Goal: Ask a question: Seek information or help from site administrators or community

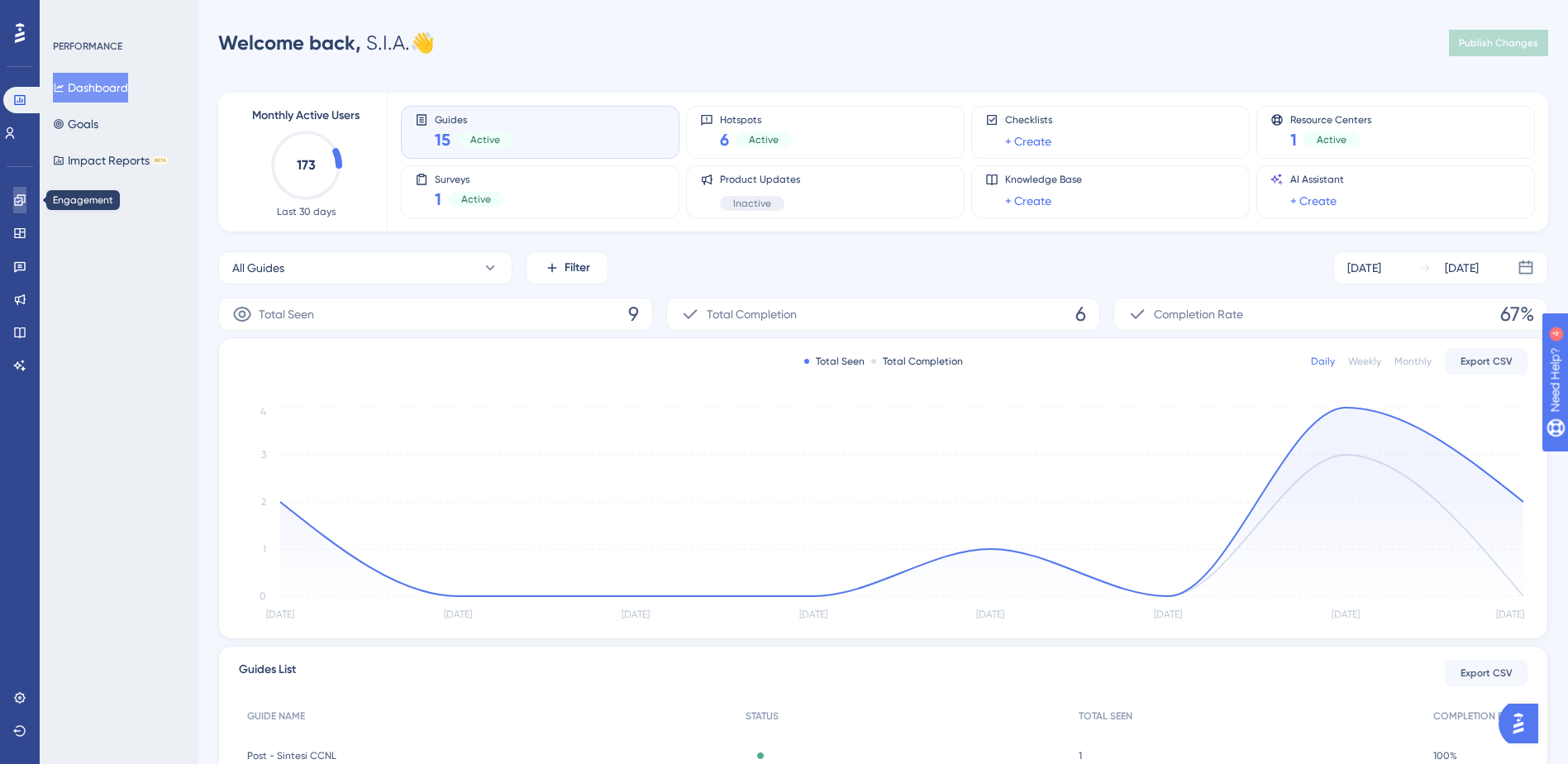
click at [20, 202] on icon at bounding box center [20, 201] width 14 height 14
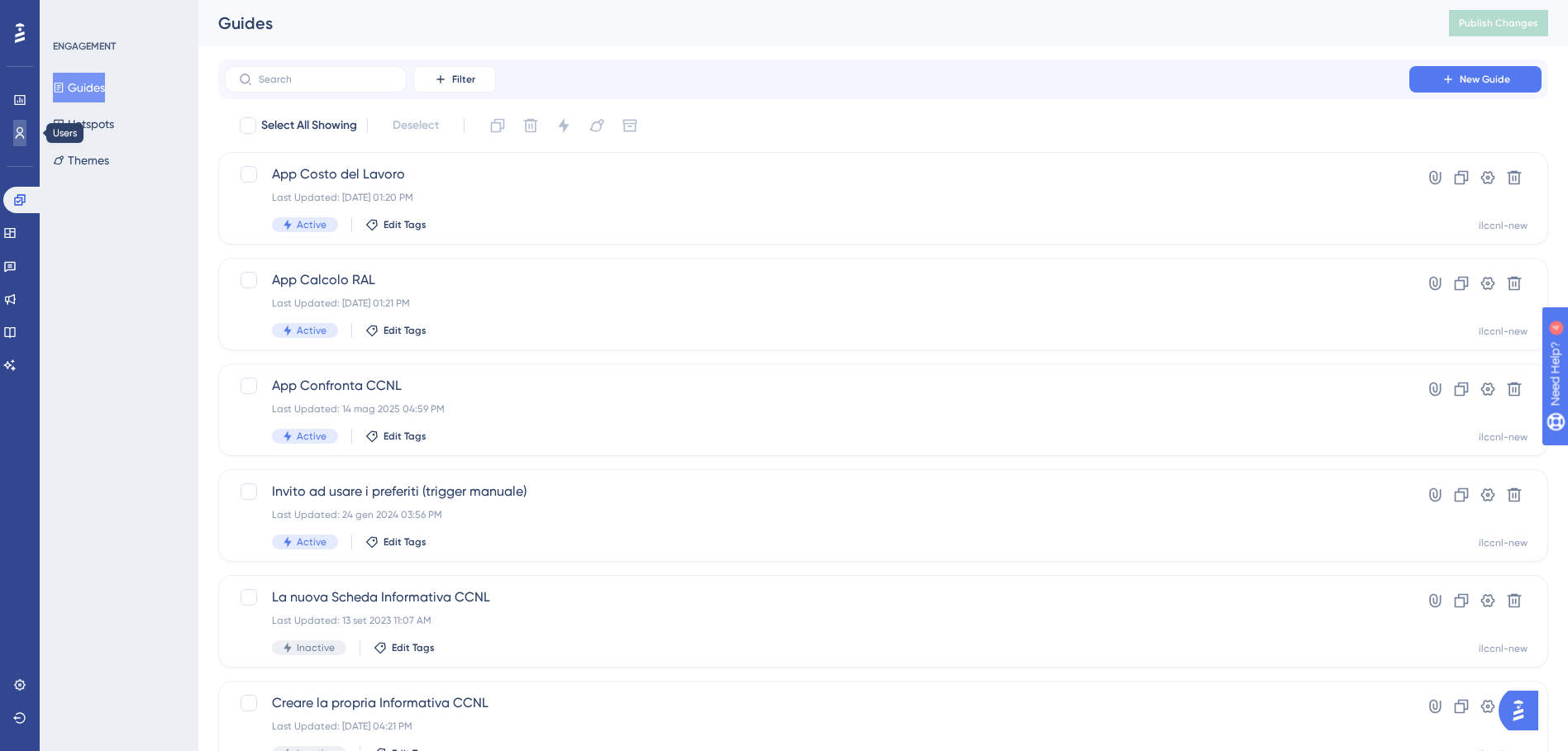
click at [16, 136] on icon at bounding box center [20, 133] width 14 height 14
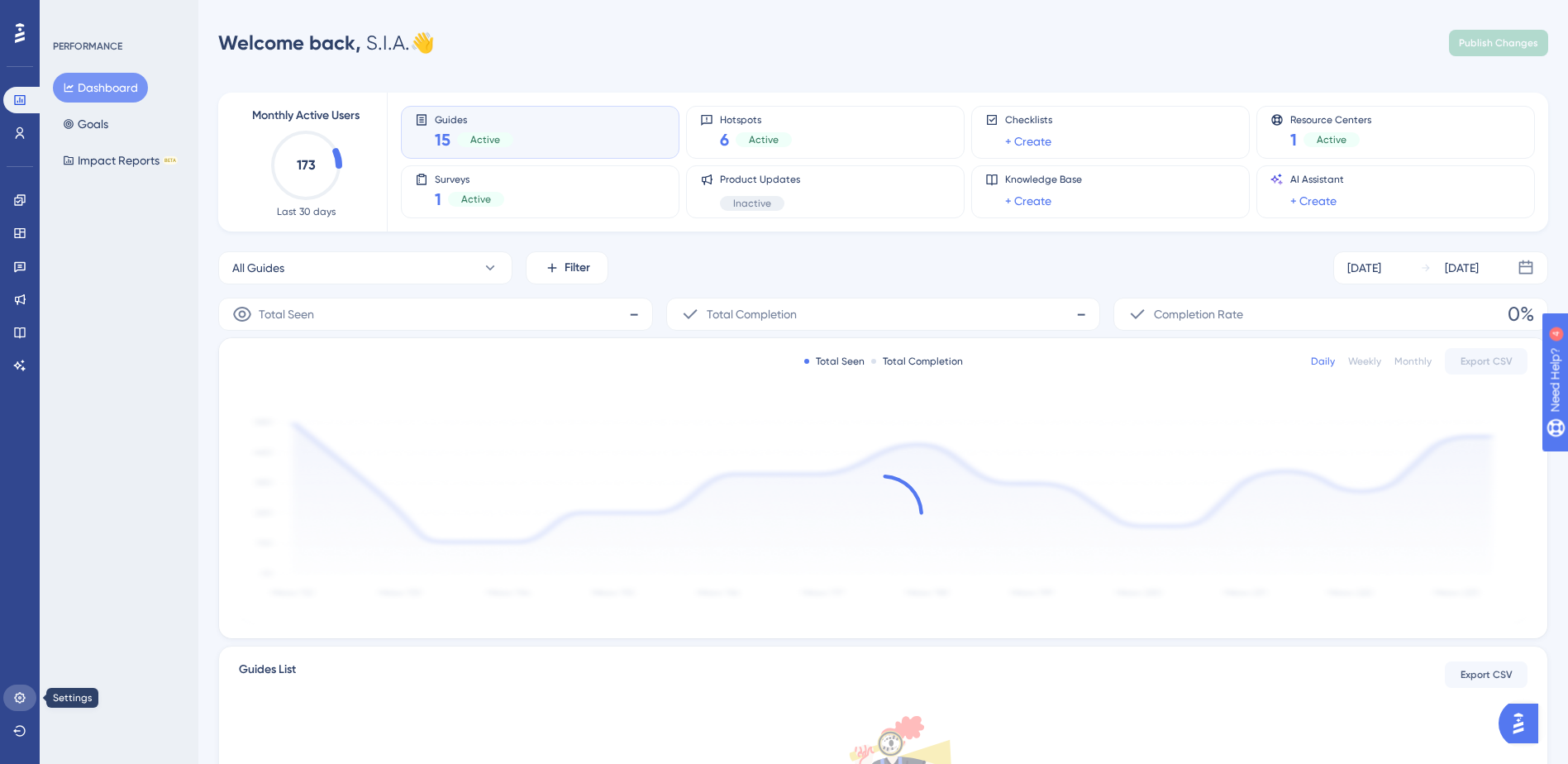
click at [26, 702] on link at bounding box center [19, 698] width 33 height 26
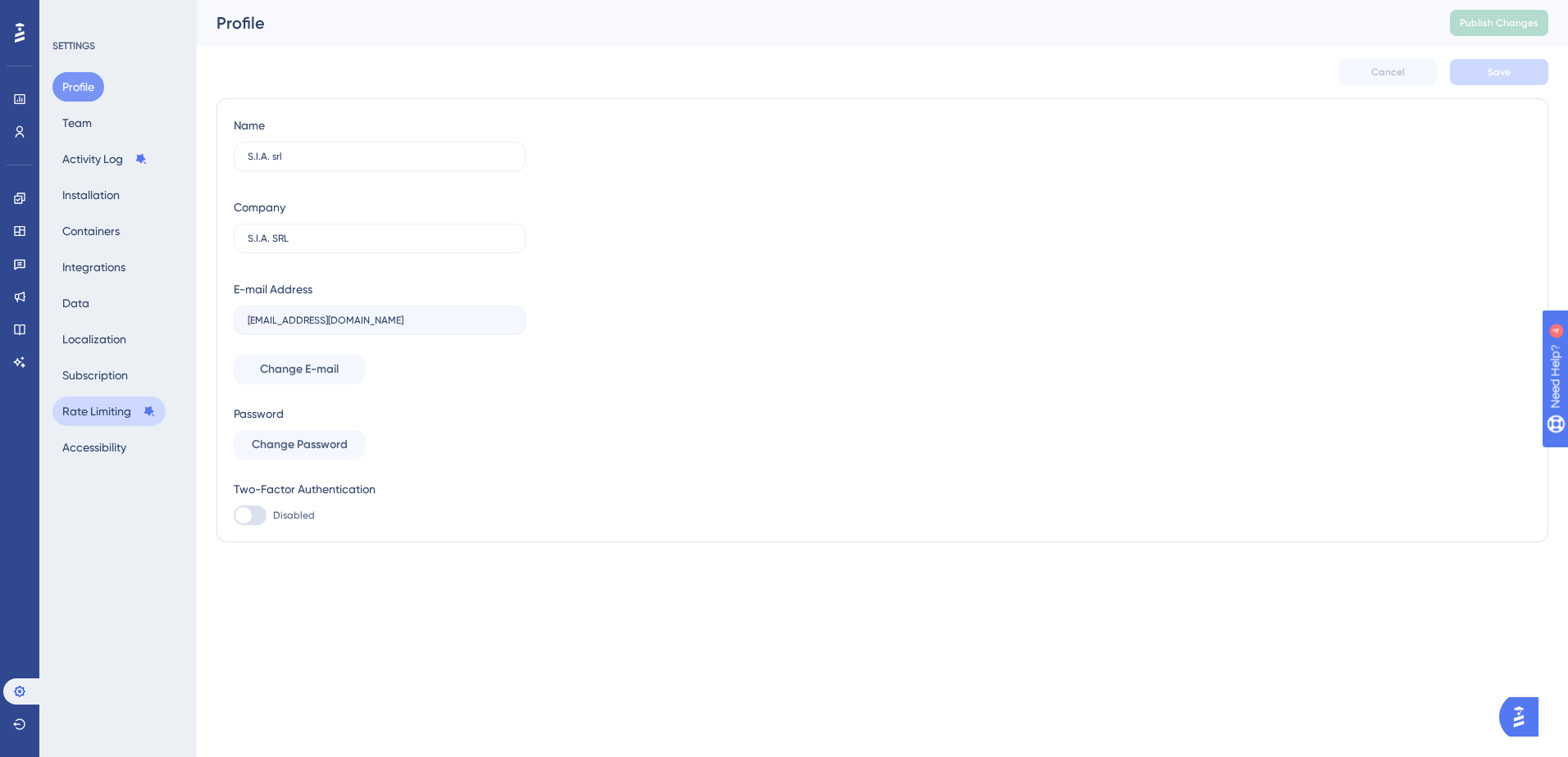
click at [90, 411] on button "Rate Limiting" at bounding box center [108, 411] width 113 height 30
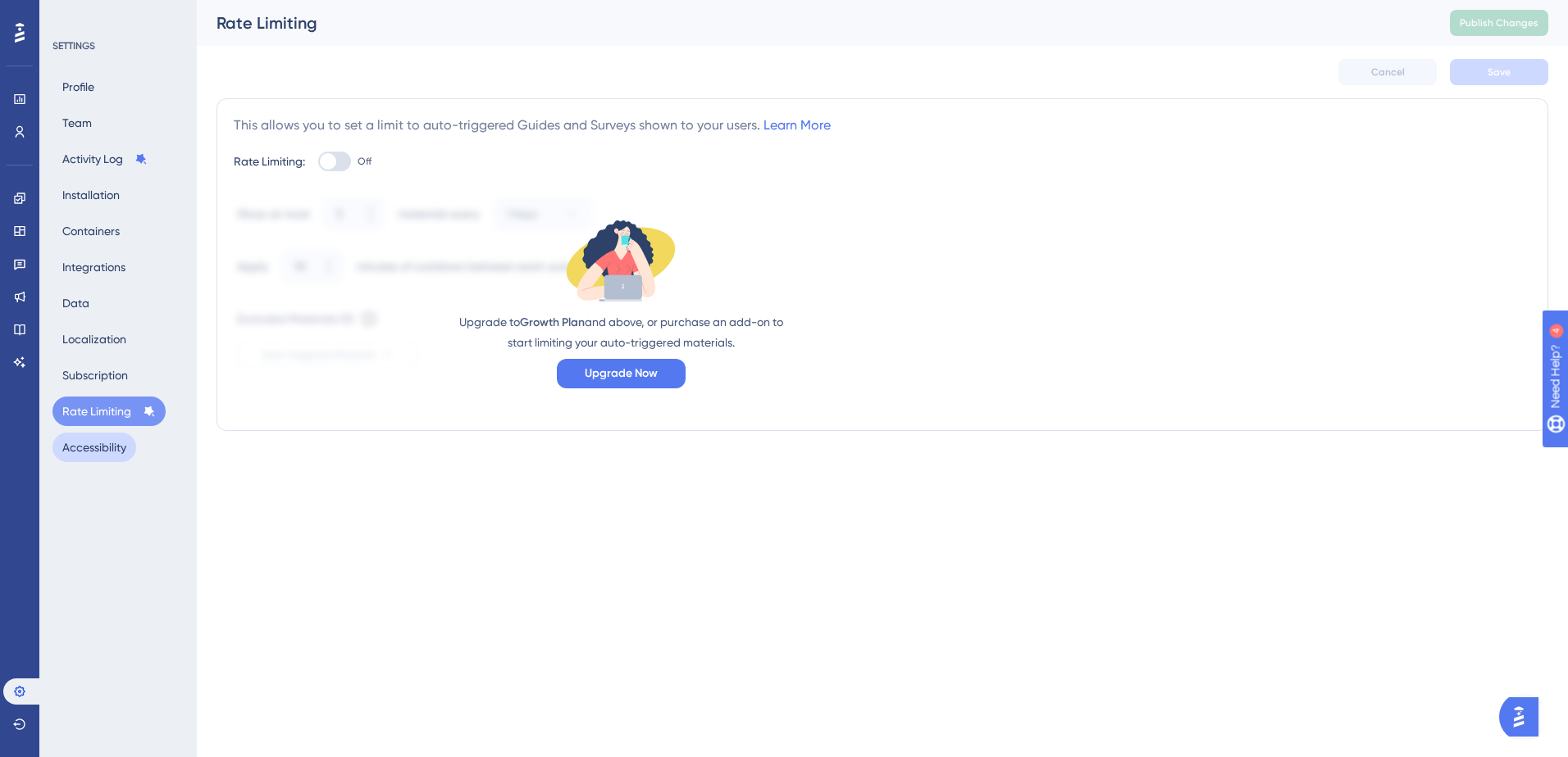
click at [90, 450] on button "Accessibility" at bounding box center [94, 447] width 84 height 30
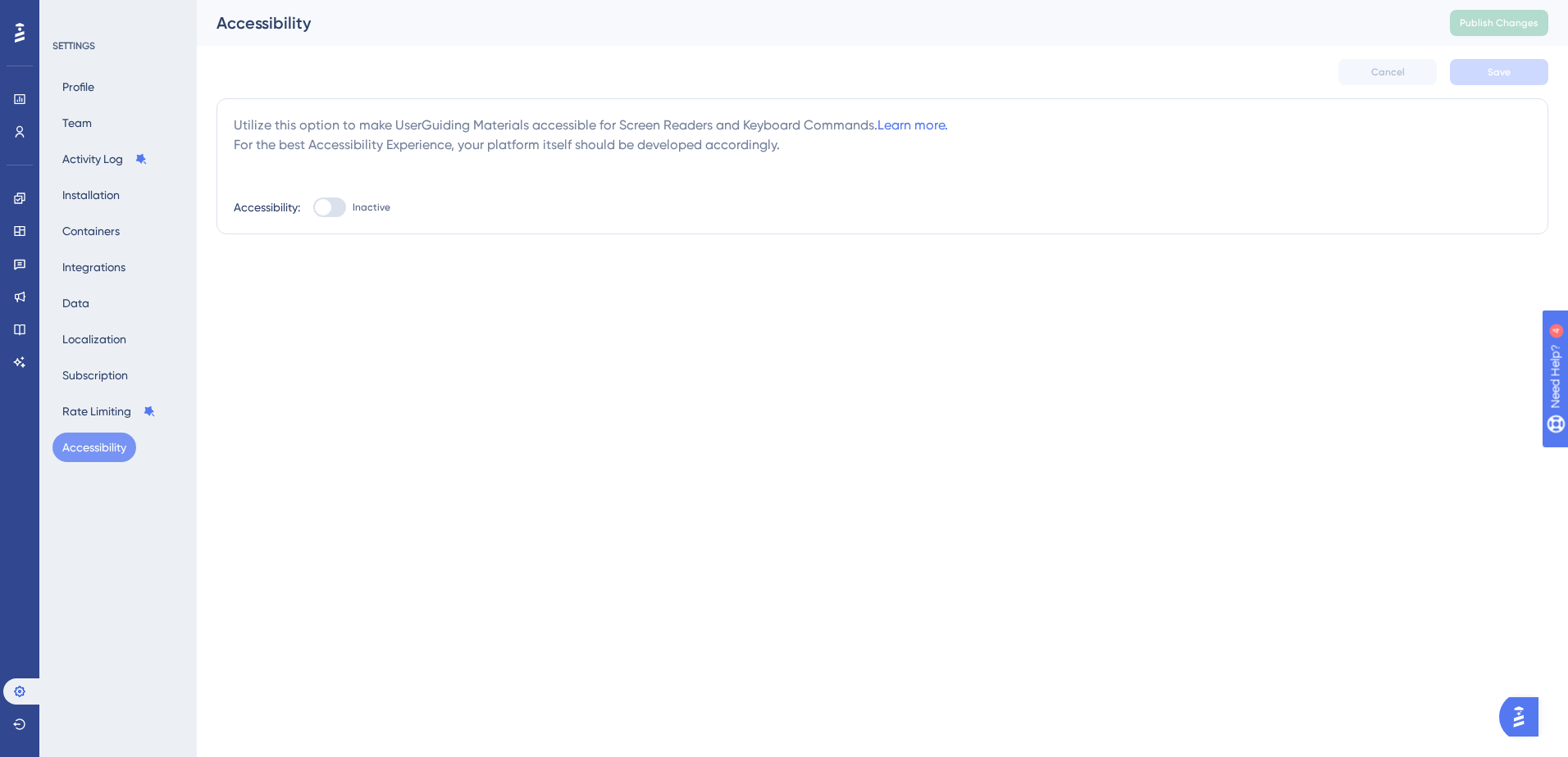
click at [100, 359] on div "Profile Team Activity Log Installation Containers Integrations Data Localizatio…" at bounding box center [118, 267] width 132 height 390
click at [99, 368] on button "Subscription" at bounding box center [95, 375] width 85 height 30
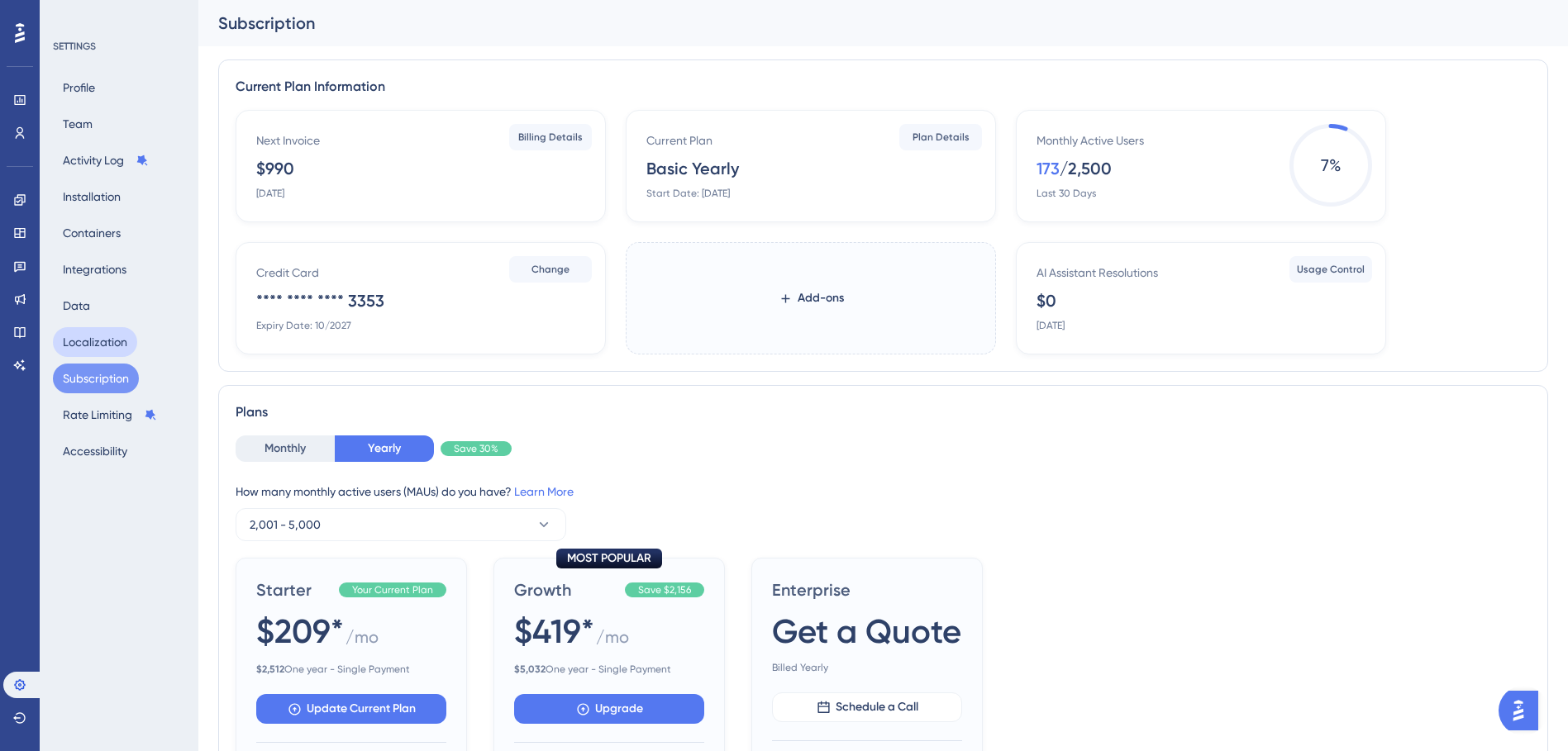
click at [91, 336] on button "Localization" at bounding box center [94, 342] width 85 height 30
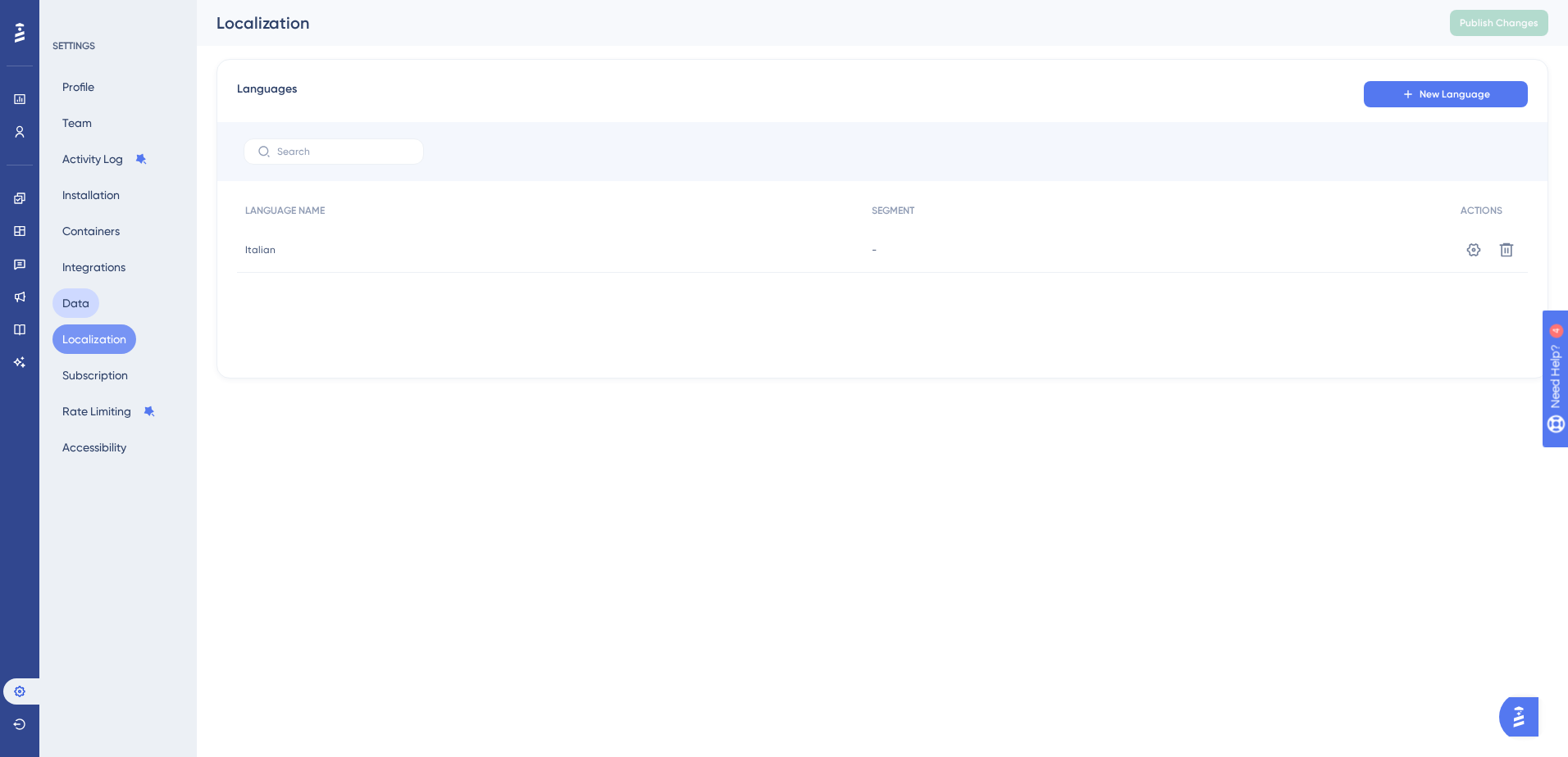
click at [81, 305] on button "Data" at bounding box center [75, 303] width 46 height 30
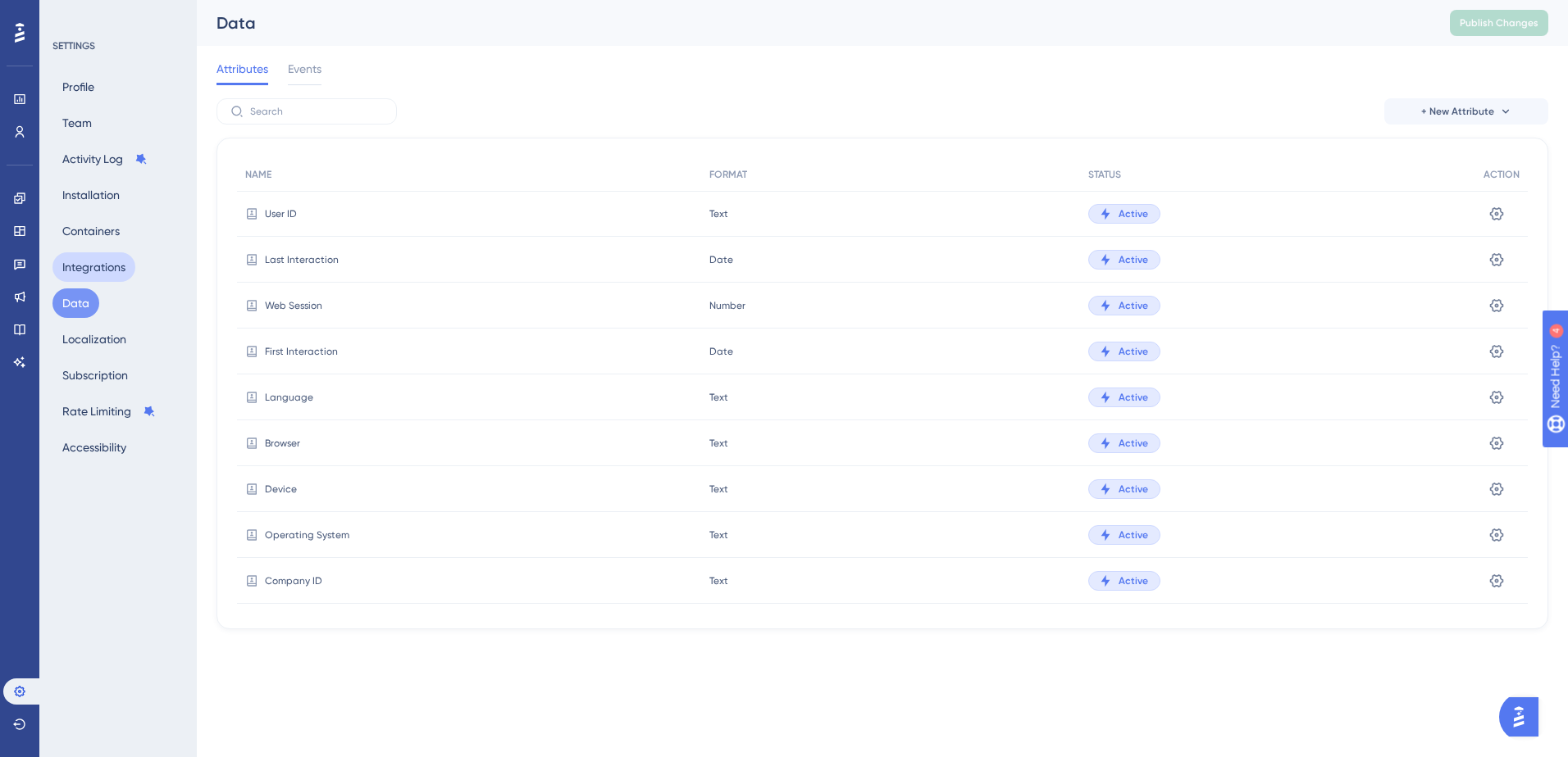
click at [92, 265] on button "Integrations" at bounding box center [94, 266] width 83 height 30
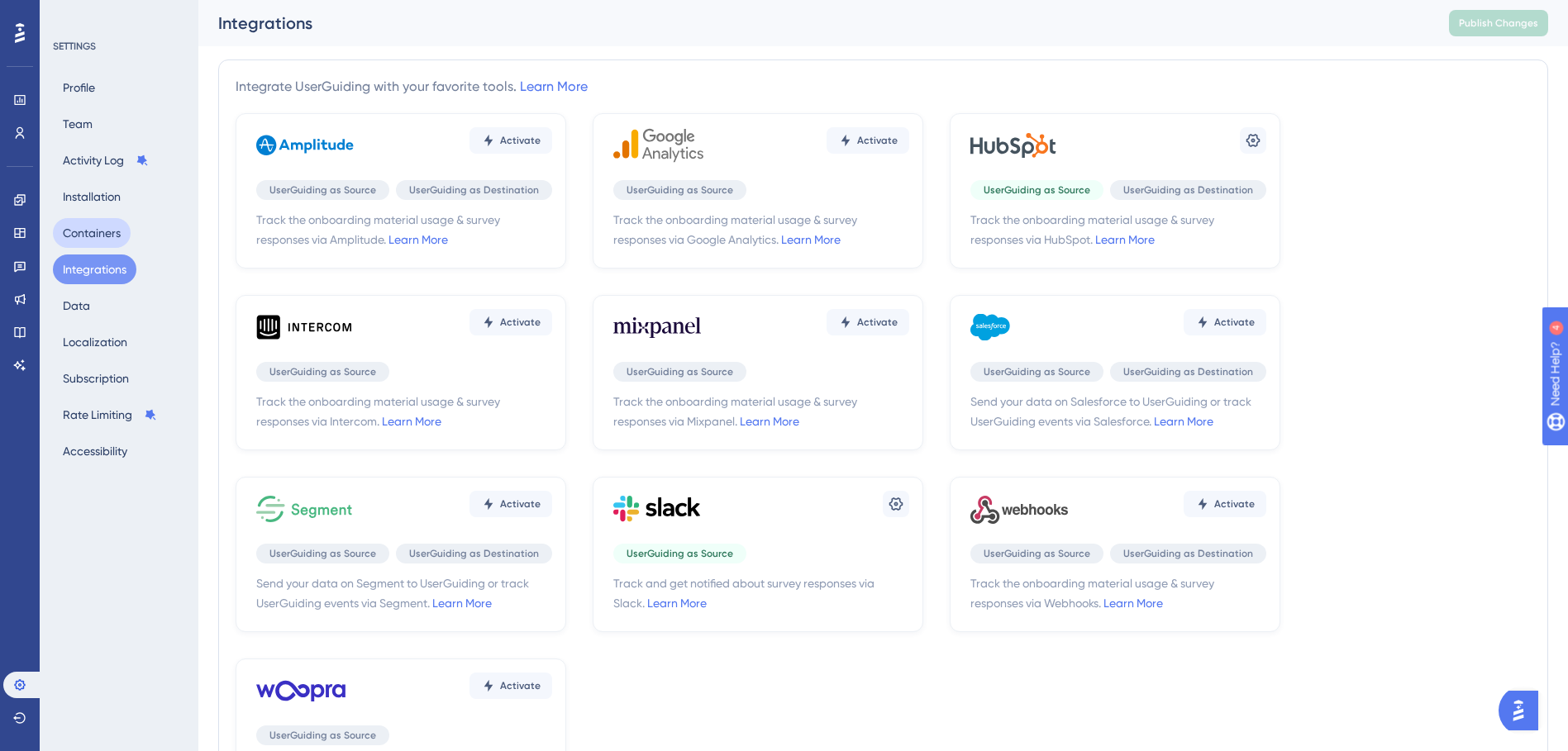
click at [98, 239] on button "Containers" at bounding box center [92, 233] width 78 height 30
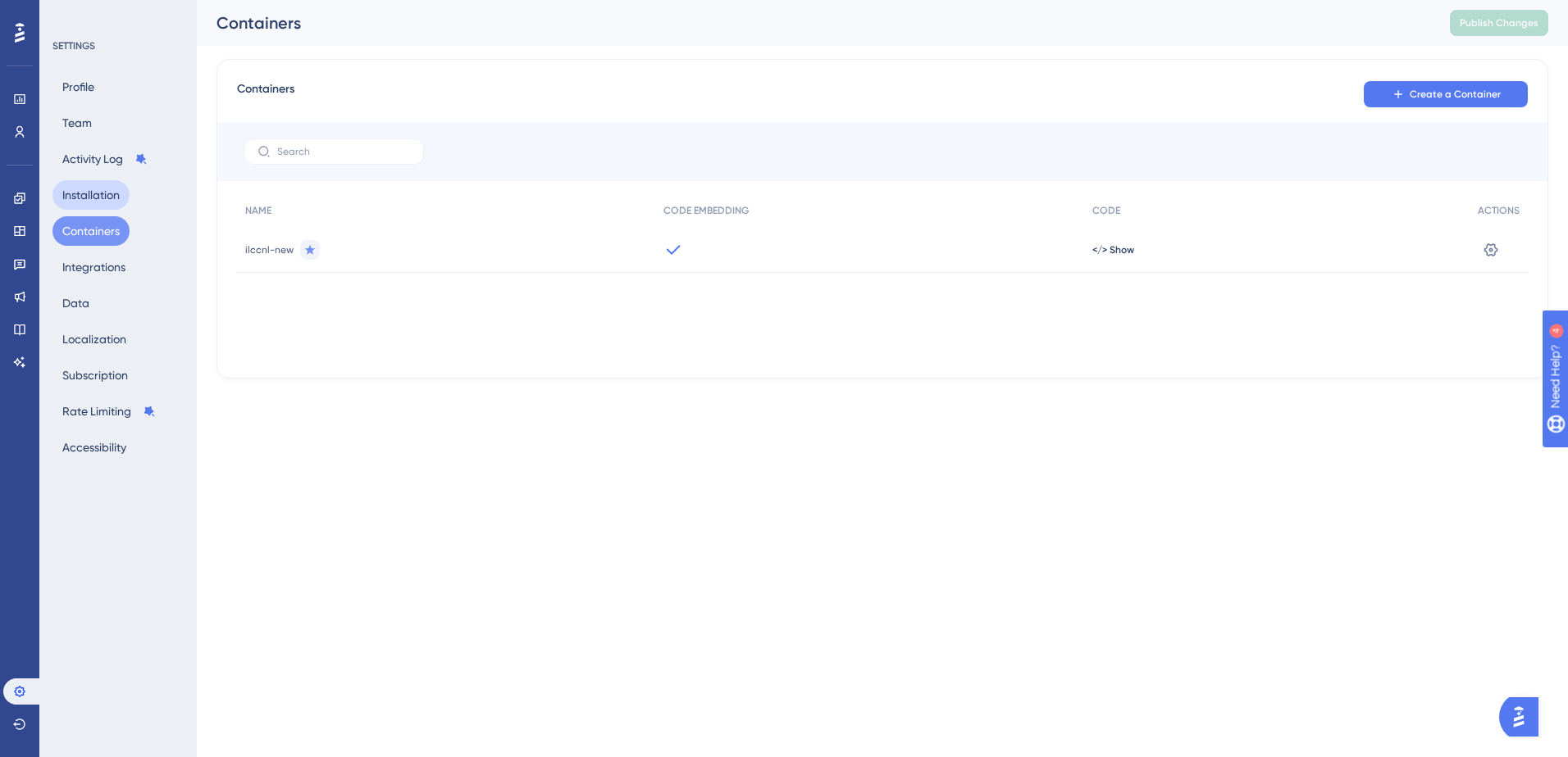
click at [95, 198] on button "Installation" at bounding box center [91, 195] width 77 height 30
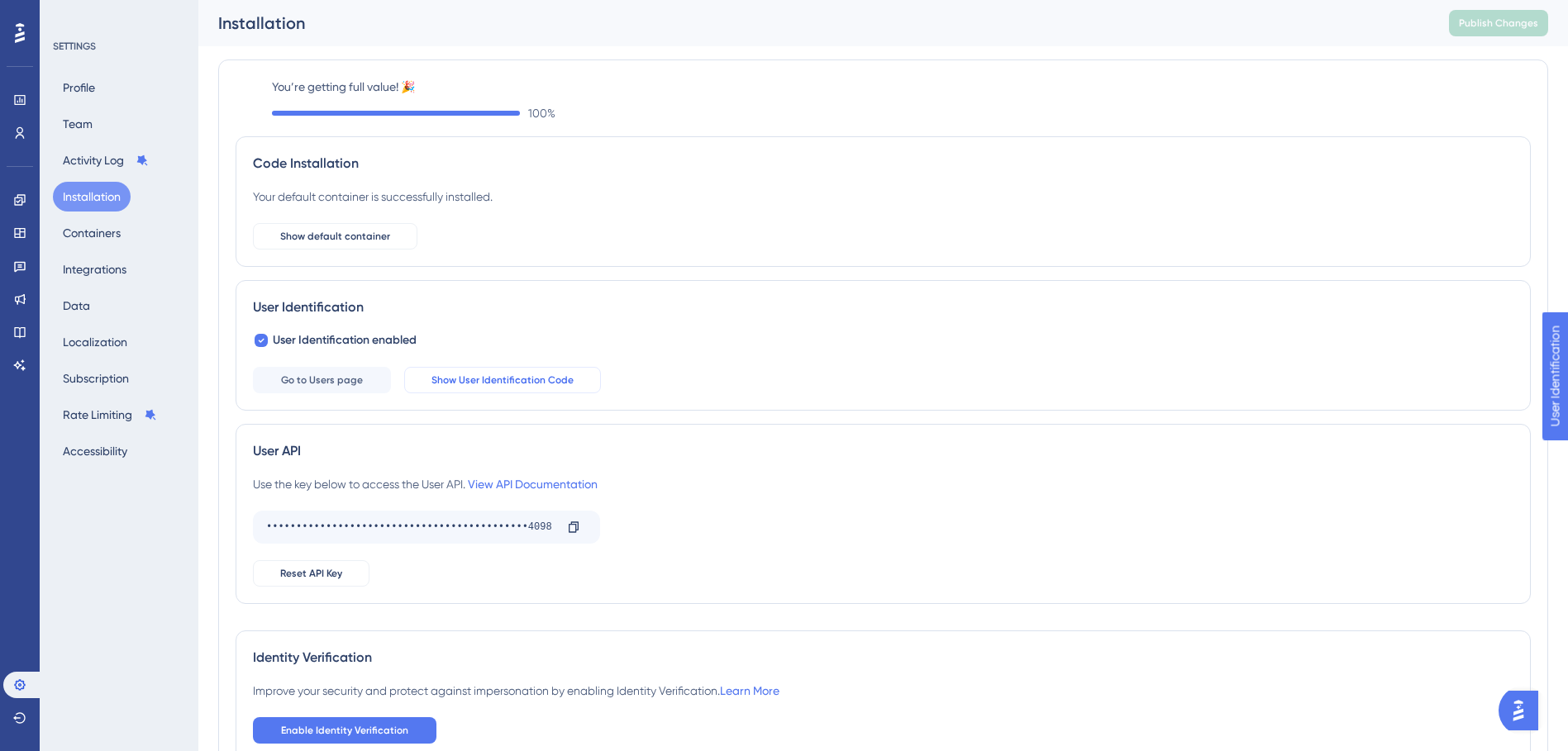
click at [427, 380] on button "Show User Identification Code" at bounding box center [503, 380] width 197 height 26
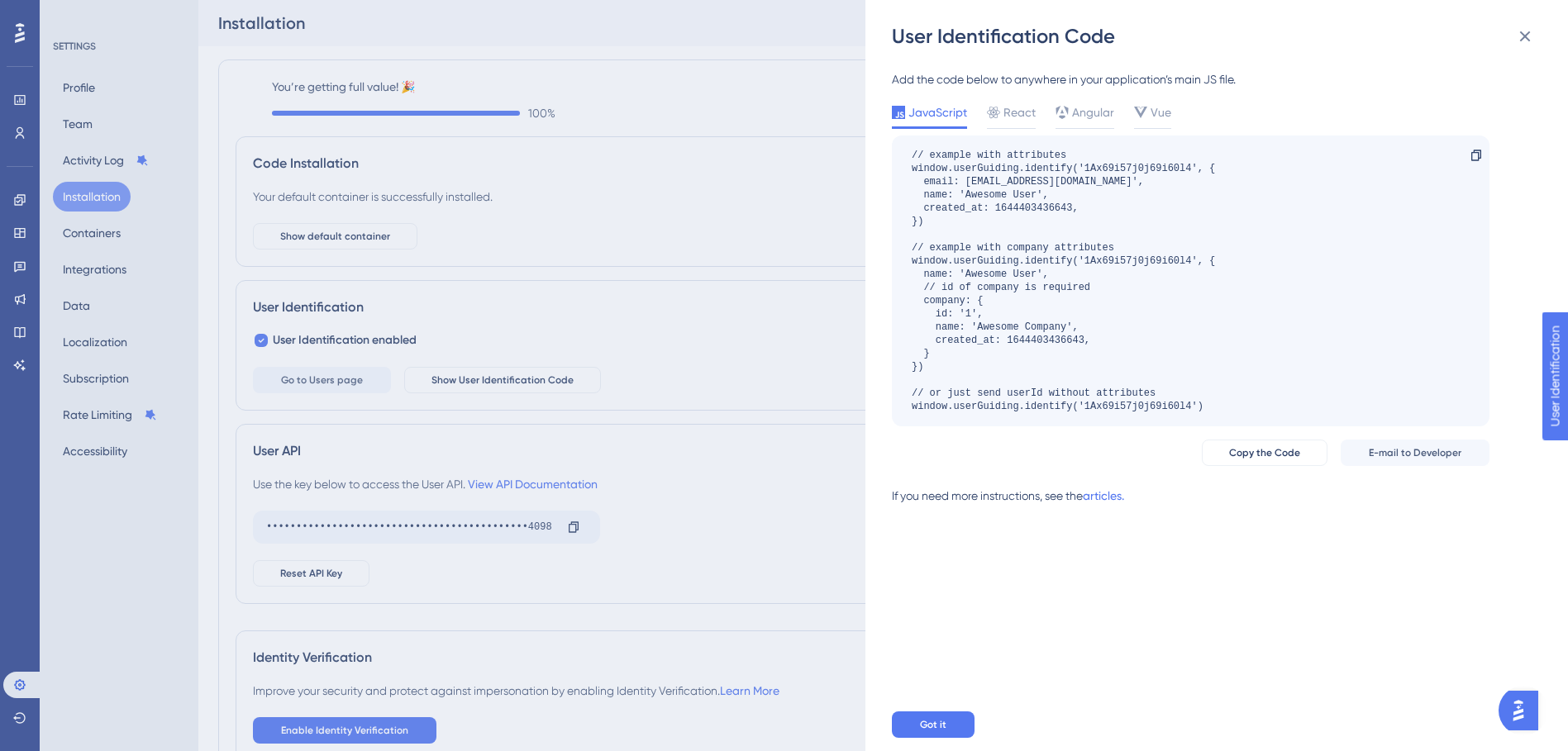
click at [641, 188] on div "User Identification Code Add the code below to anywhere in your application’s m…" at bounding box center [784, 375] width 1568 height 751
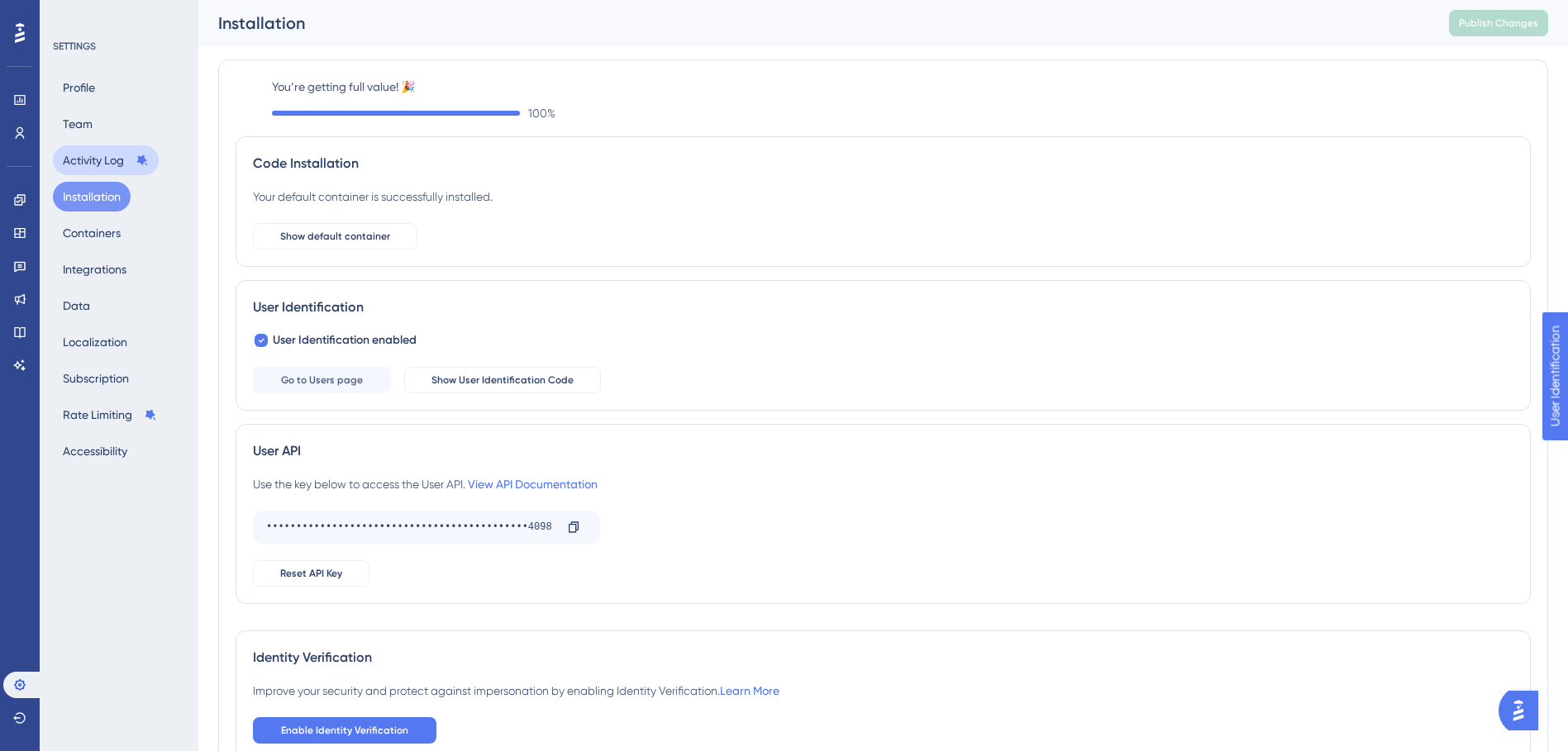
click at [89, 167] on button "Activity Log" at bounding box center [105, 160] width 106 height 30
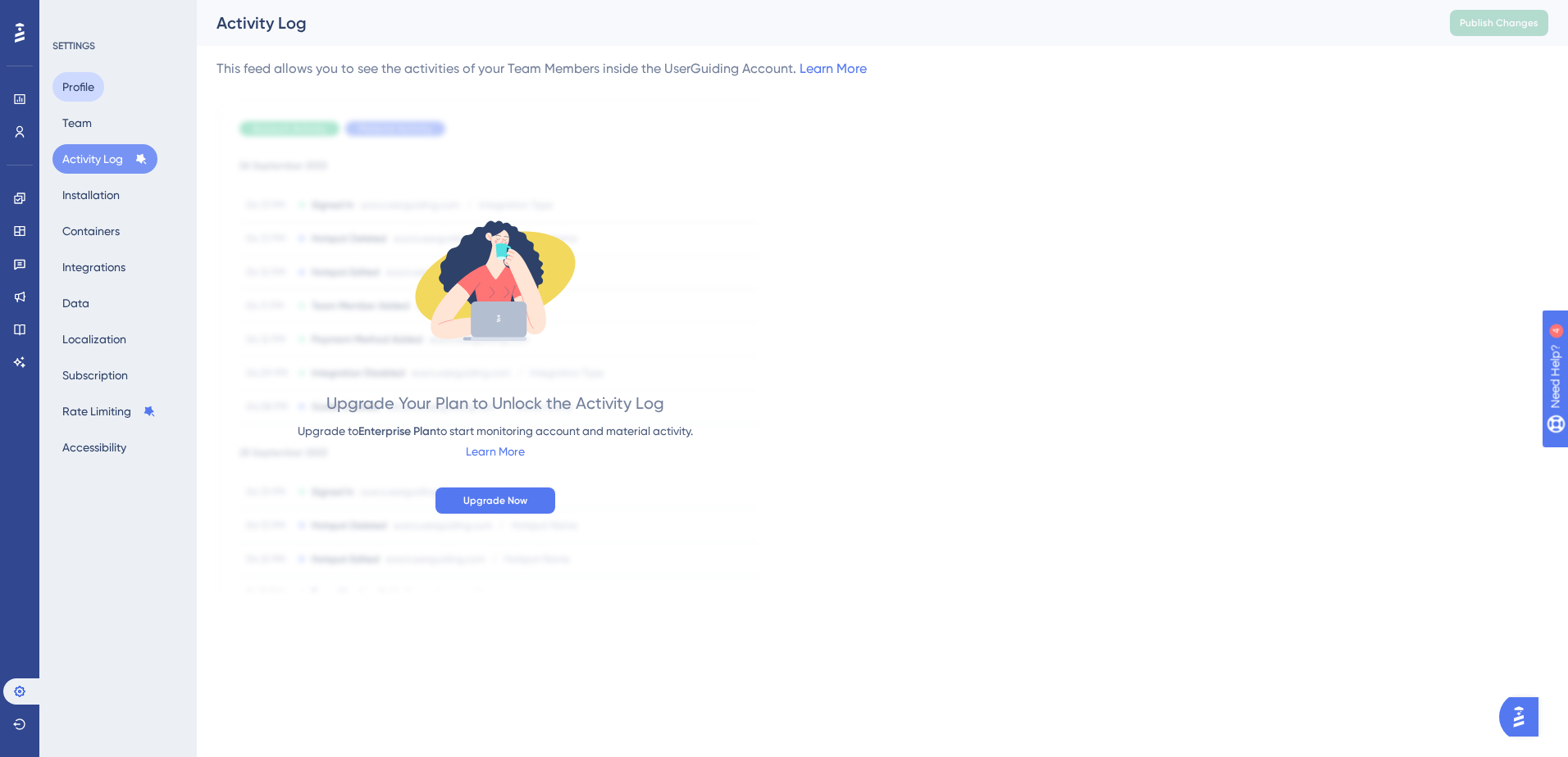
click at [83, 96] on button "Profile" at bounding box center [77, 87] width 51 height 30
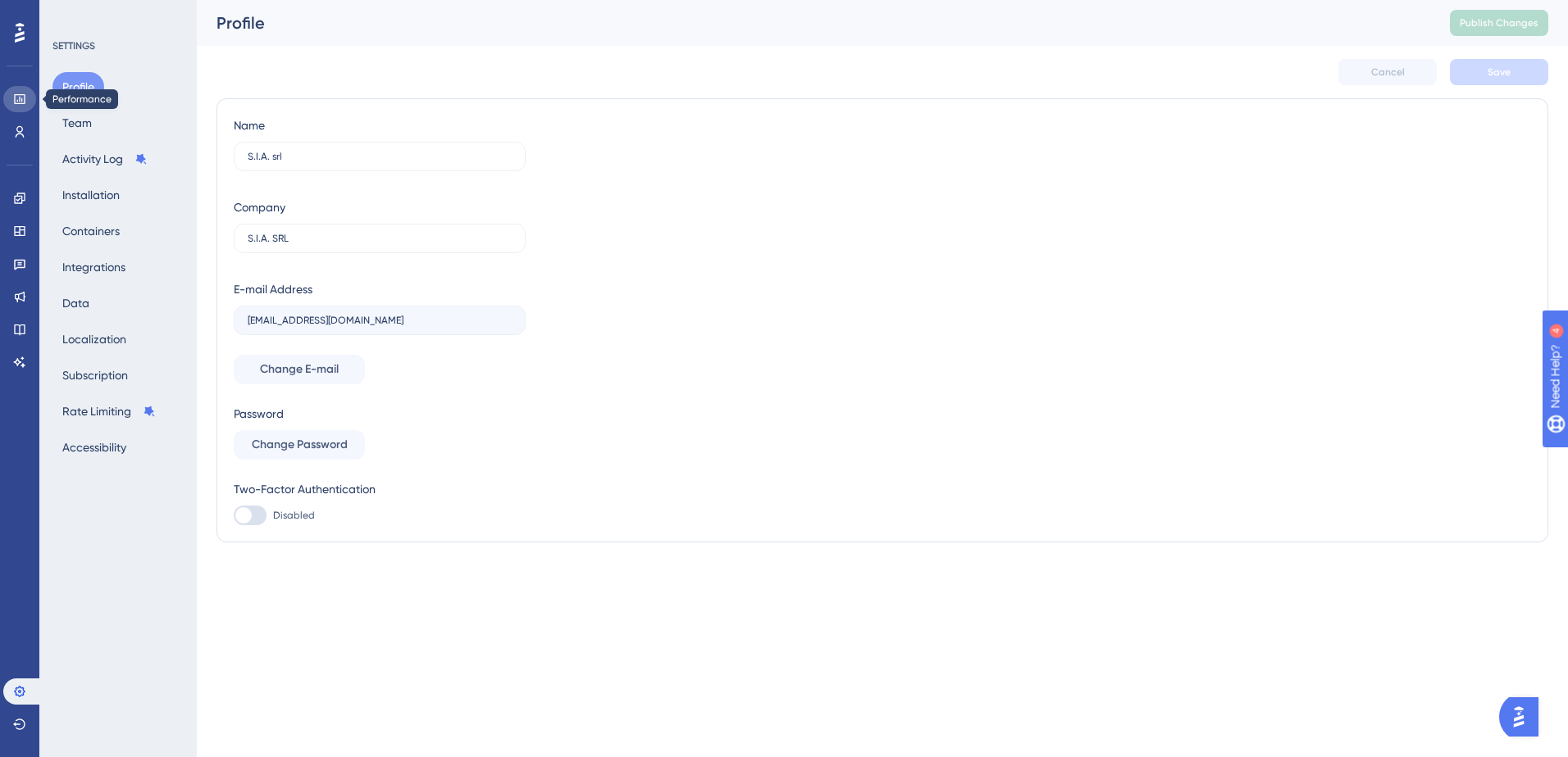
click at [14, 96] on icon at bounding box center [20, 99] width 14 height 14
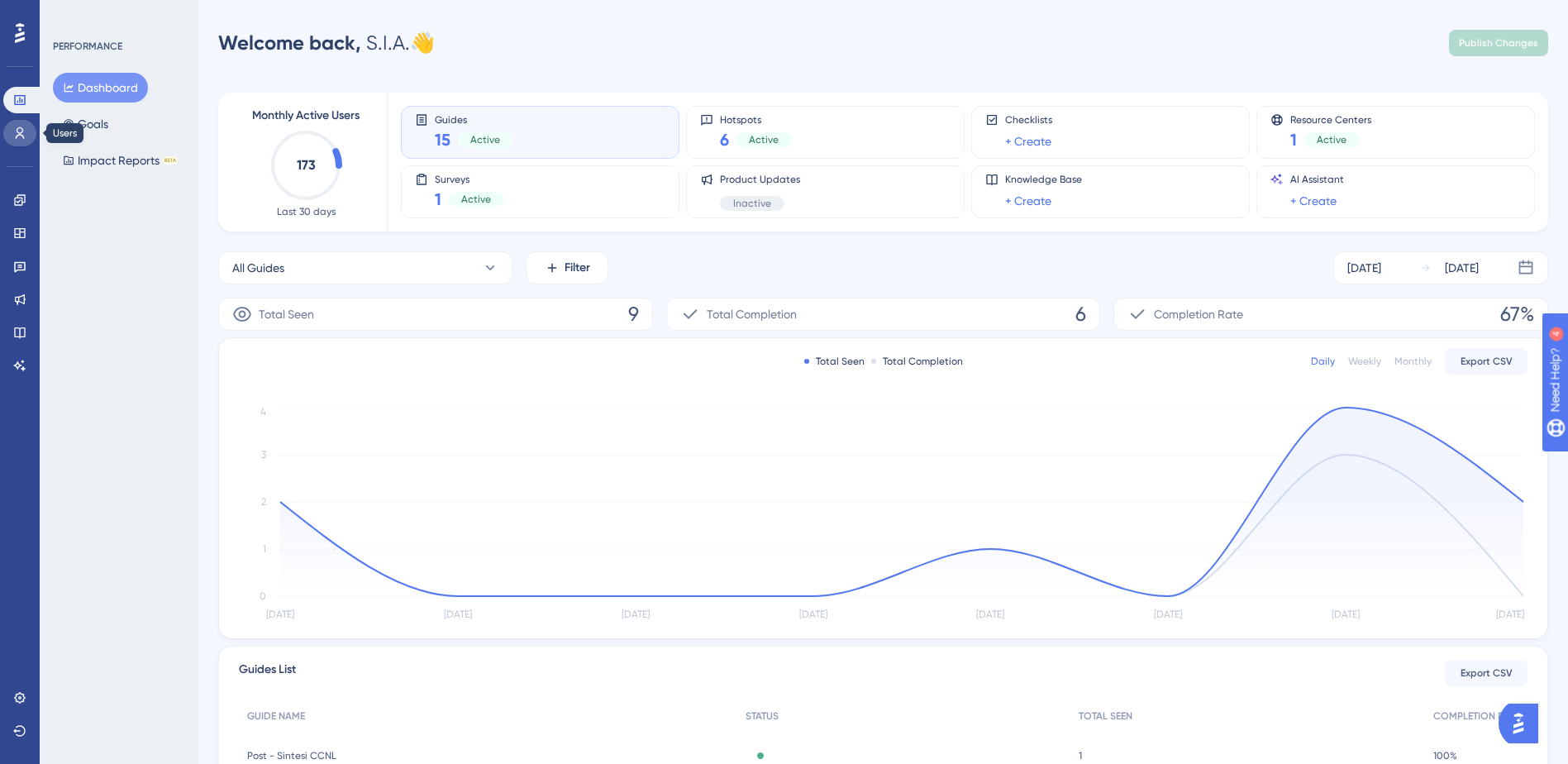
click at [19, 129] on icon at bounding box center [20, 134] width 14 height 14
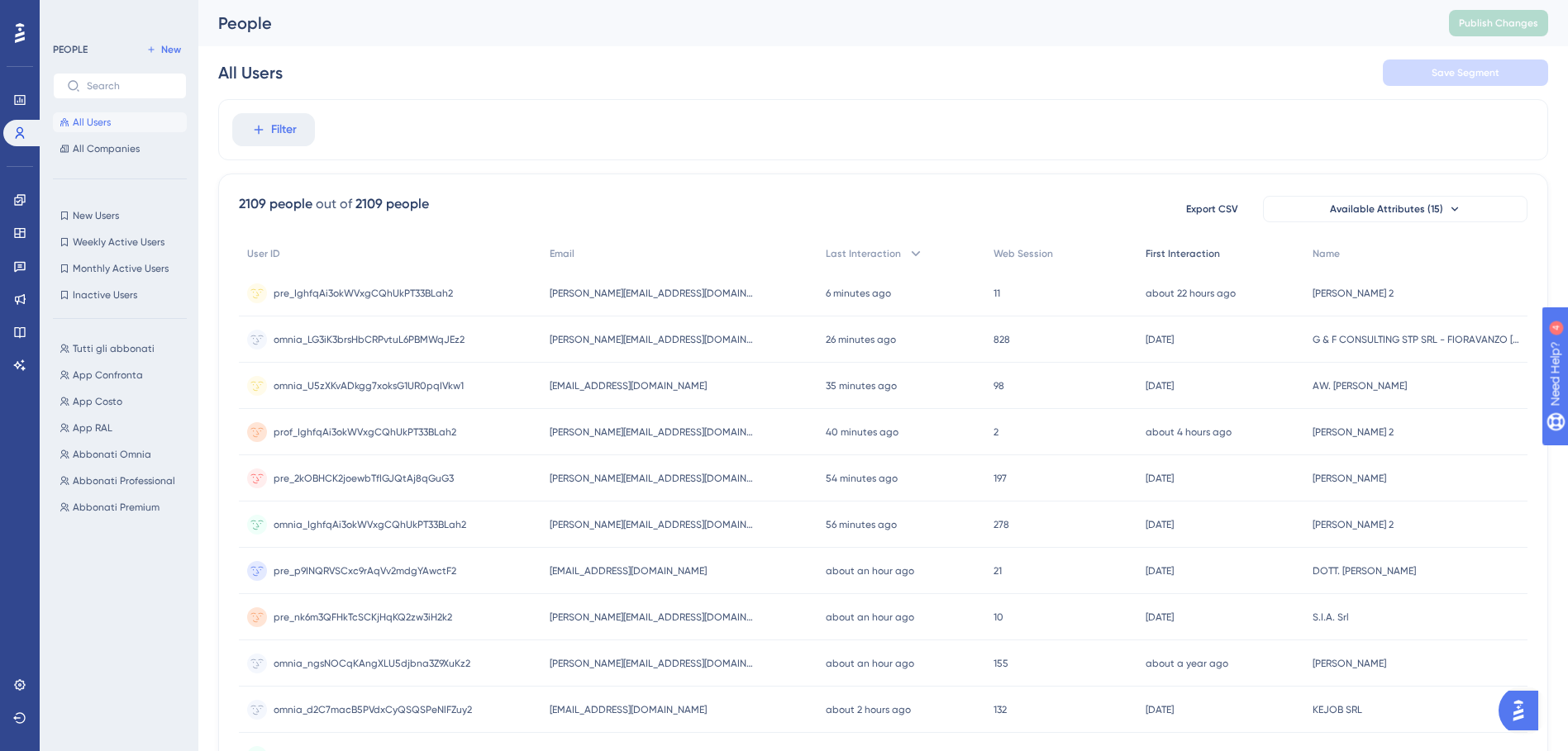
click at [1153, 250] on span "First Interaction" at bounding box center [1182, 254] width 74 height 14
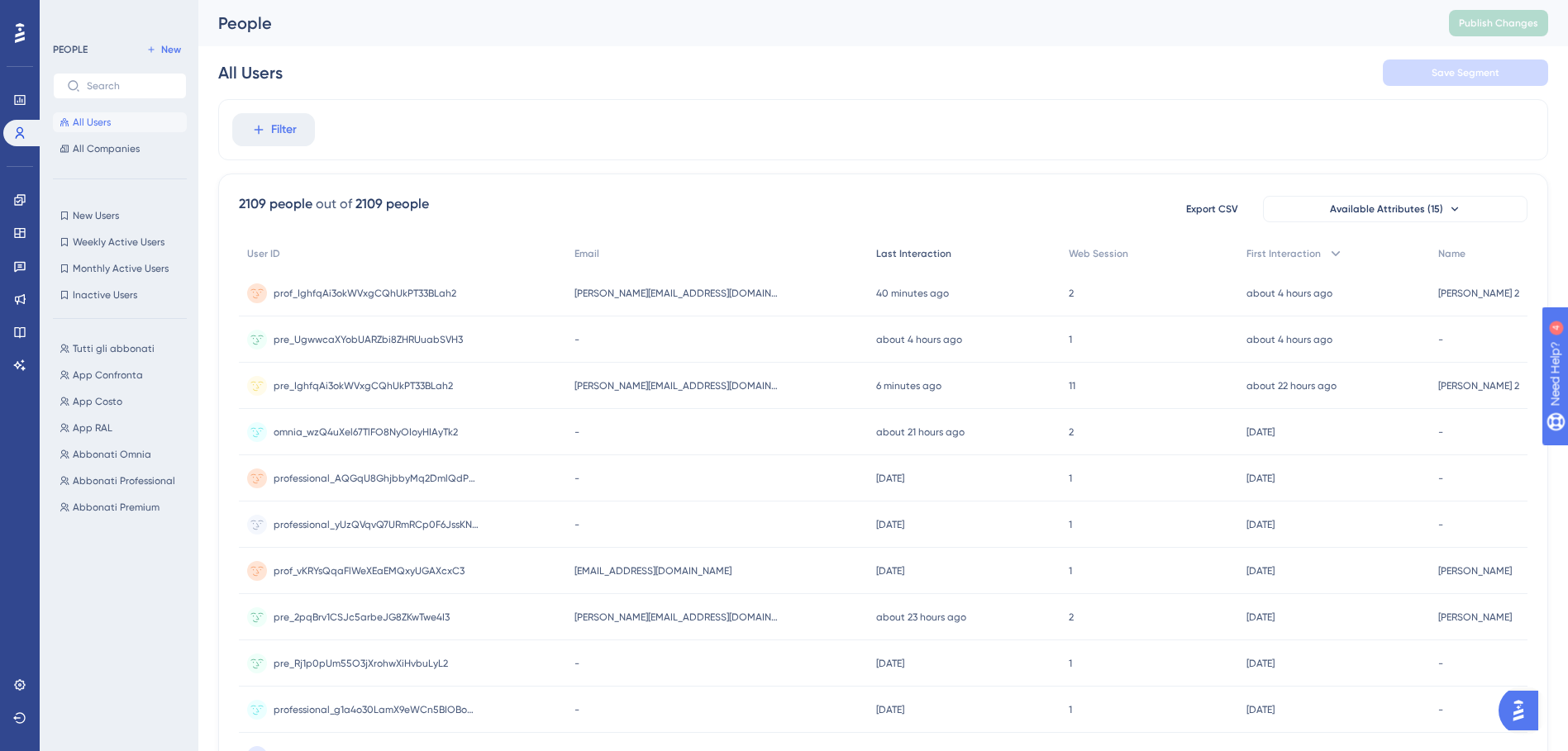
click at [877, 254] on span "Last Interaction" at bounding box center [914, 254] width 75 height 14
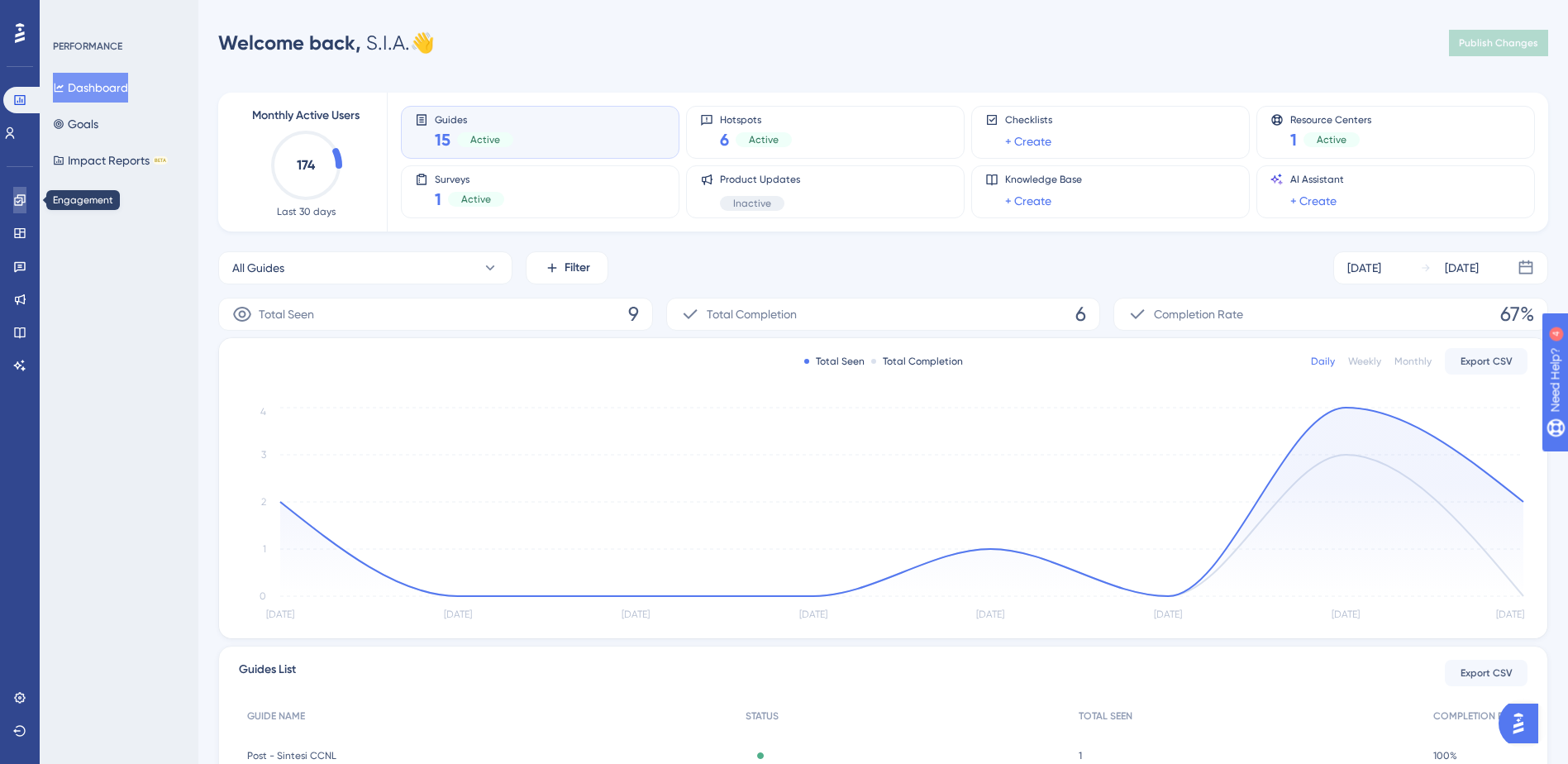
click at [26, 205] on link at bounding box center [20, 200] width 14 height 26
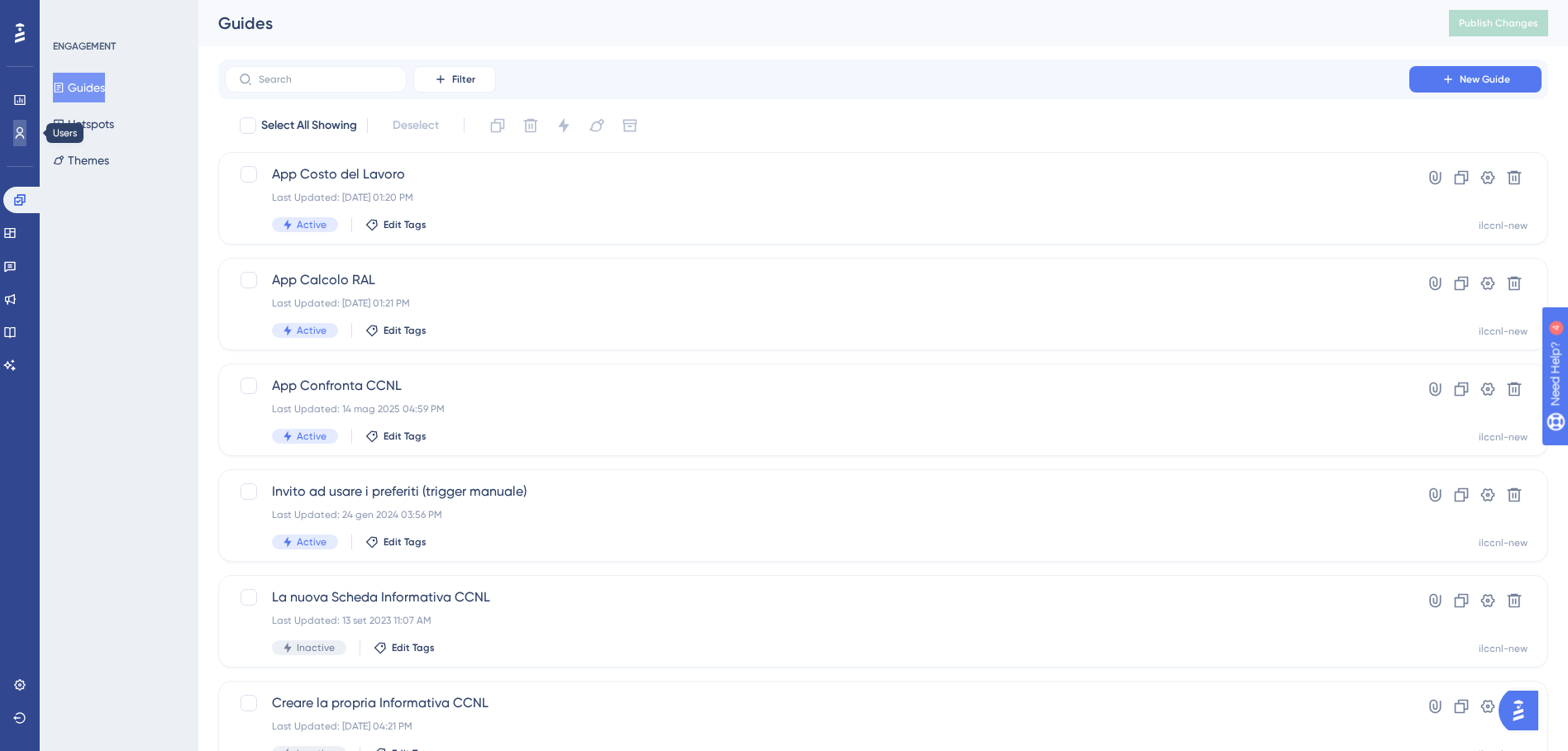
click at [26, 128] on link at bounding box center [20, 132] width 14 height 26
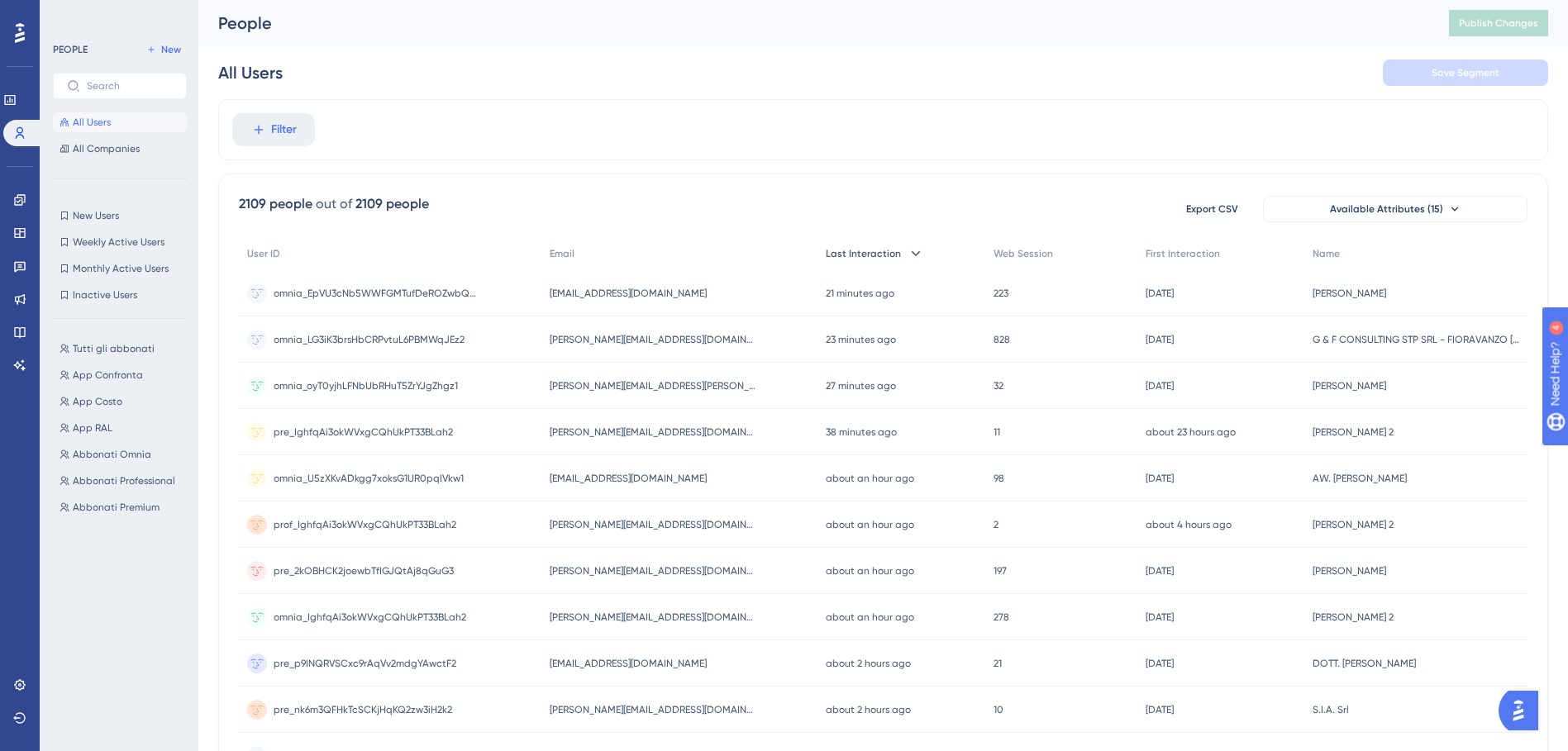
click at [835, 247] on span "Last Interaction" at bounding box center [863, 254] width 75 height 14
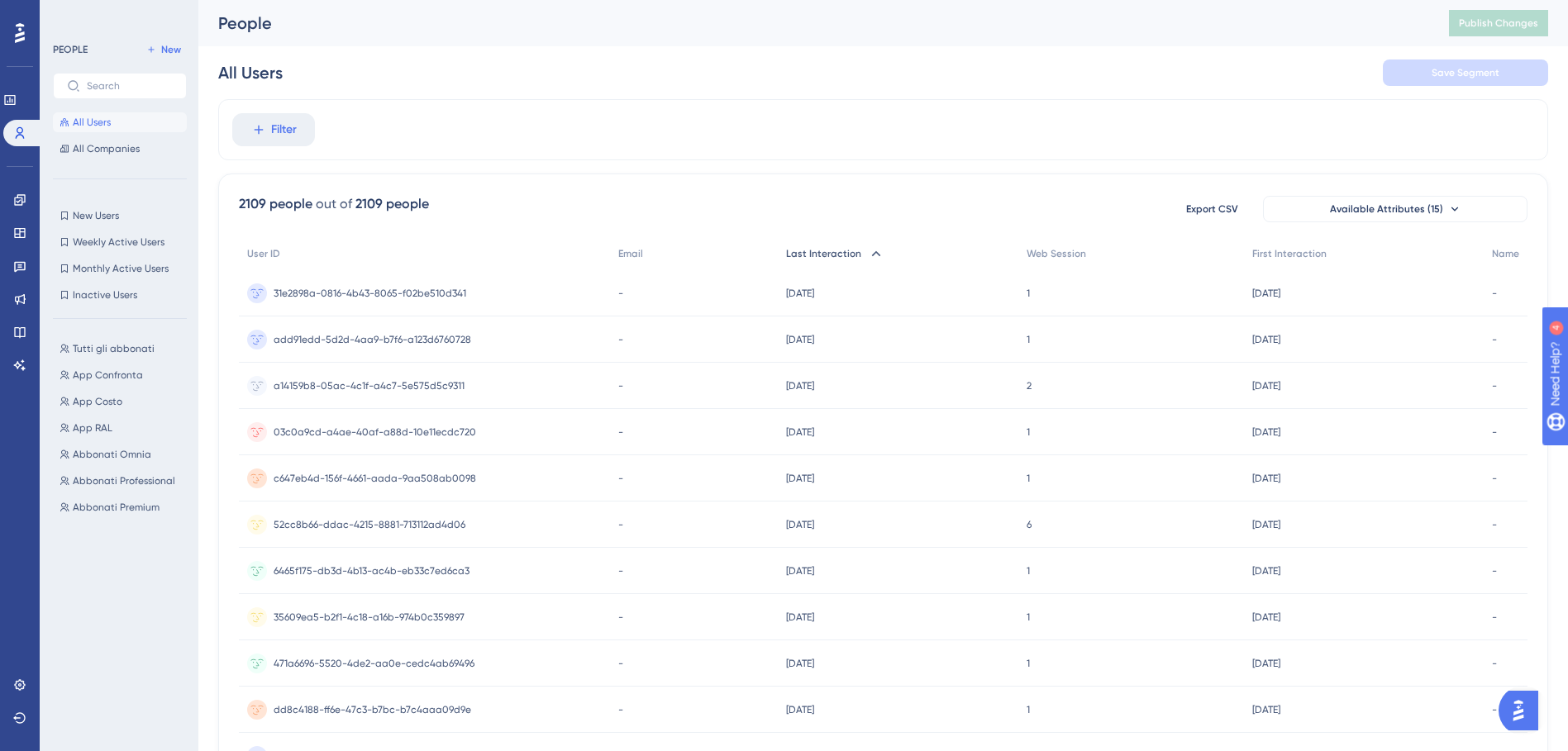
click at [840, 250] on span "Last Interaction" at bounding box center [823, 254] width 75 height 14
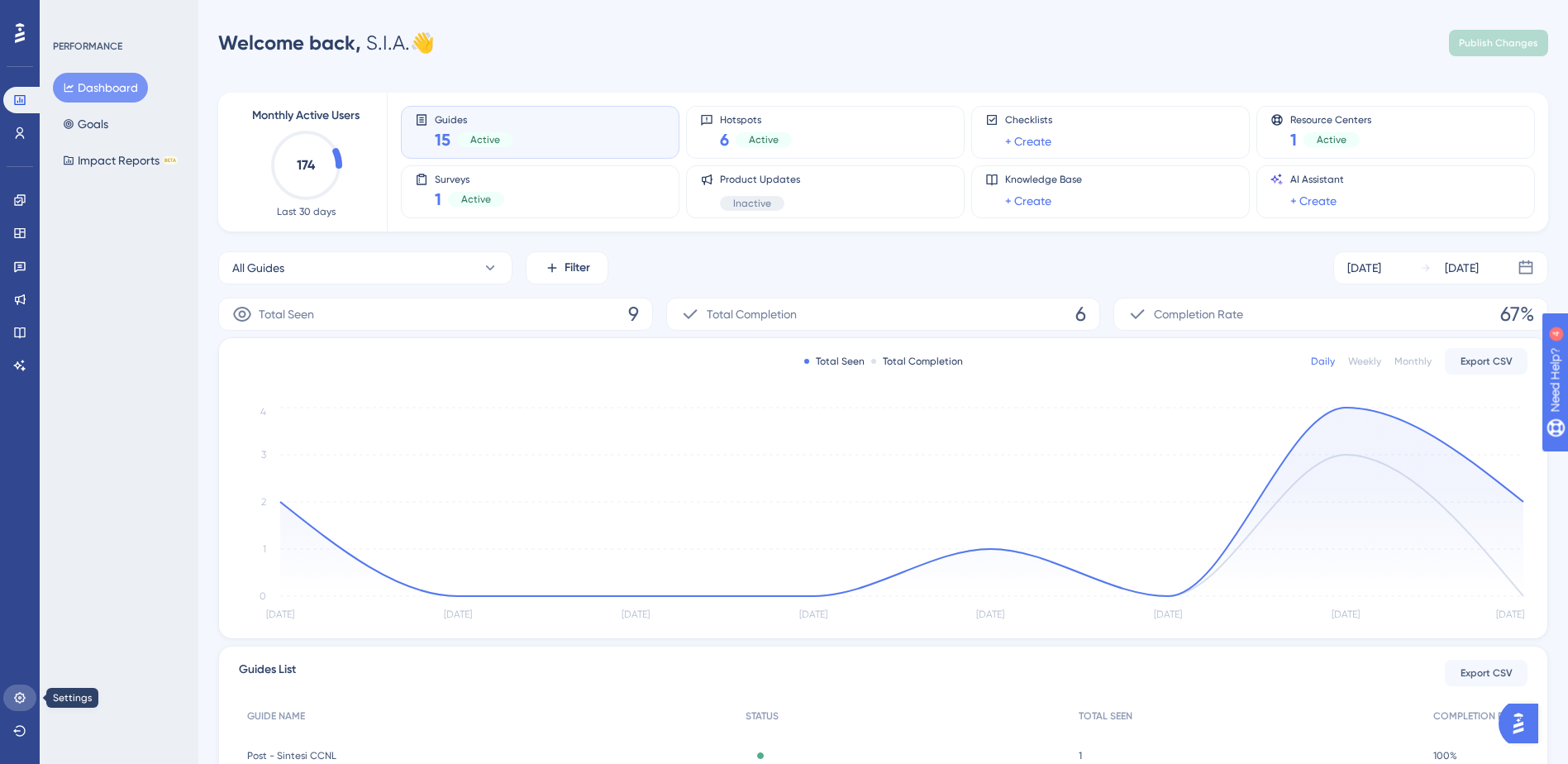
click at [14, 699] on icon at bounding box center [20, 698] width 14 height 14
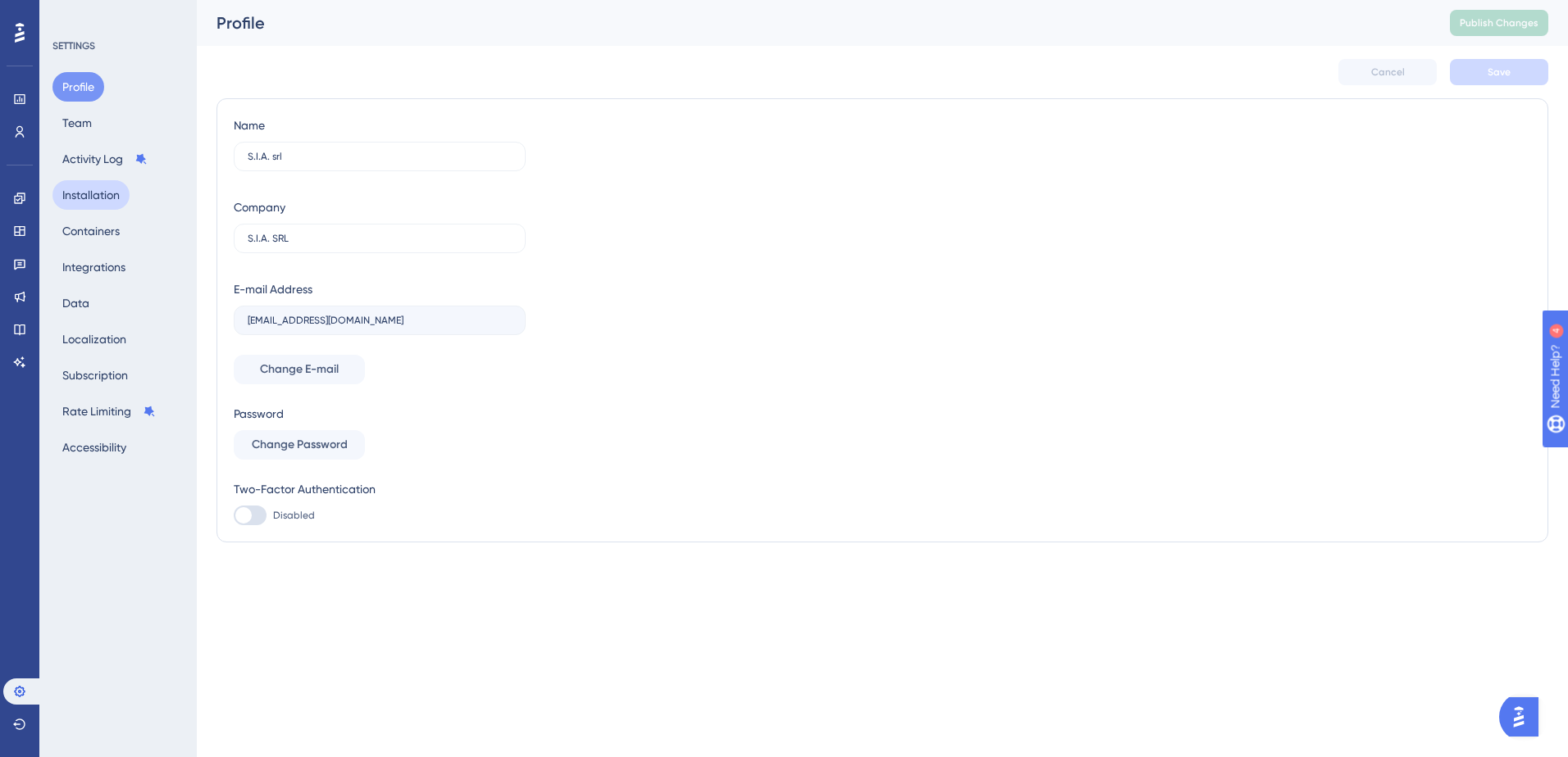
click at [100, 190] on button "Installation" at bounding box center [91, 195] width 77 height 30
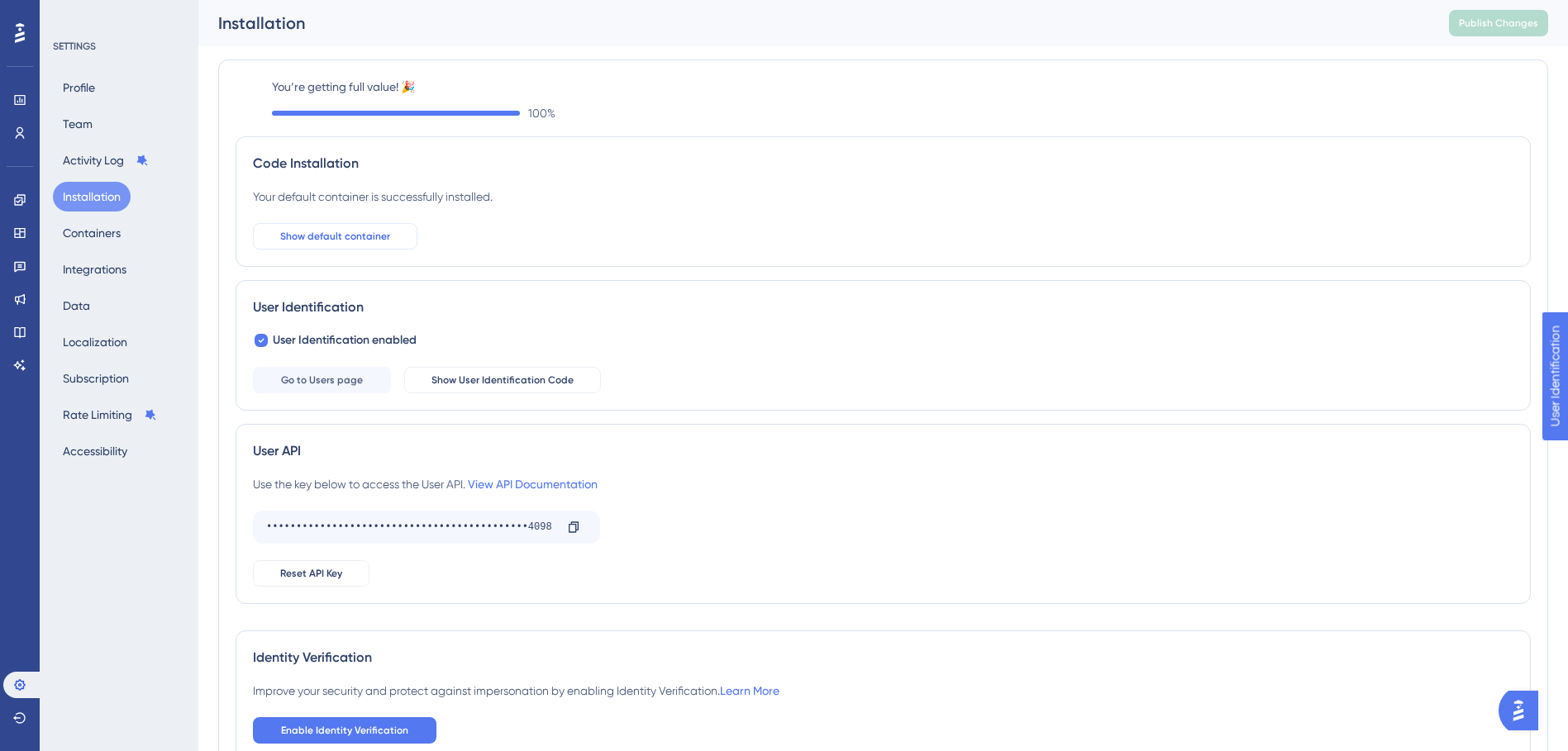
click at [342, 243] on button "Show default container" at bounding box center [335, 236] width 165 height 26
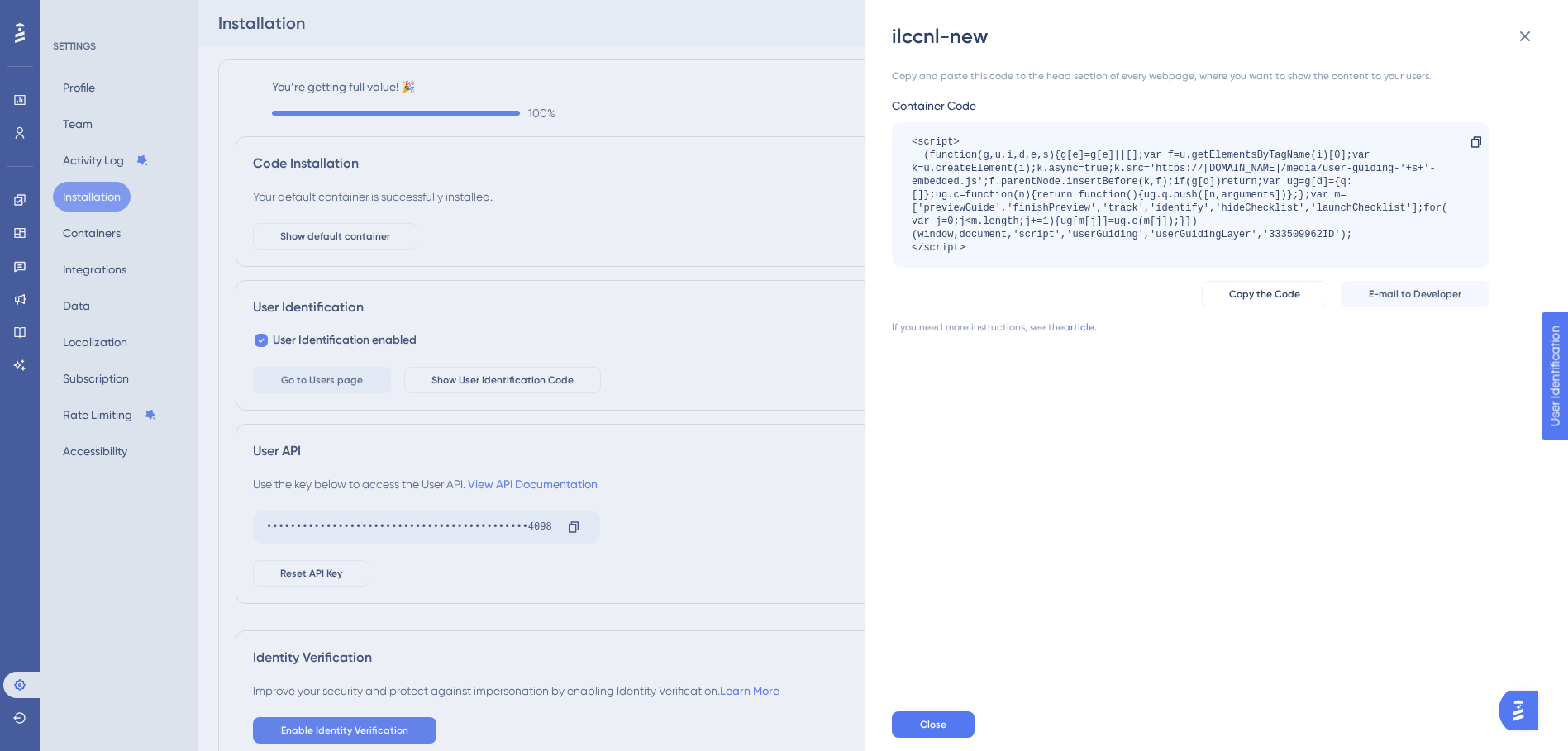
click at [647, 174] on div "ilccnl-new Copy and paste this code to the head section of every webpage, where…" at bounding box center [784, 375] width 1568 height 751
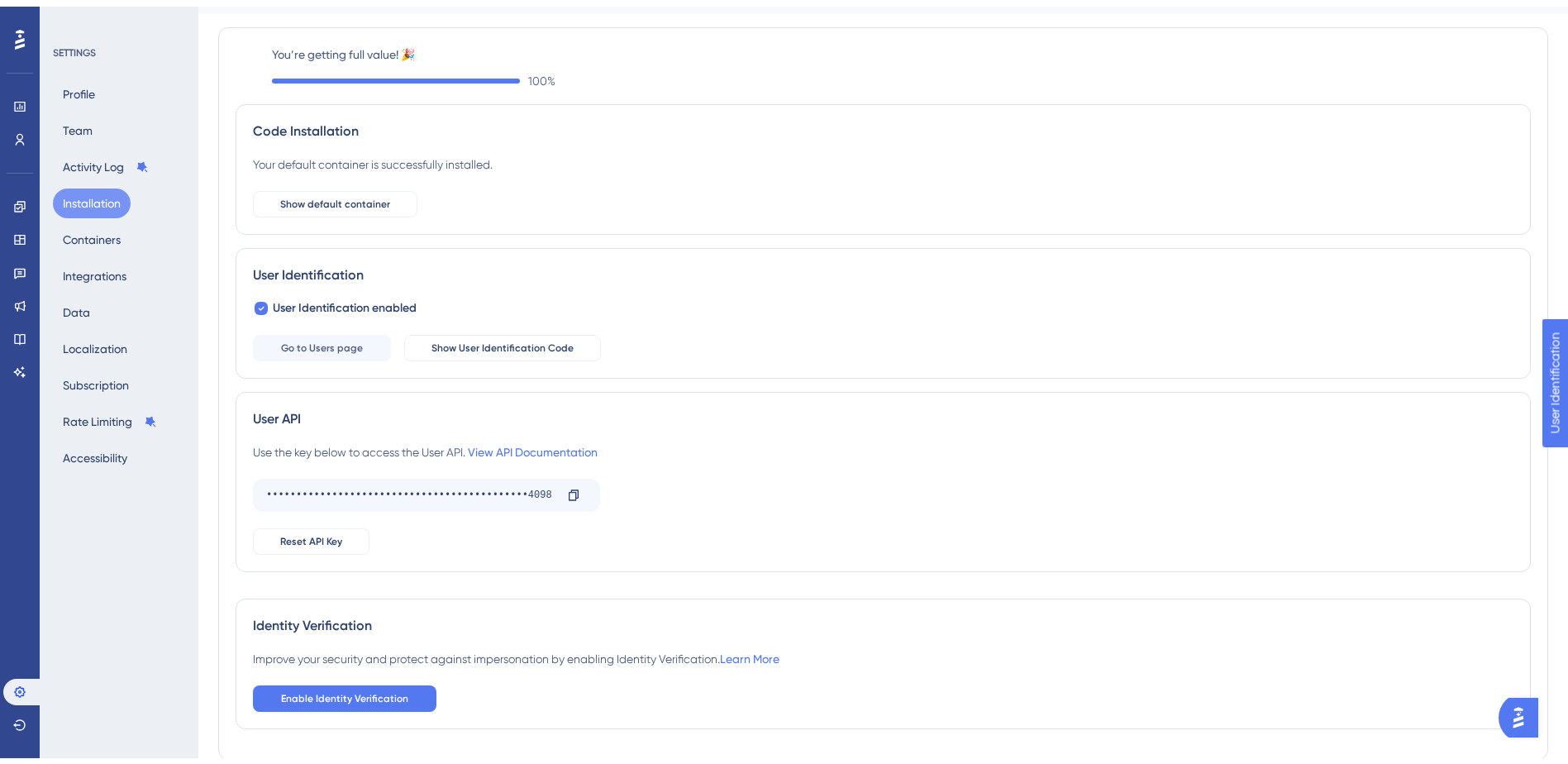
scroll to position [106, 0]
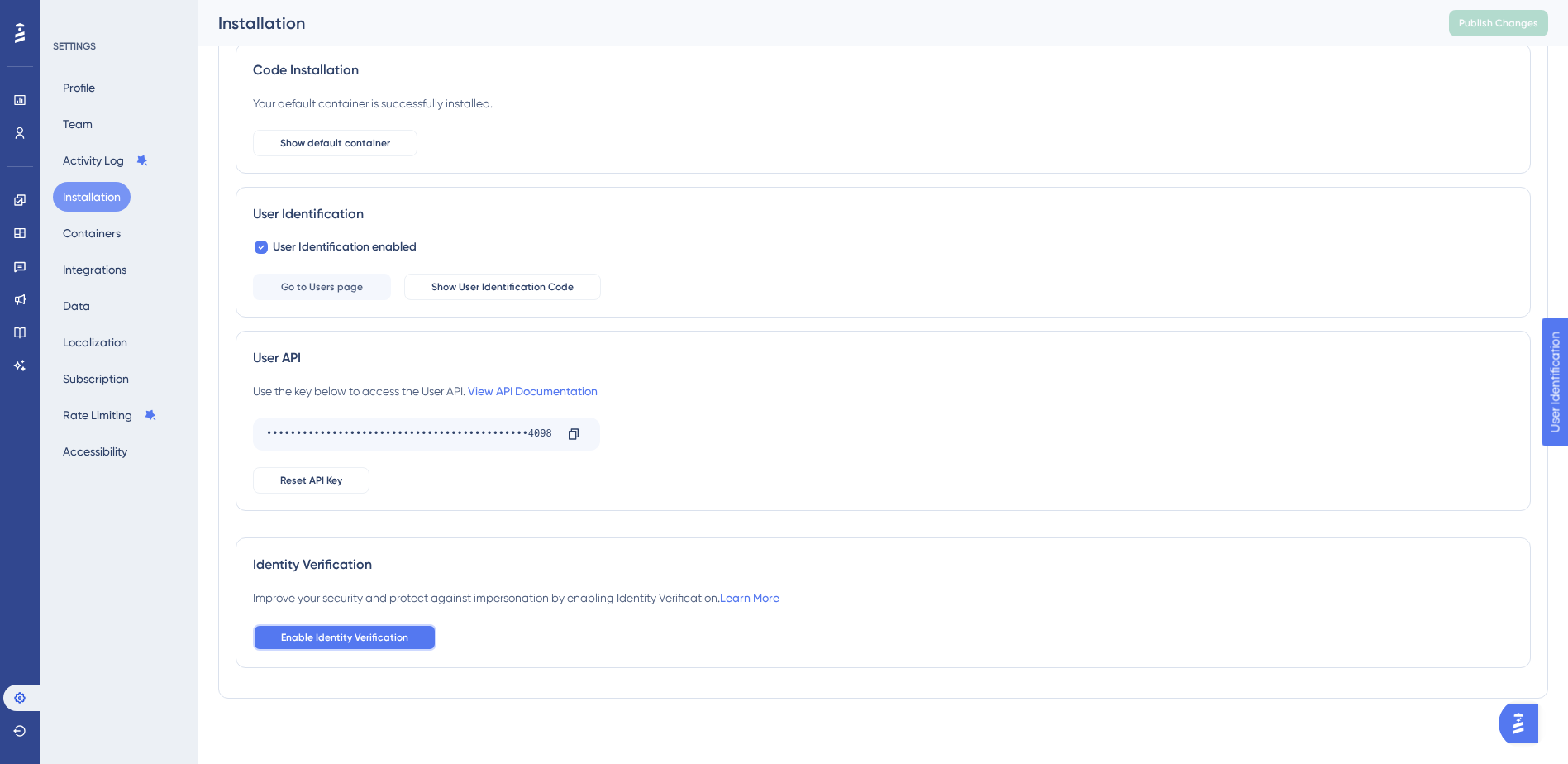
click at [325, 641] on span "Enable Identity Verification" at bounding box center [345, 637] width 128 height 14
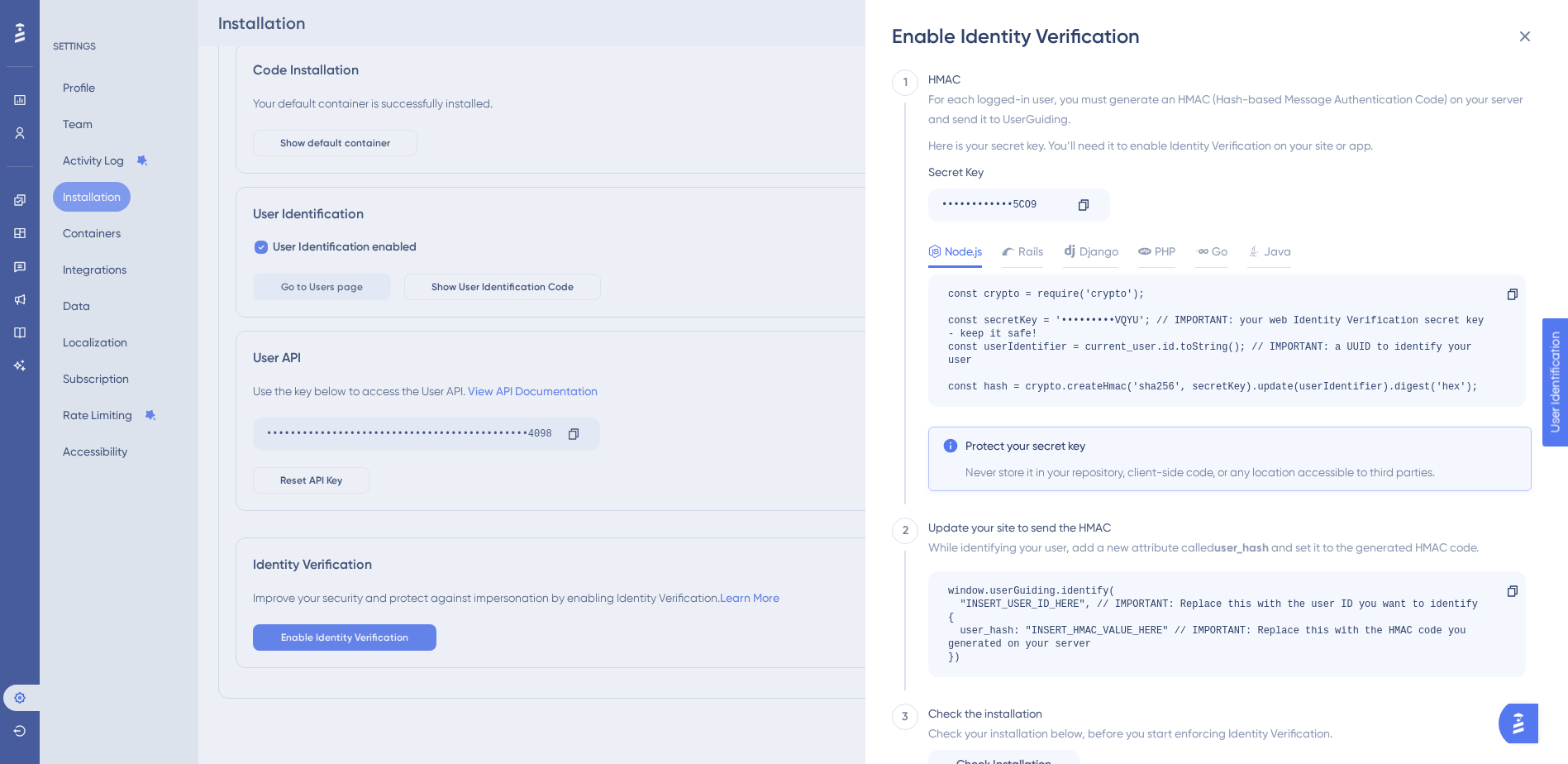
click at [690, 271] on div "Enable Identity Verification 1 HMAC For each logged-in user, you must generate …" at bounding box center [784, 382] width 1568 height 764
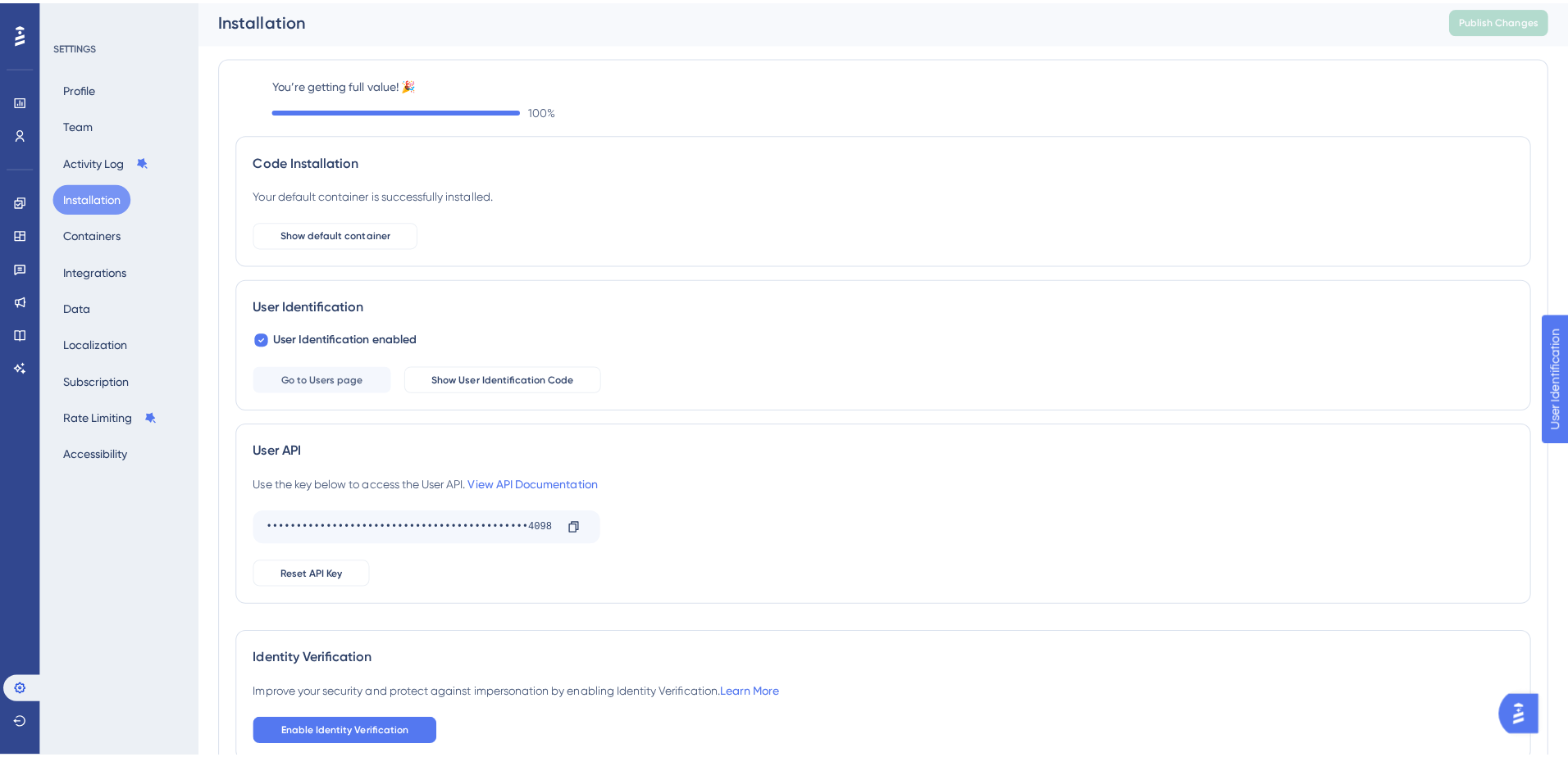
scroll to position [0, 0]
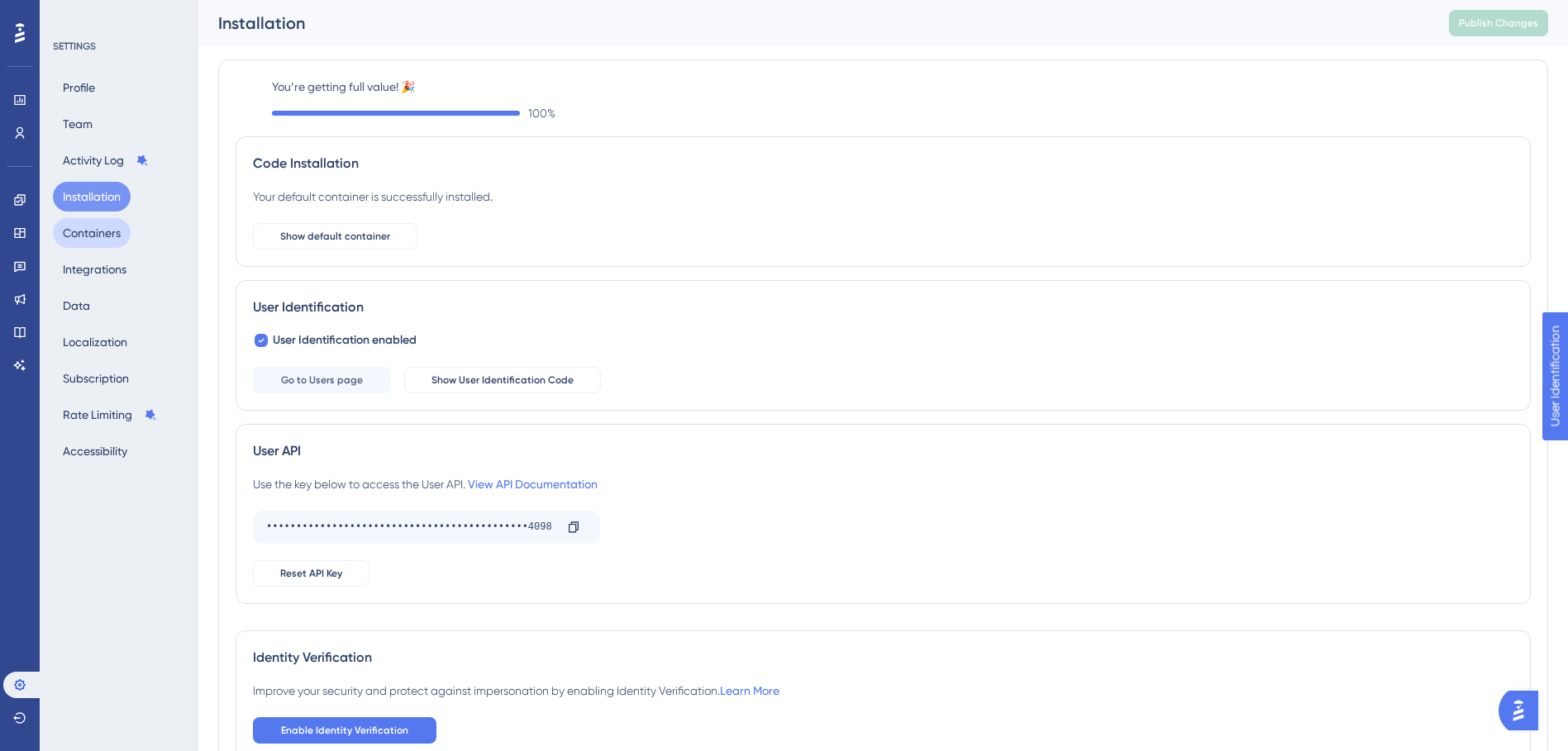
click at [93, 232] on button "Containers" at bounding box center [92, 233] width 78 height 30
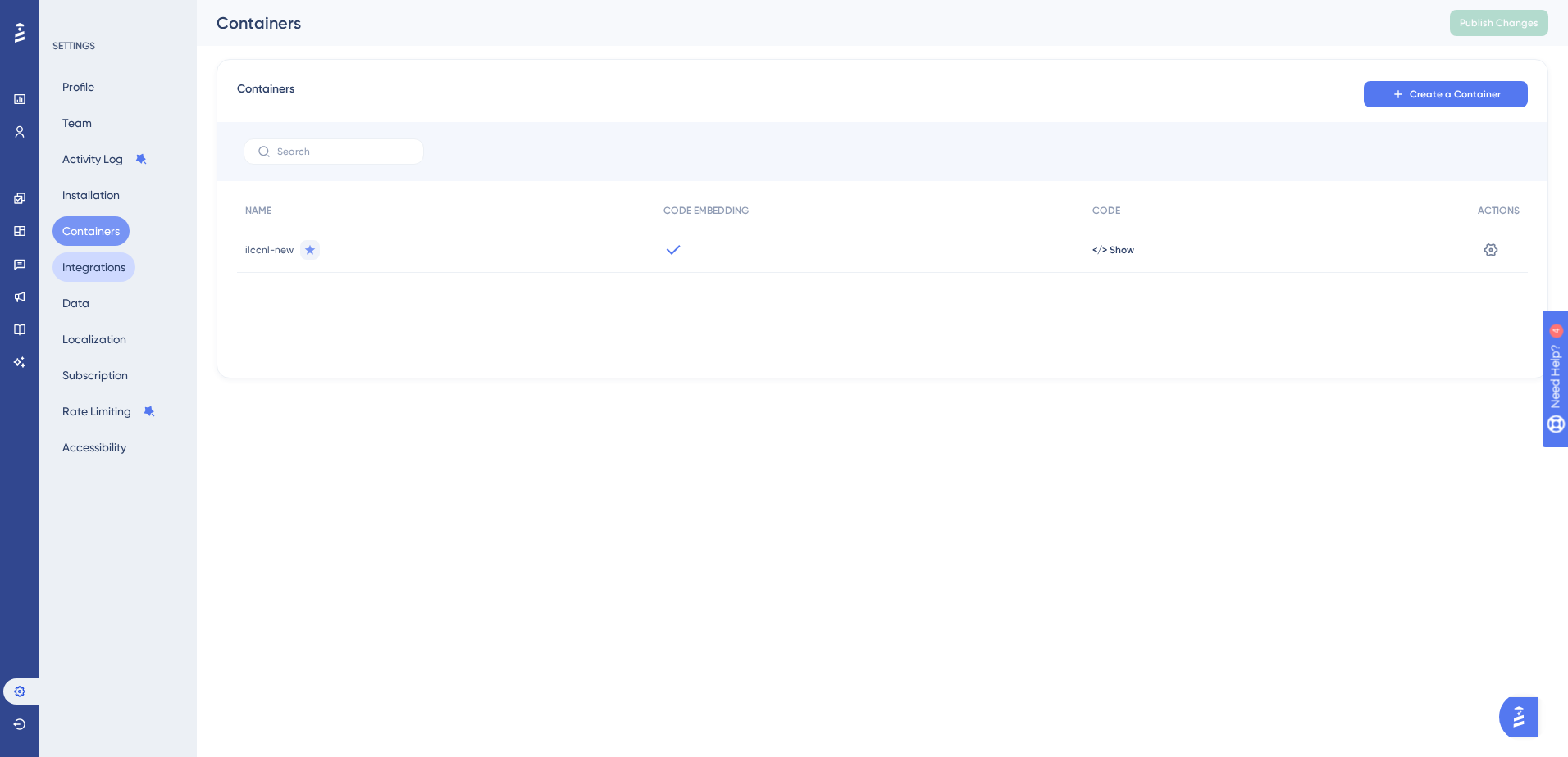
click at [89, 272] on button "Integrations" at bounding box center [94, 266] width 83 height 30
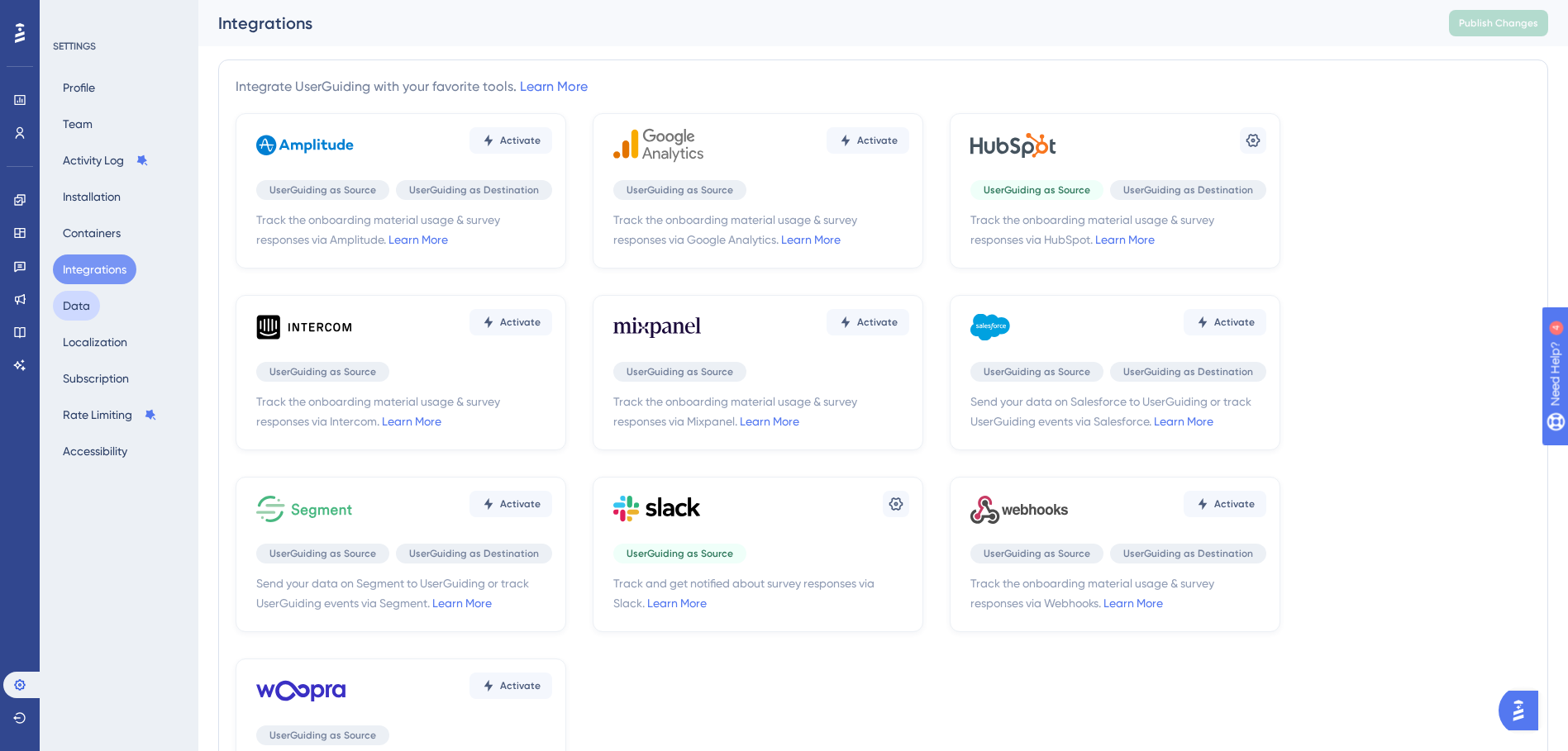
click at [86, 301] on button "Data" at bounding box center [76, 306] width 47 height 30
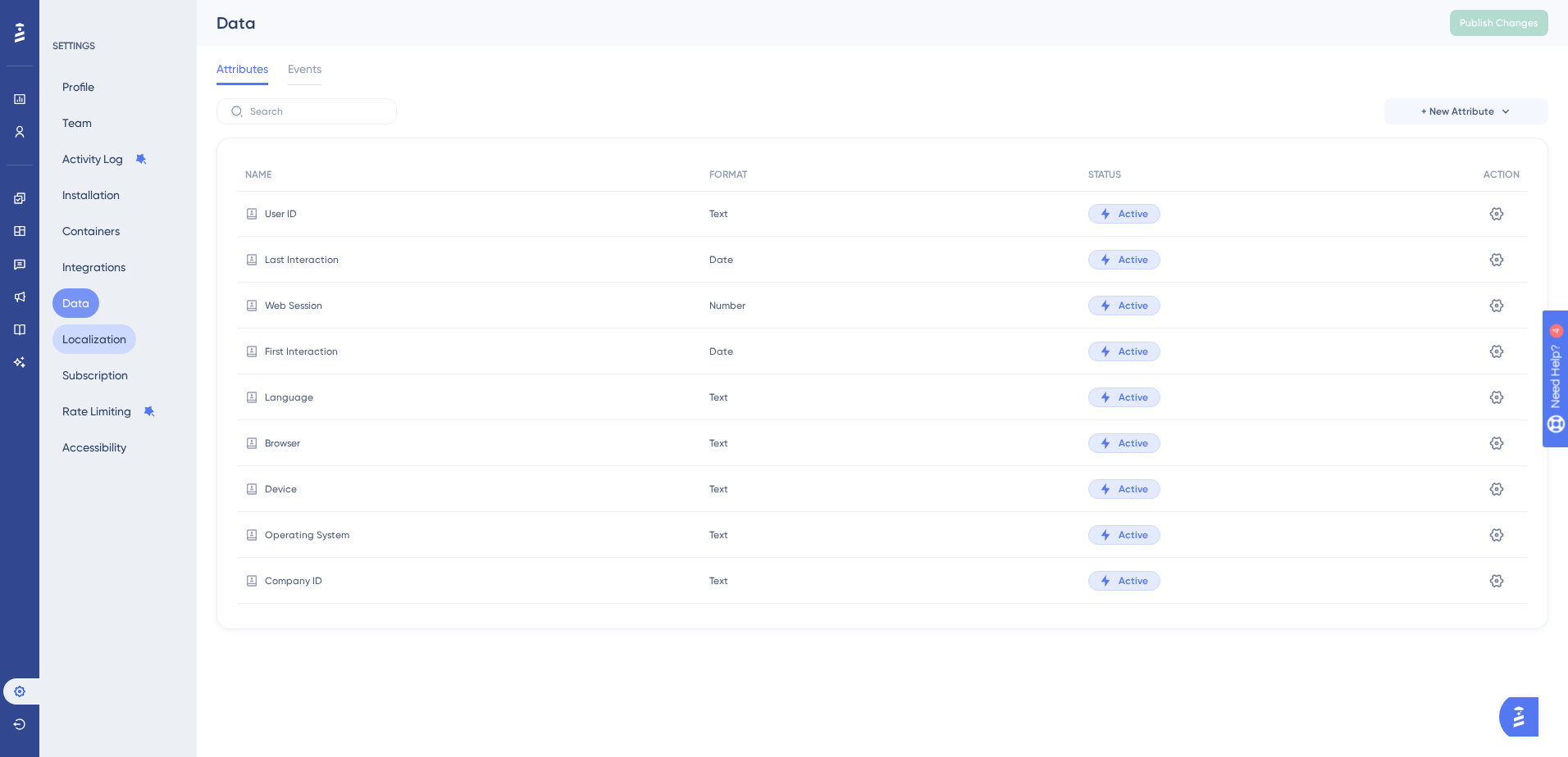
click at [84, 342] on button "Localization" at bounding box center [94, 339] width 84 height 30
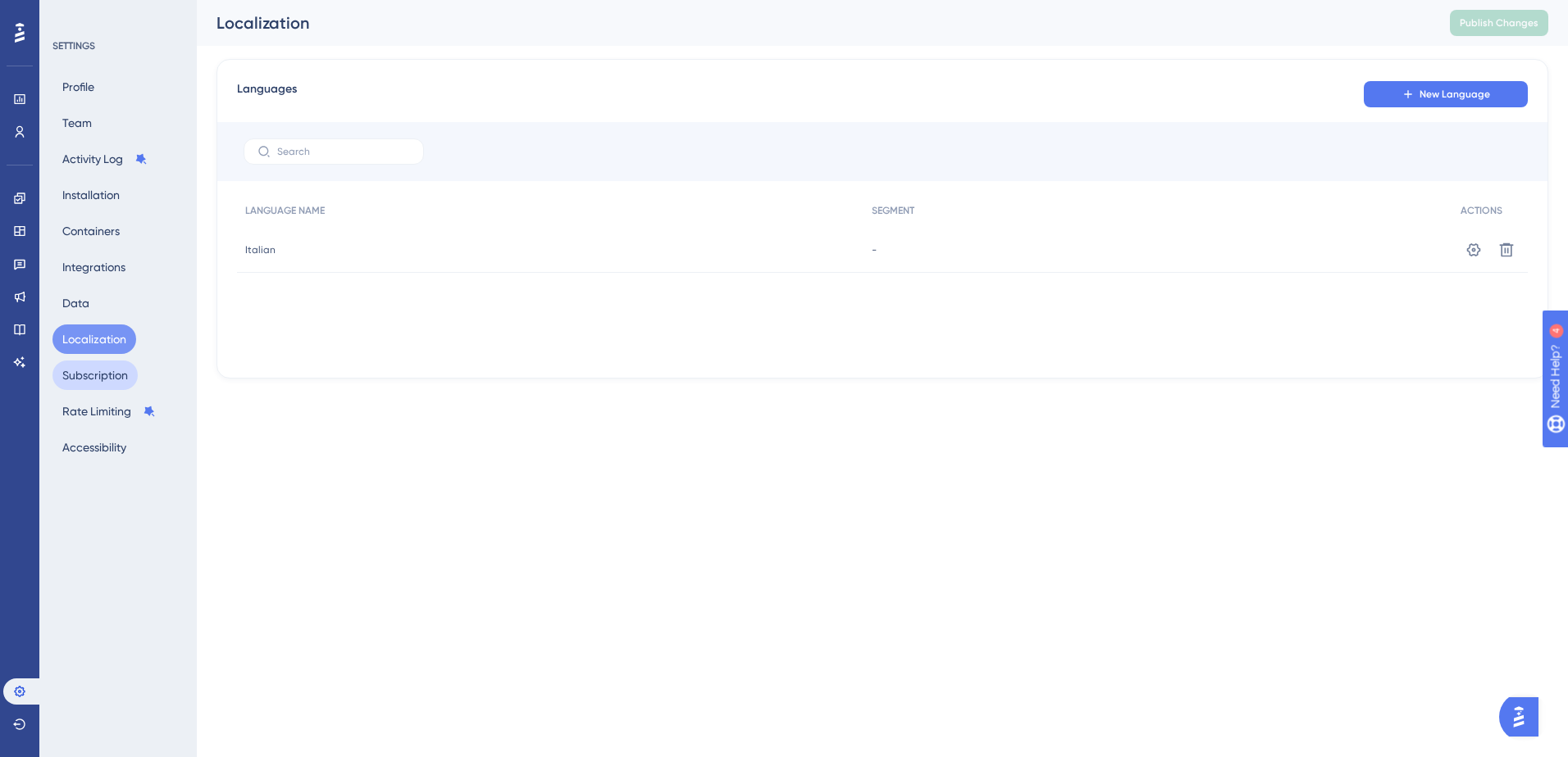
click at [81, 368] on button "Subscription" at bounding box center [95, 375] width 85 height 30
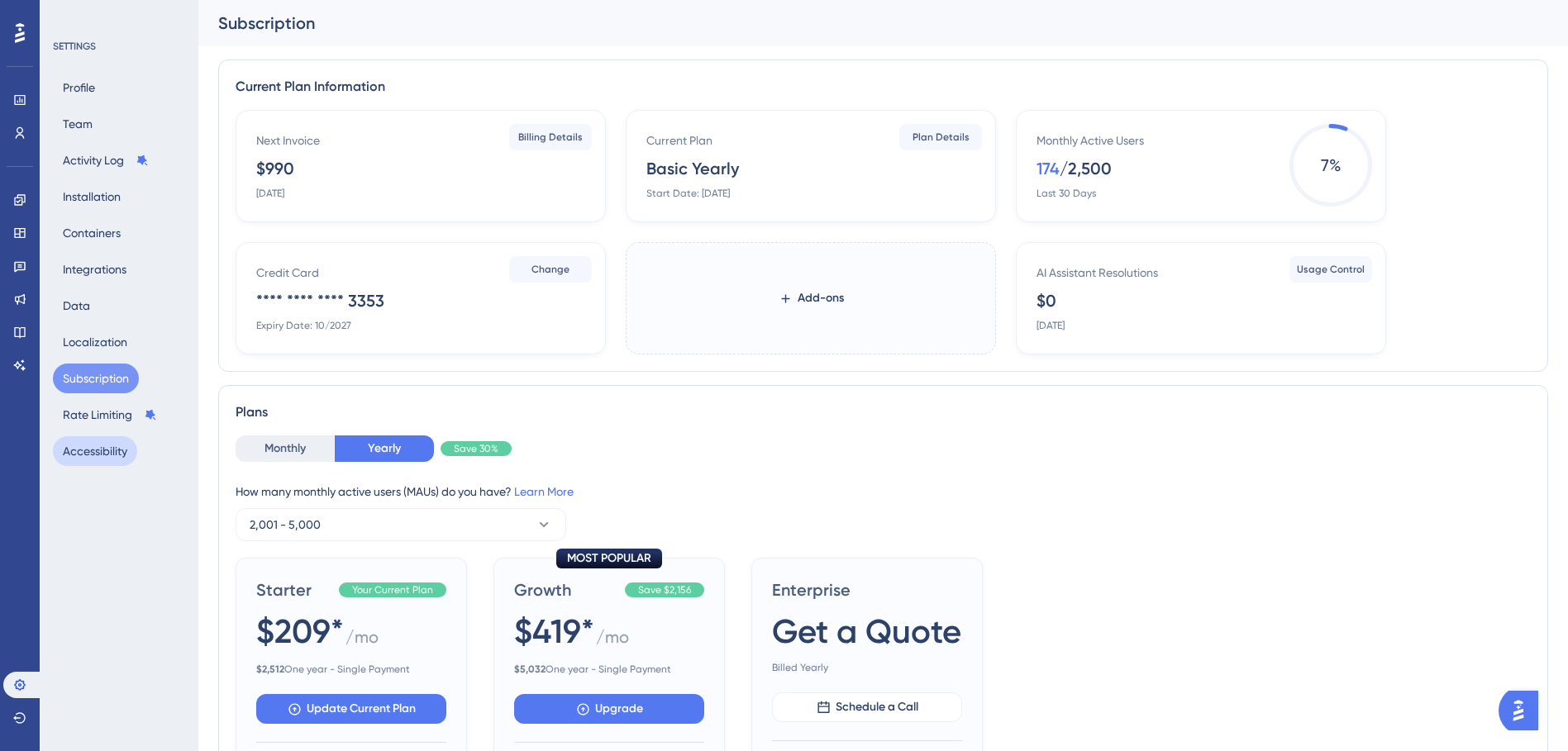
click at [85, 442] on button "Accessibility" at bounding box center [94, 451] width 85 height 30
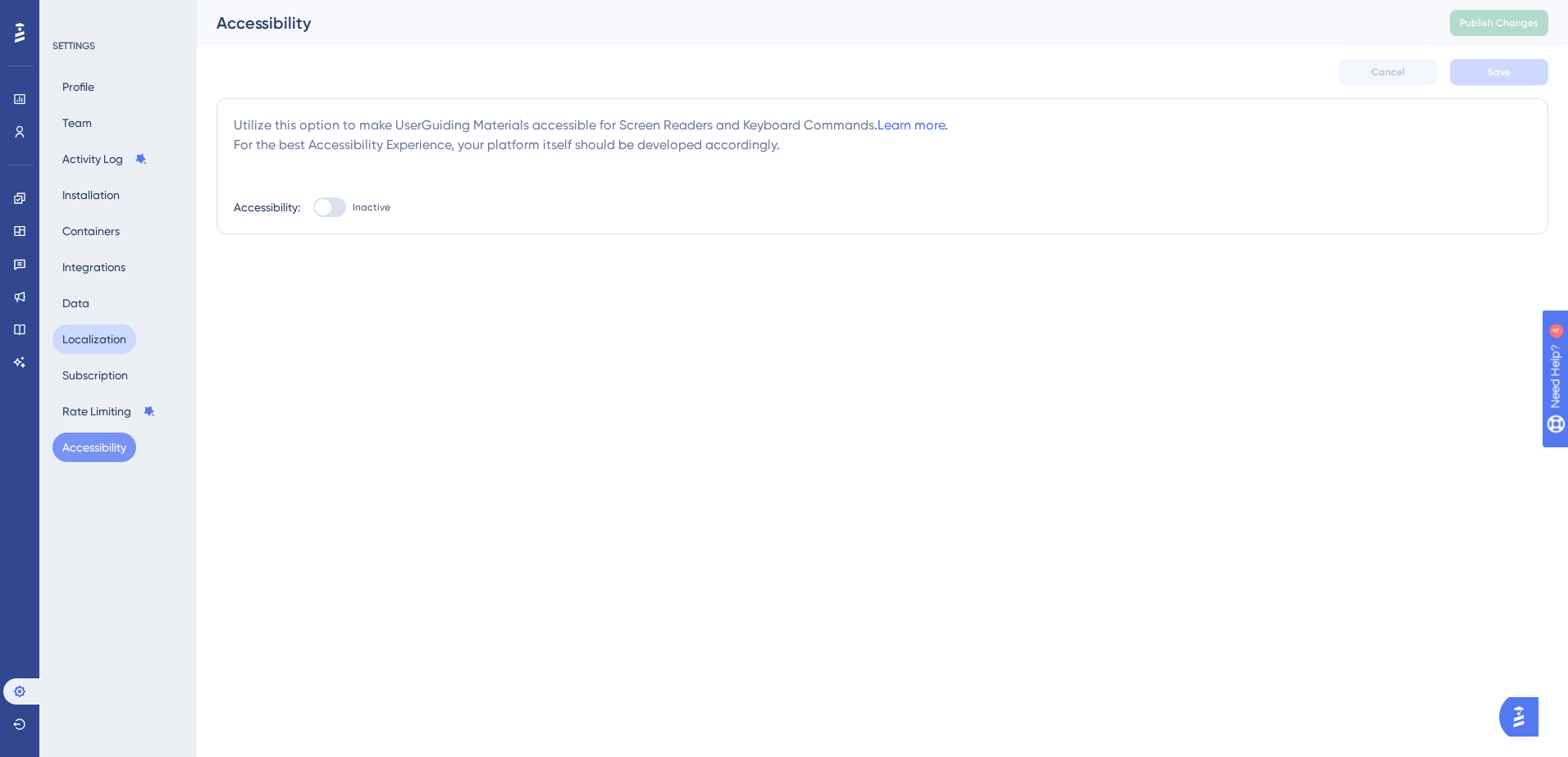
click at [98, 344] on button "Localization" at bounding box center [94, 339] width 84 height 30
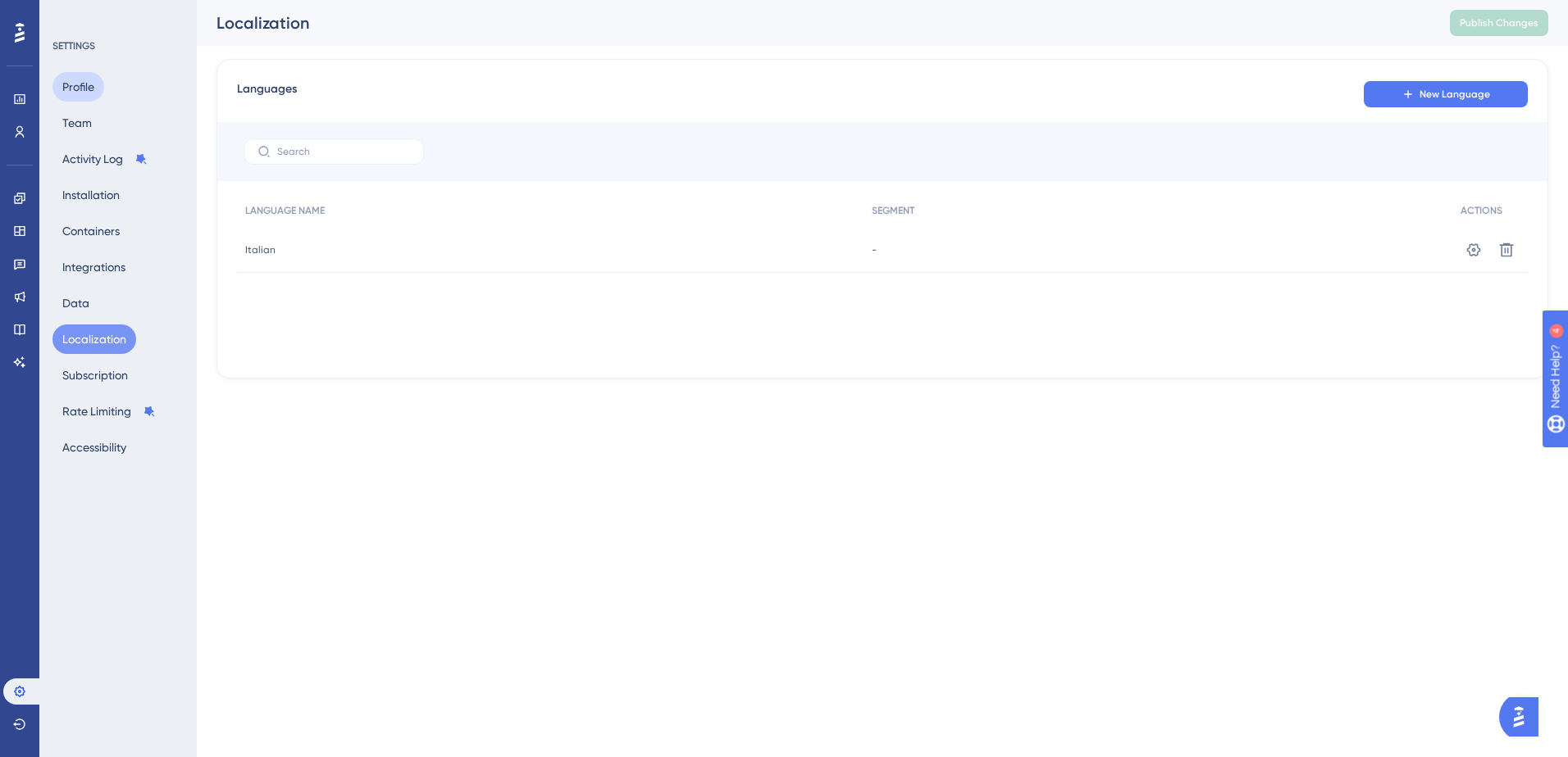
click at [71, 96] on button "Profile" at bounding box center [77, 87] width 51 height 30
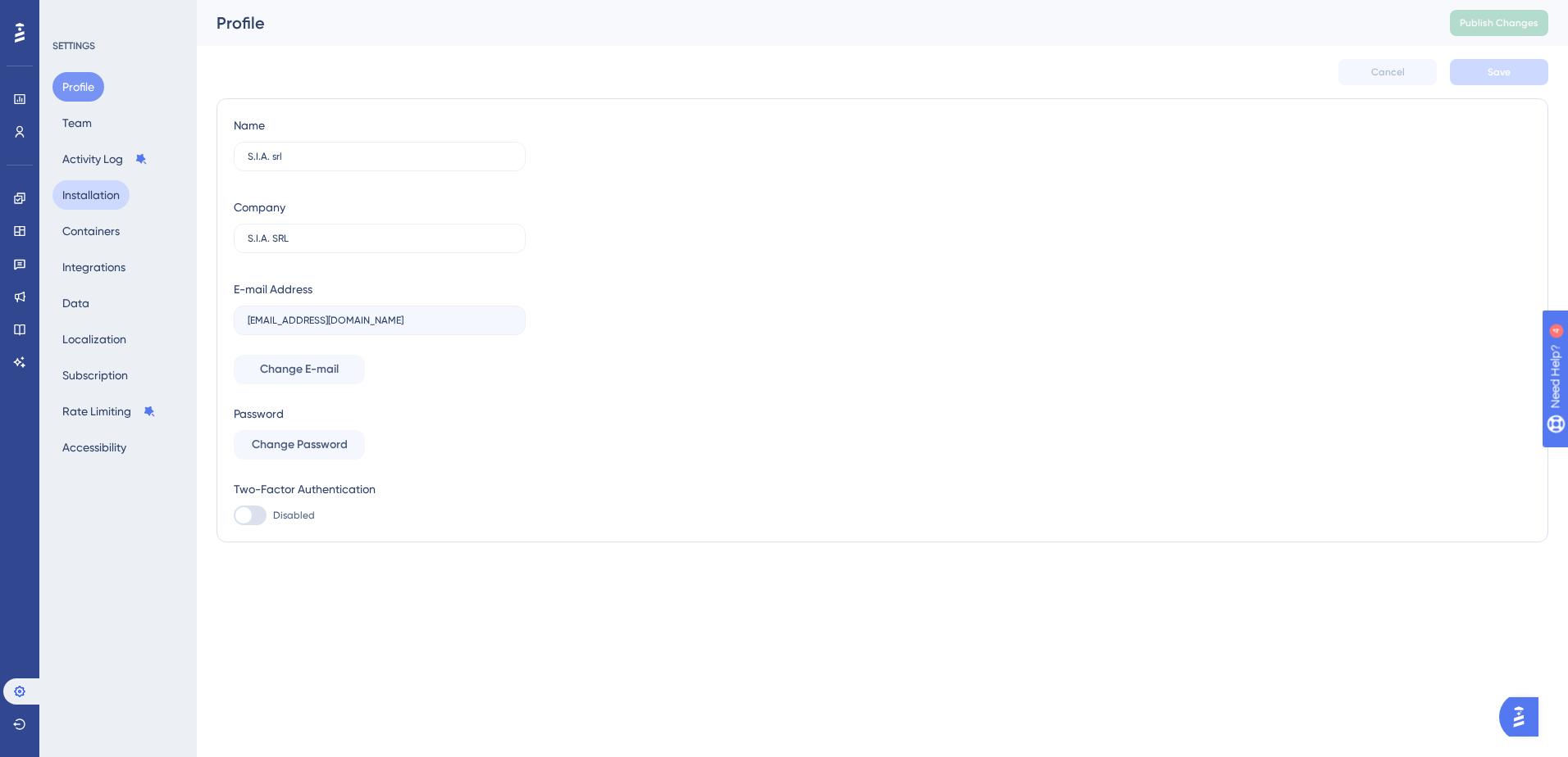
click at [87, 199] on button "Installation" at bounding box center [91, 195] width 77 height 30
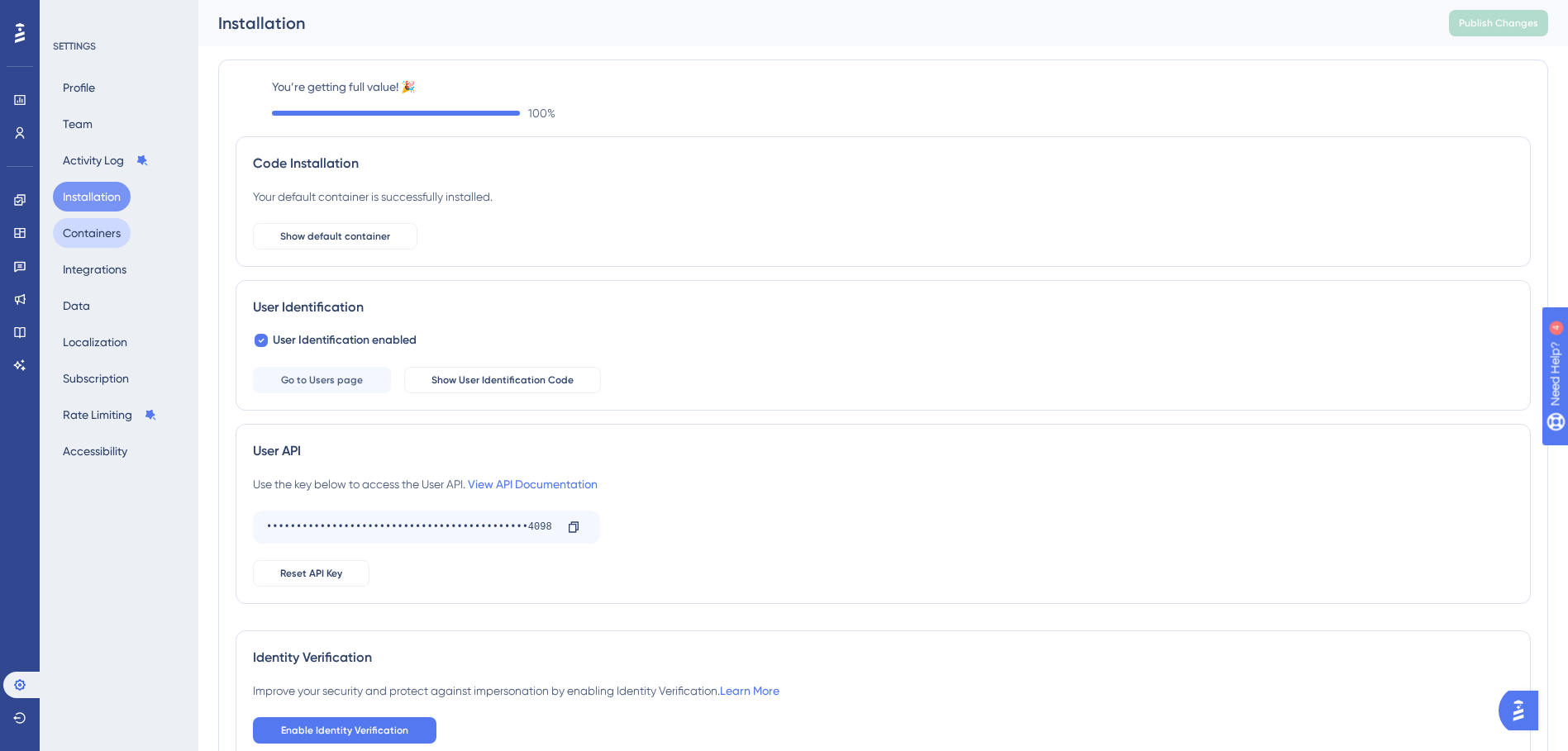
click at [83, 231] on button "Containers" at bounding box center [92, 233] width 78 height 30
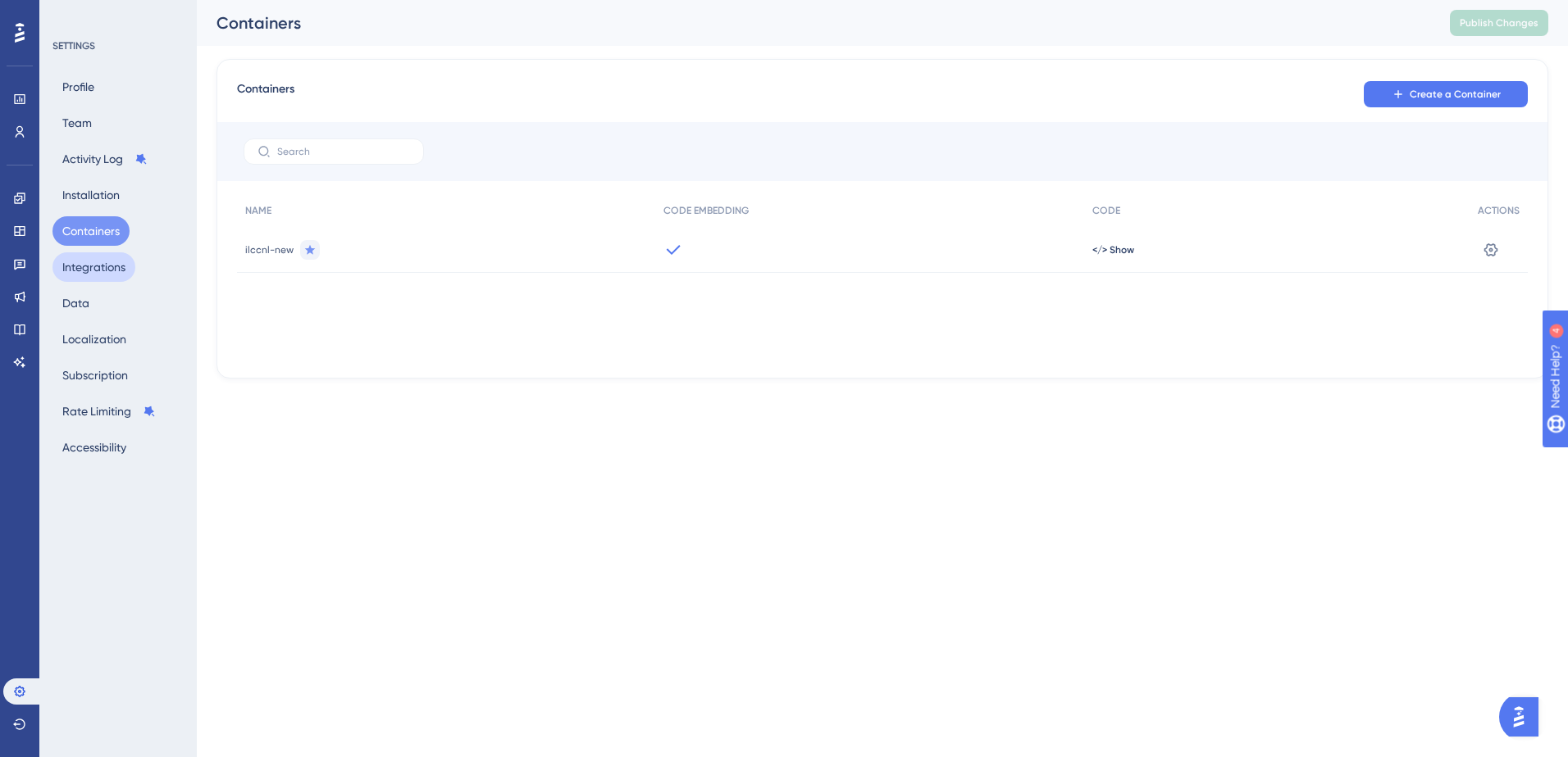
click at [72, 271] on button "Integrations" at bounding box center [94, 266] width 83 height 30
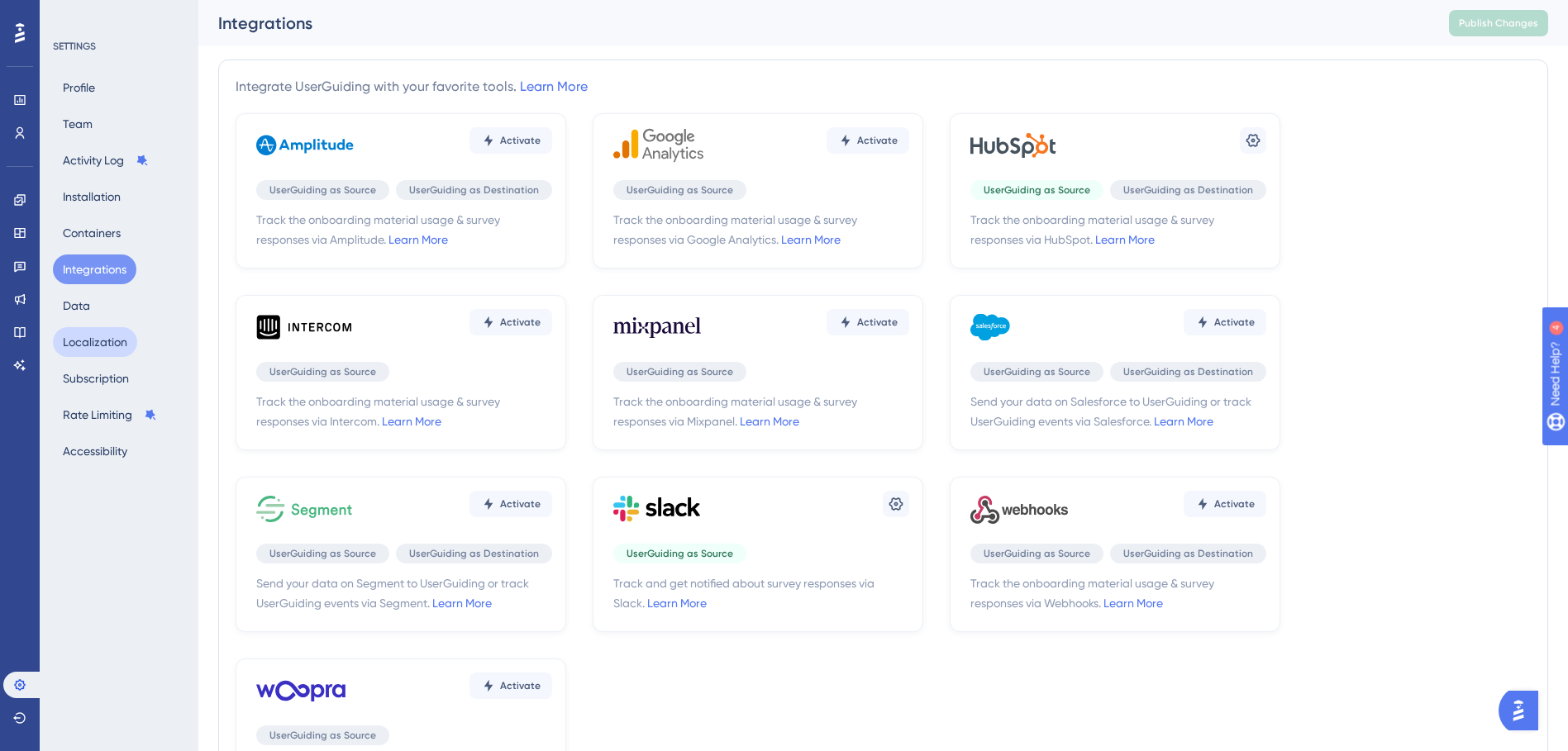
click at [71, 333] on button "Localization" at bounding box center [94, 342] width 85 height 30
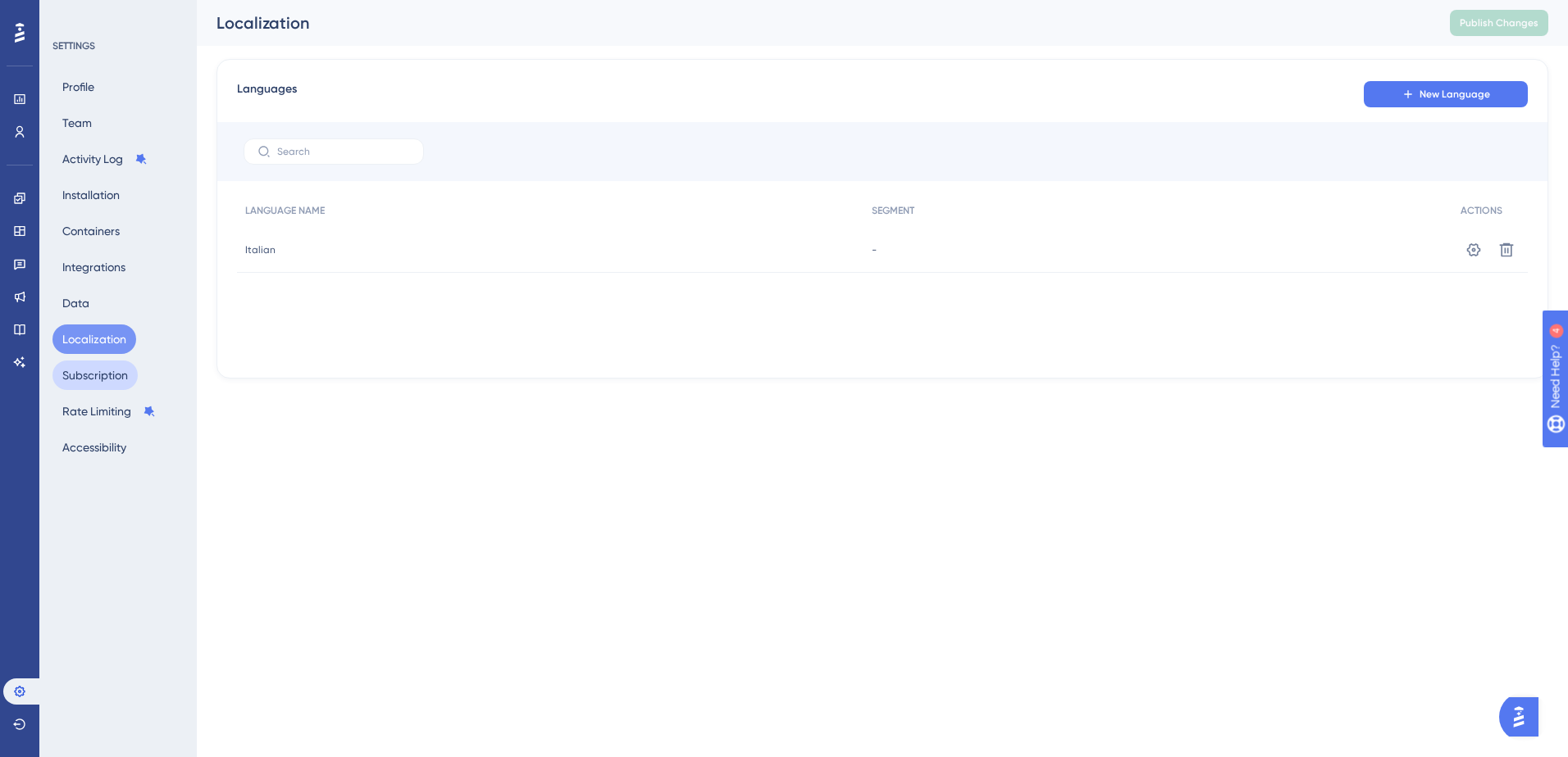
click at [89, 364] on button "Subscription" at bounding box center [95, 375] width 85 height 30
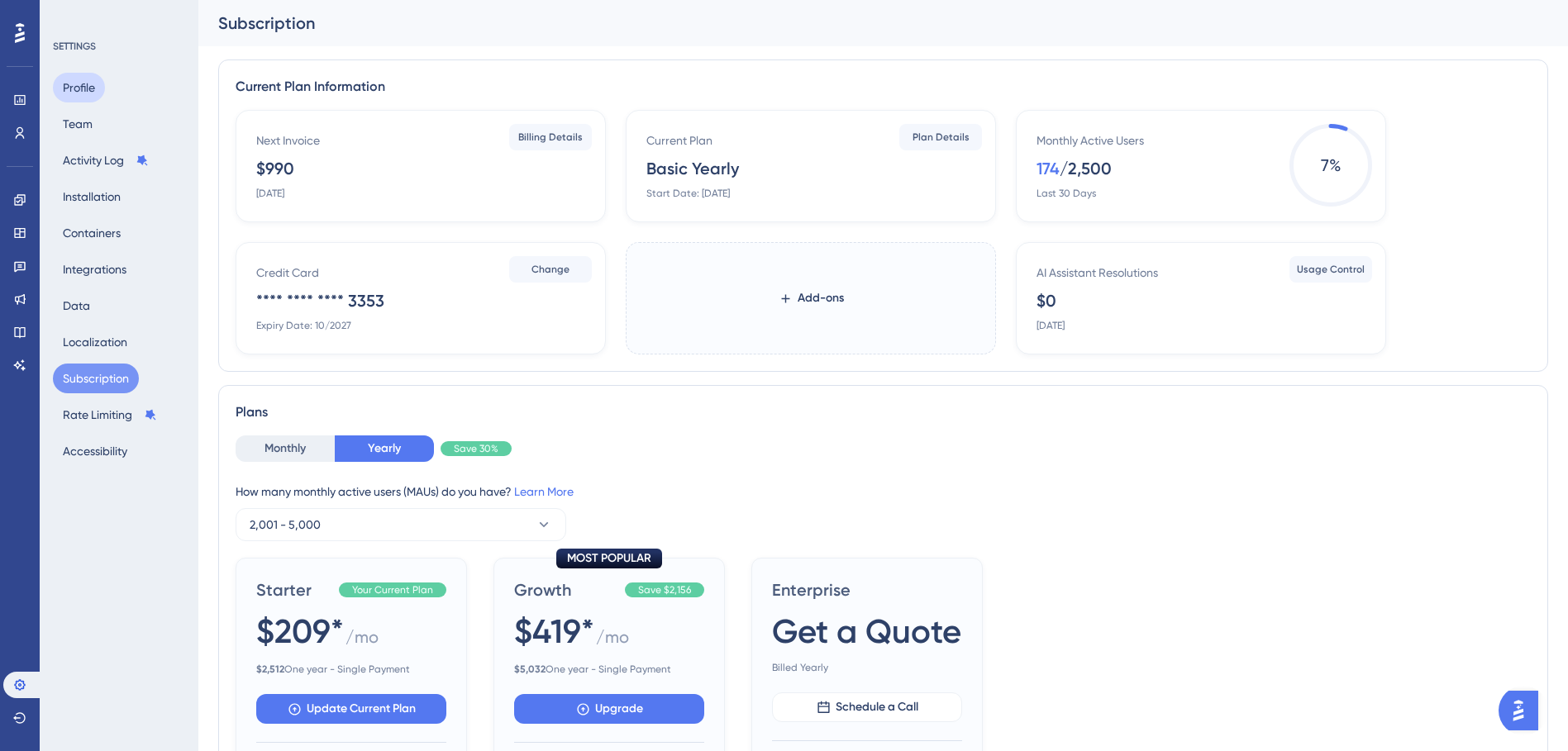
click at [68, 91] on button "Profile" at bounding box center [78, 88] width 52 height 30
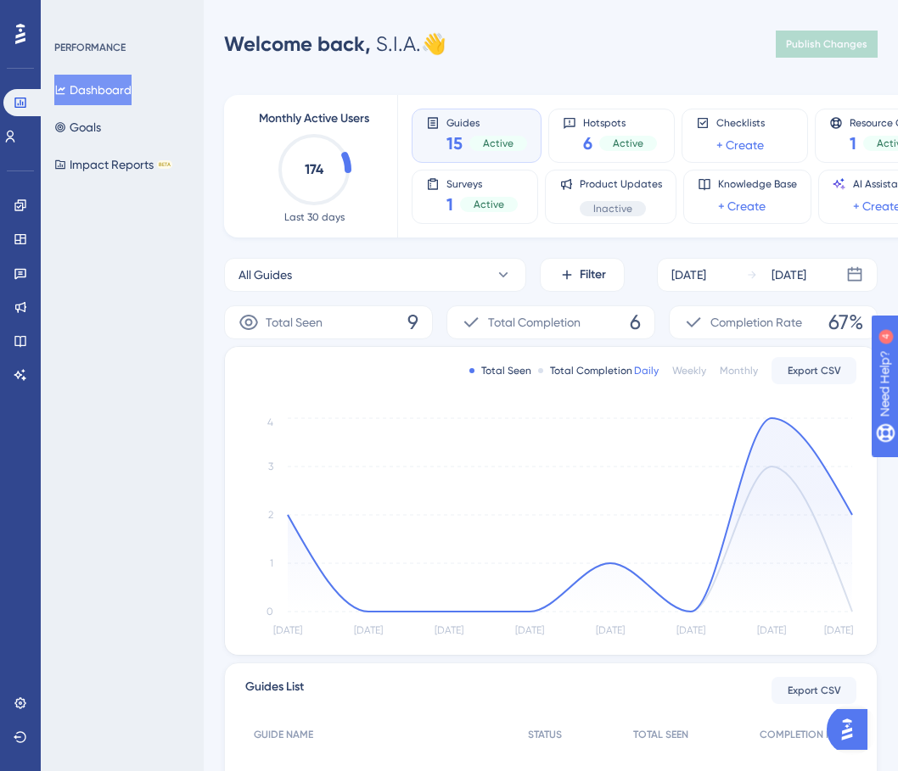
click at [853, 741] on img "Open AI Assistant Launcher" at bounding box center [847, 730] width 31 height 31
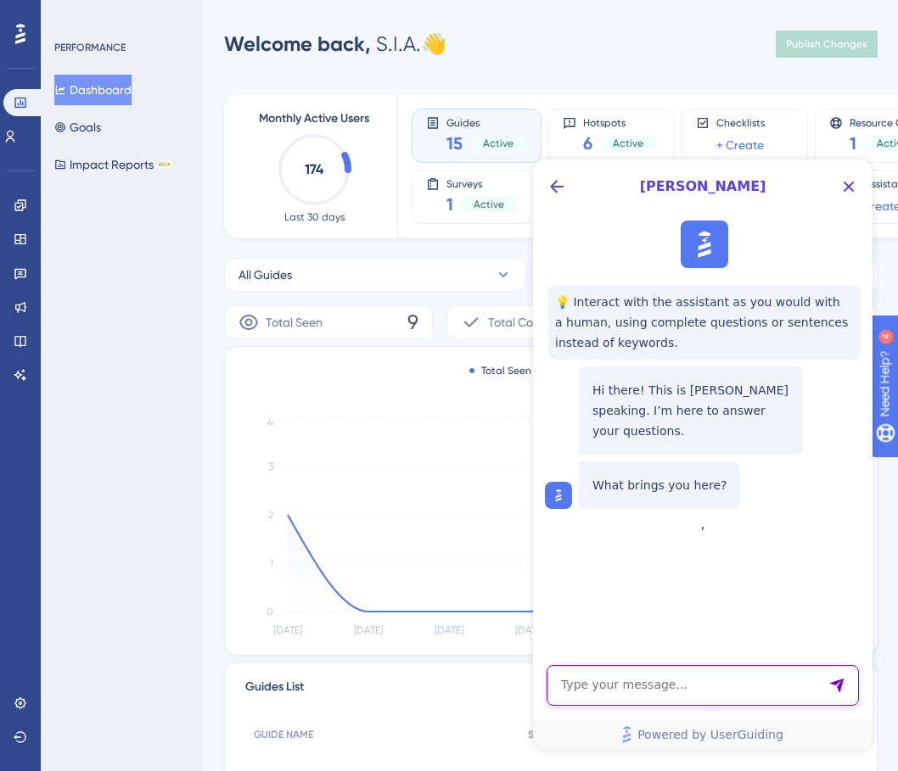
click at [607, 692] on textarea "AI Assistant Text Input" at bounding box center [703, 685] width 312 height 41
type textarea "integration in my website does not work anymore"
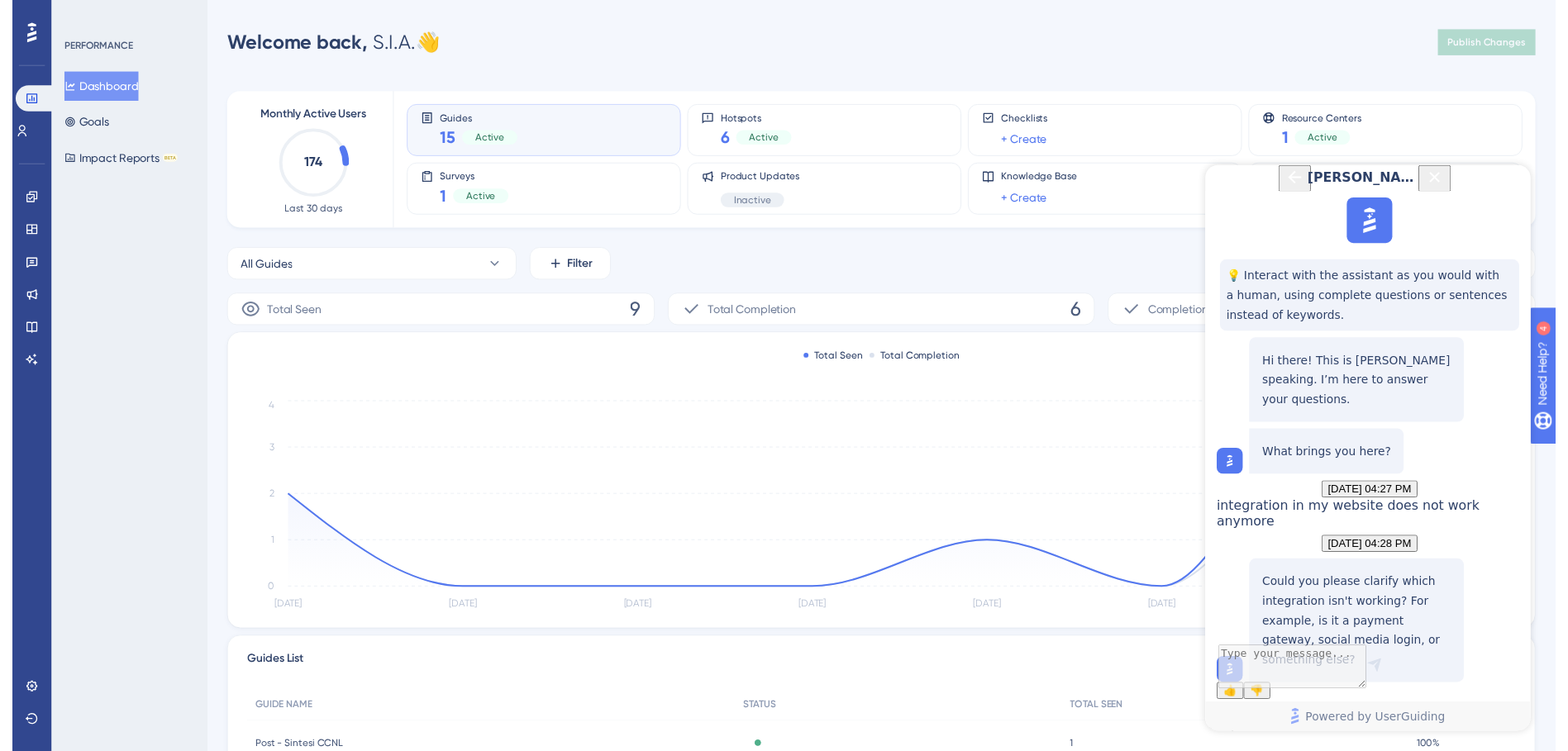
scroll to position [166, 0]
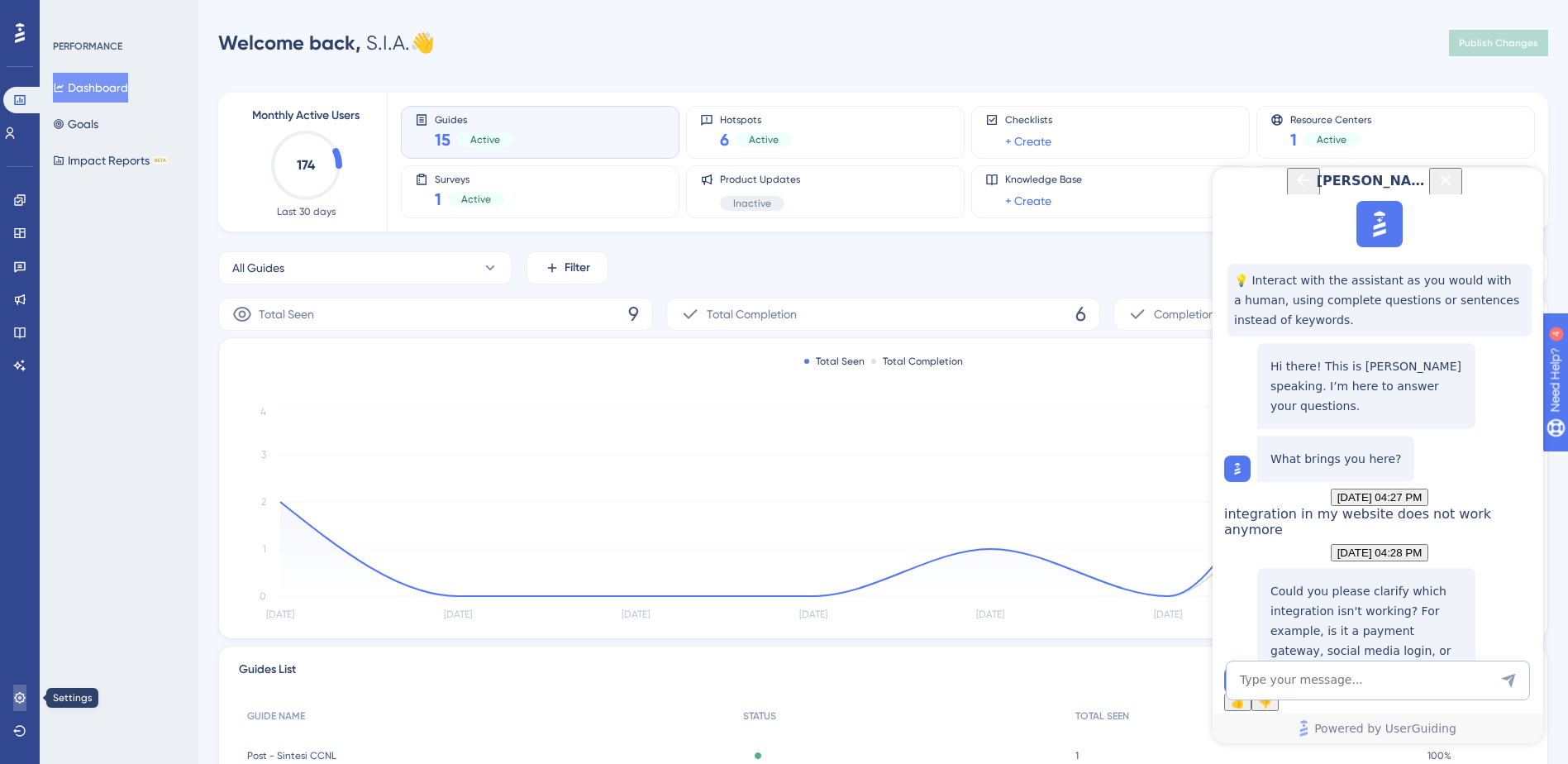
click at [19, 694] on icon at bounding box center [20, 698] width 14 height 14
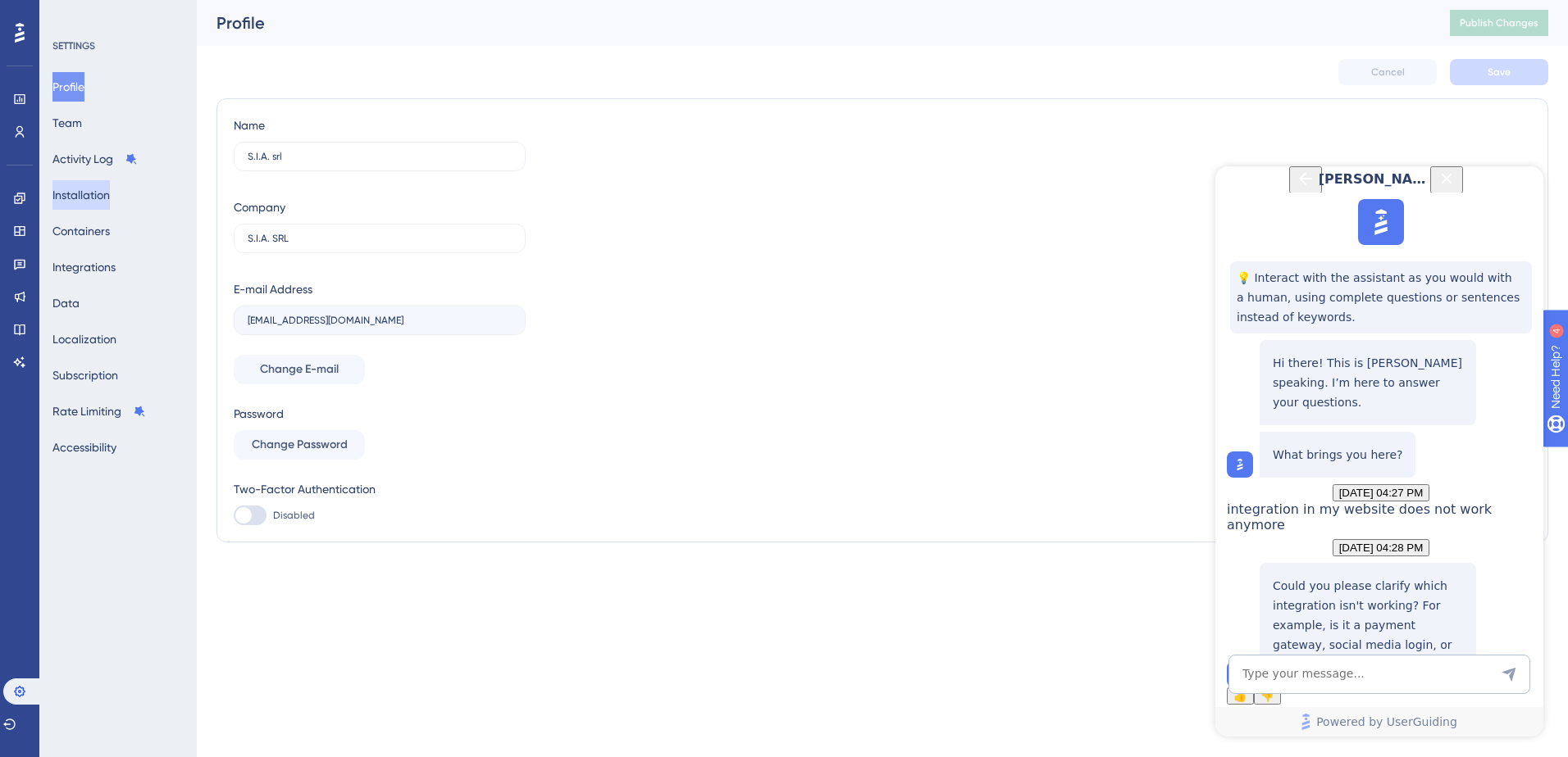
click at [103, 198] on button "Installation" at bounding box center [80, 195] width 57 height 30
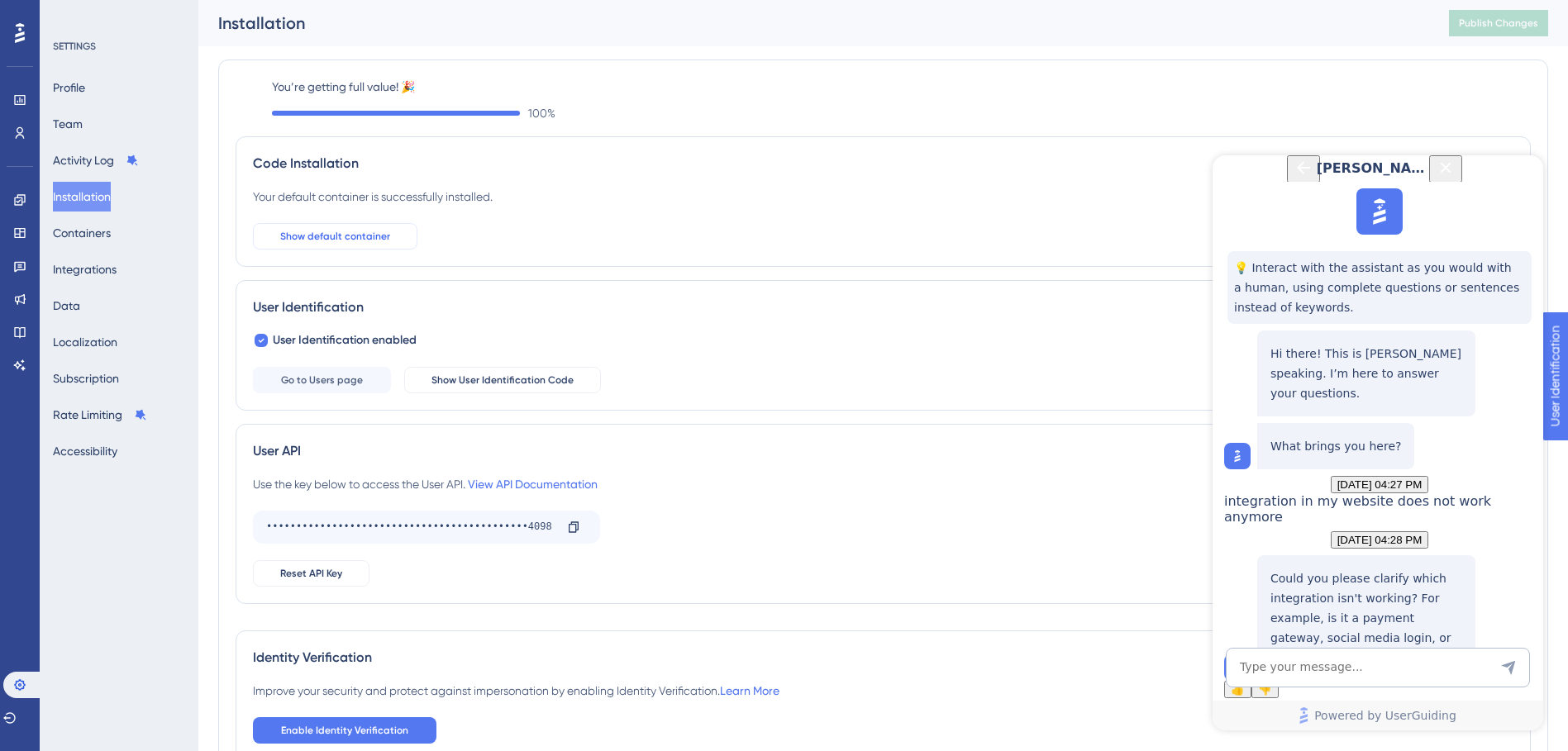
click at [301, 229] on button "Show default container" at bounding box center [335, 236] width 165 height 26
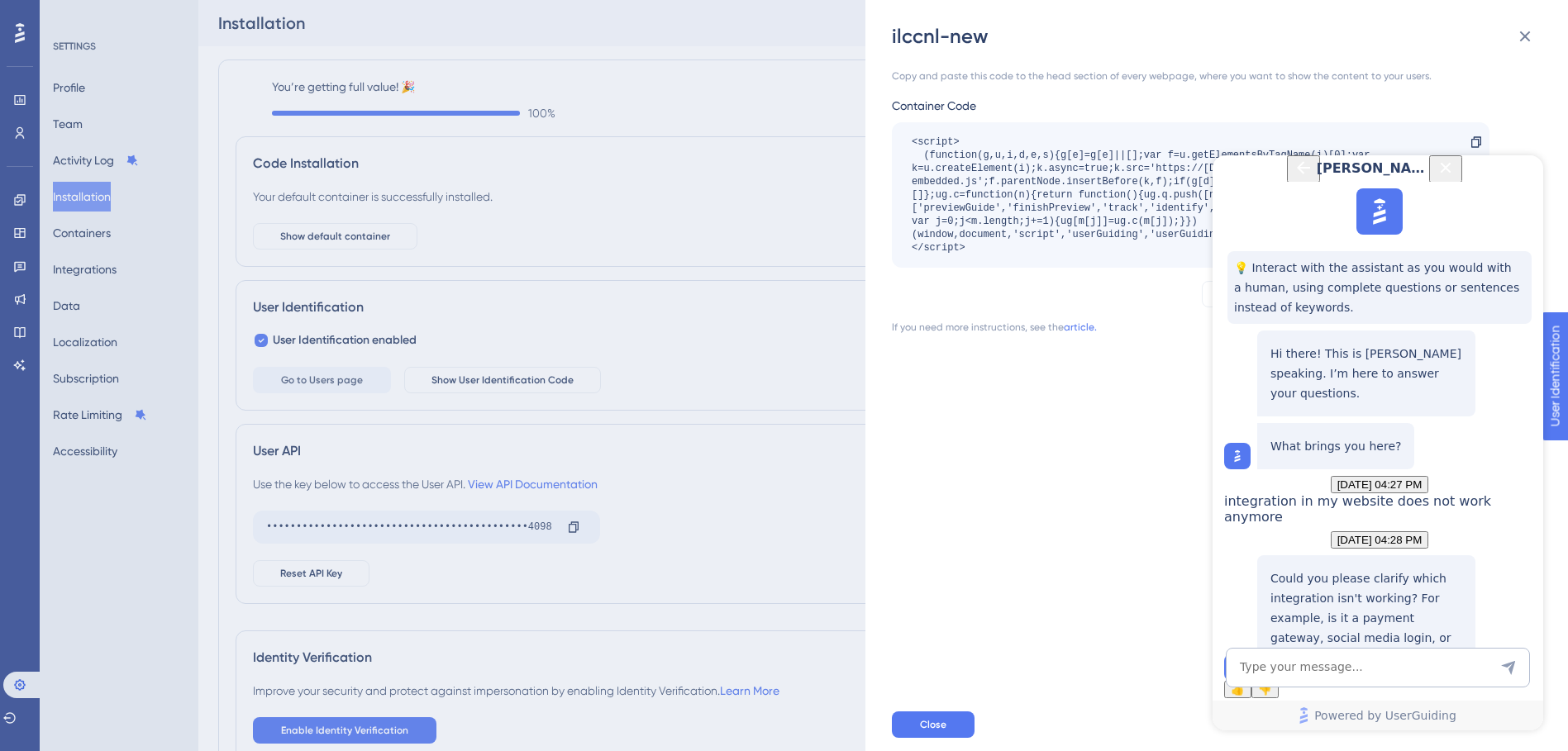
drag, startPoint x: 982, startPoint y: 262, endPoint x: 888, endPoint y: 47, distance: 234.7
click at [886, 47] on div "ilccnl-new Copy and paste this code to the head section of every webpage, where…" at bounding box center [1216, 375] width 702 height 751
copy div "ilccnl-new Copy and paste this code to the head section of every webpage, where…"
click at [886, 663] on textarea "AI Assistant Text Input" at bounding box center [1378, 667] width 304 height 40
type textarea "the integrity in my website container"
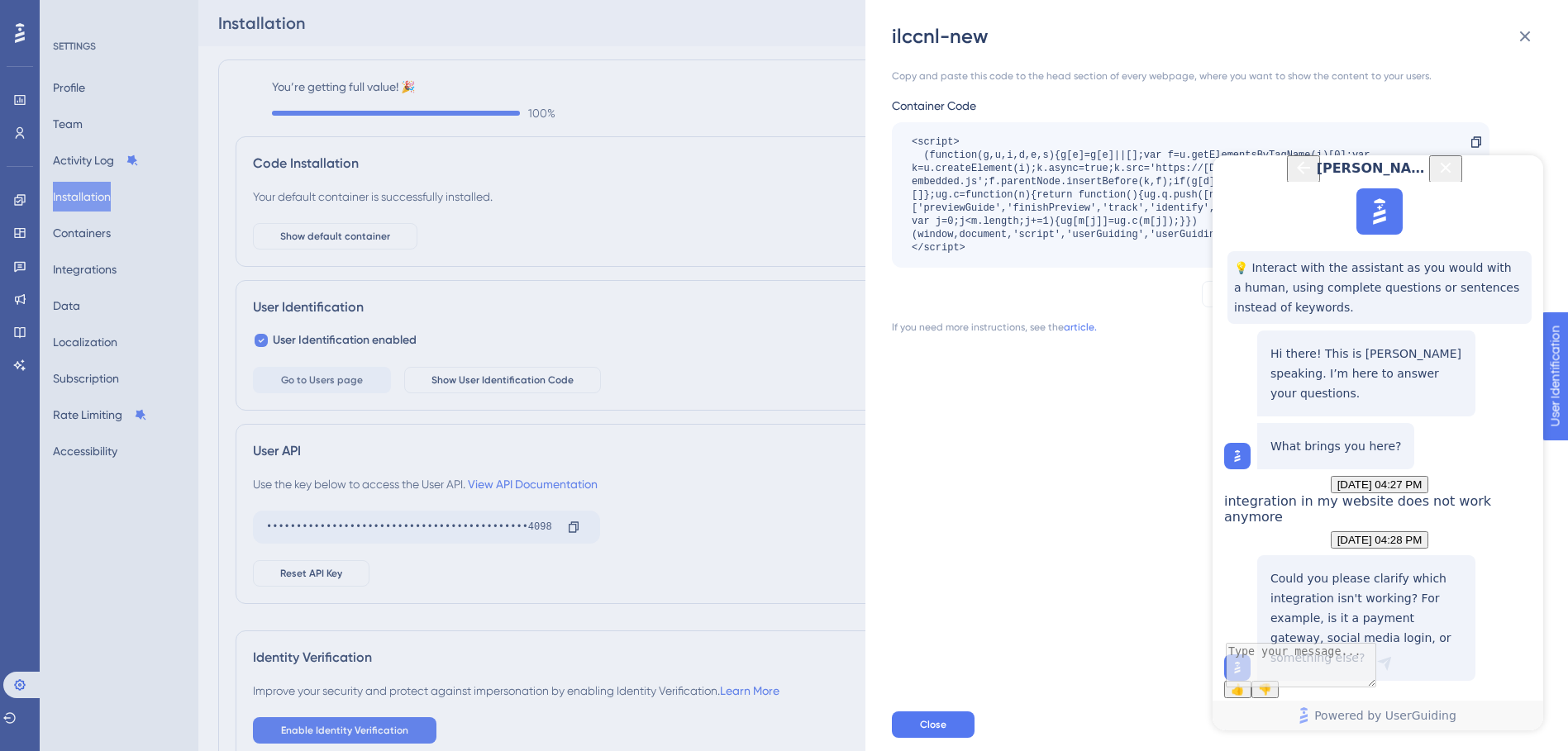
scroll to position [275, 0]
click at [886, 525] on span "the integrity in my website container" at bounding box center [1358, 509] width 267 height 31
drag, startPoint x: 1368, startPoint y: 551, endPoint x: 1437, endPoint y: 558, distance: 69.4
click at [886, 525] on span "the integrity in my website container" at bounding box center [1358, 509] width 267 height 31
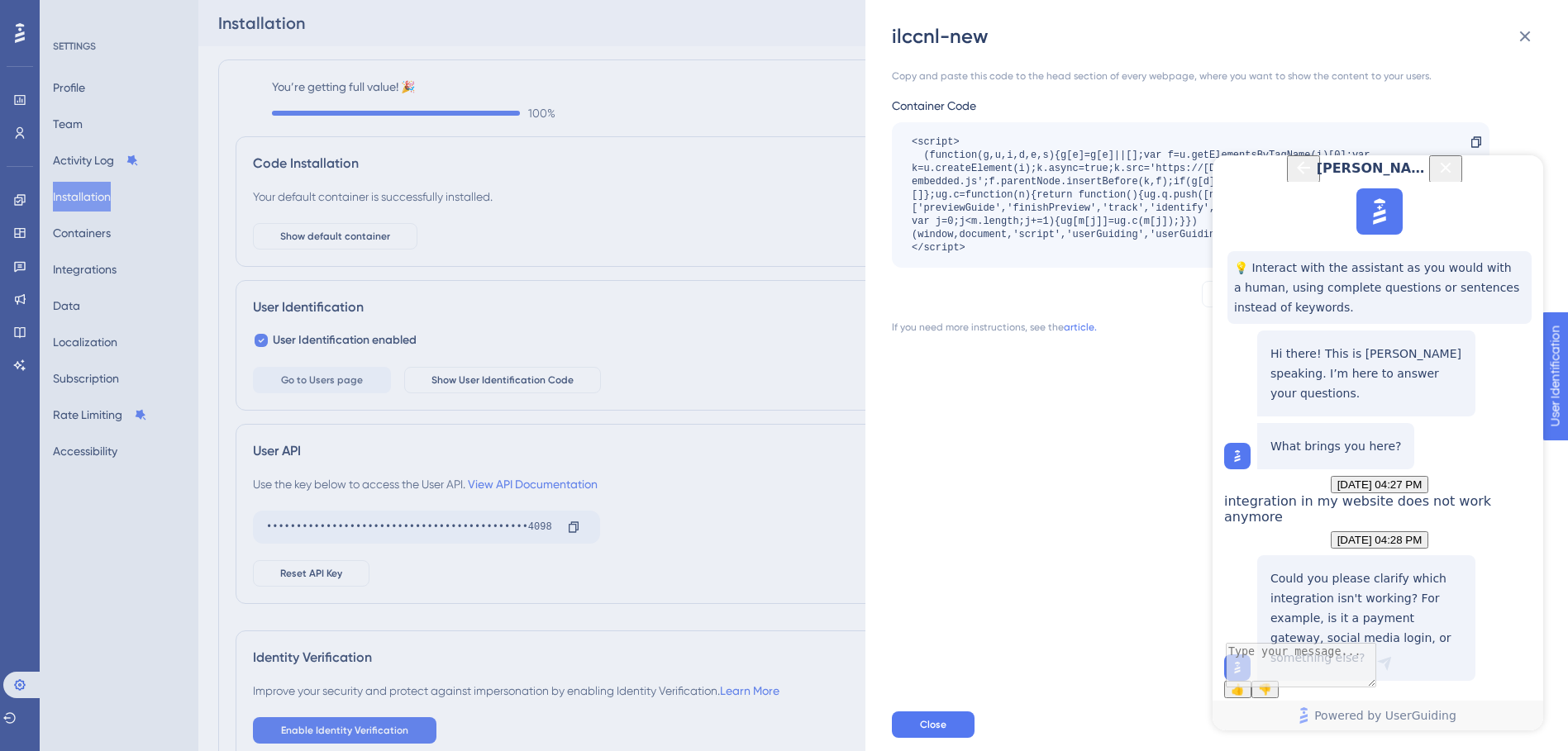
click at [886, 525] on span "the integrity in my website container" at bounding box center [1358, 509] width 267 height 31
drag, startPoint x: 1437, startPoint y: 558, endPoint x: 1485, endPoint y: 553, distance: 48.3
click at [886, 525] on span "the integrity in my website container" at bounding box center [1358, 509] width 267 height 31
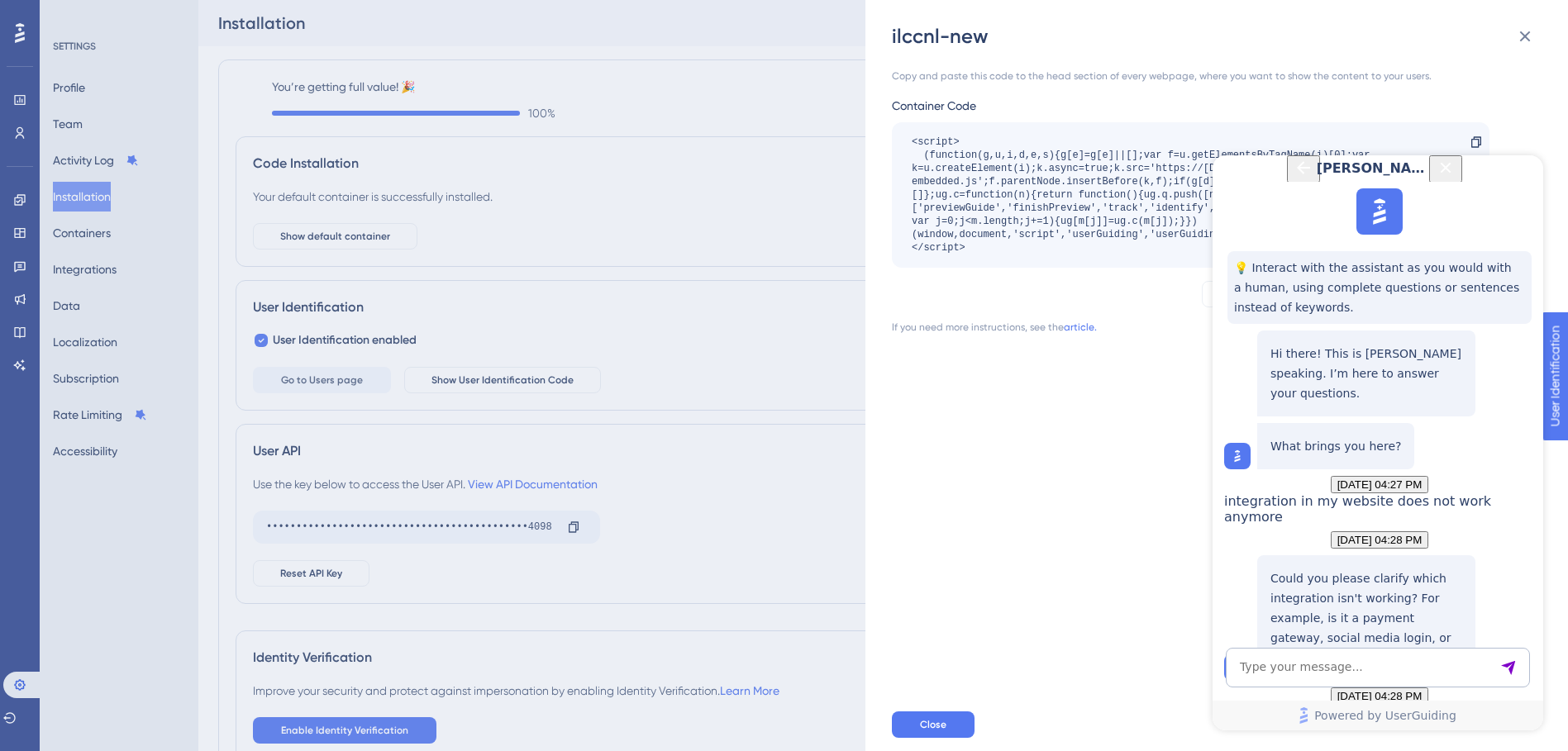
click at [886, 177] on icon "Back Button" at bounding box center [1303, 168] width 19 height 19
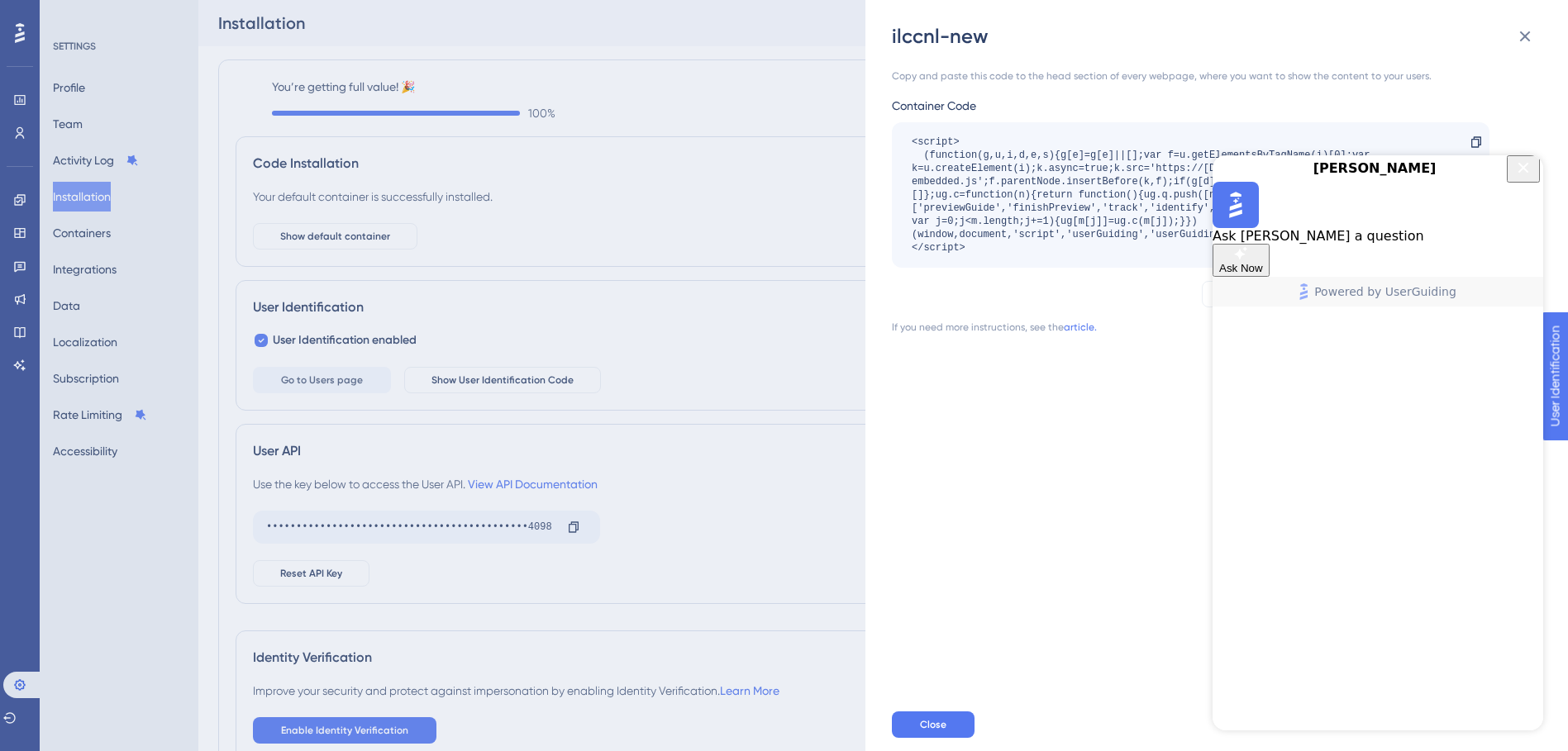
click at [886, 277] on button "Ask Now" at bounding box center [1241, 260] width 57 height 33
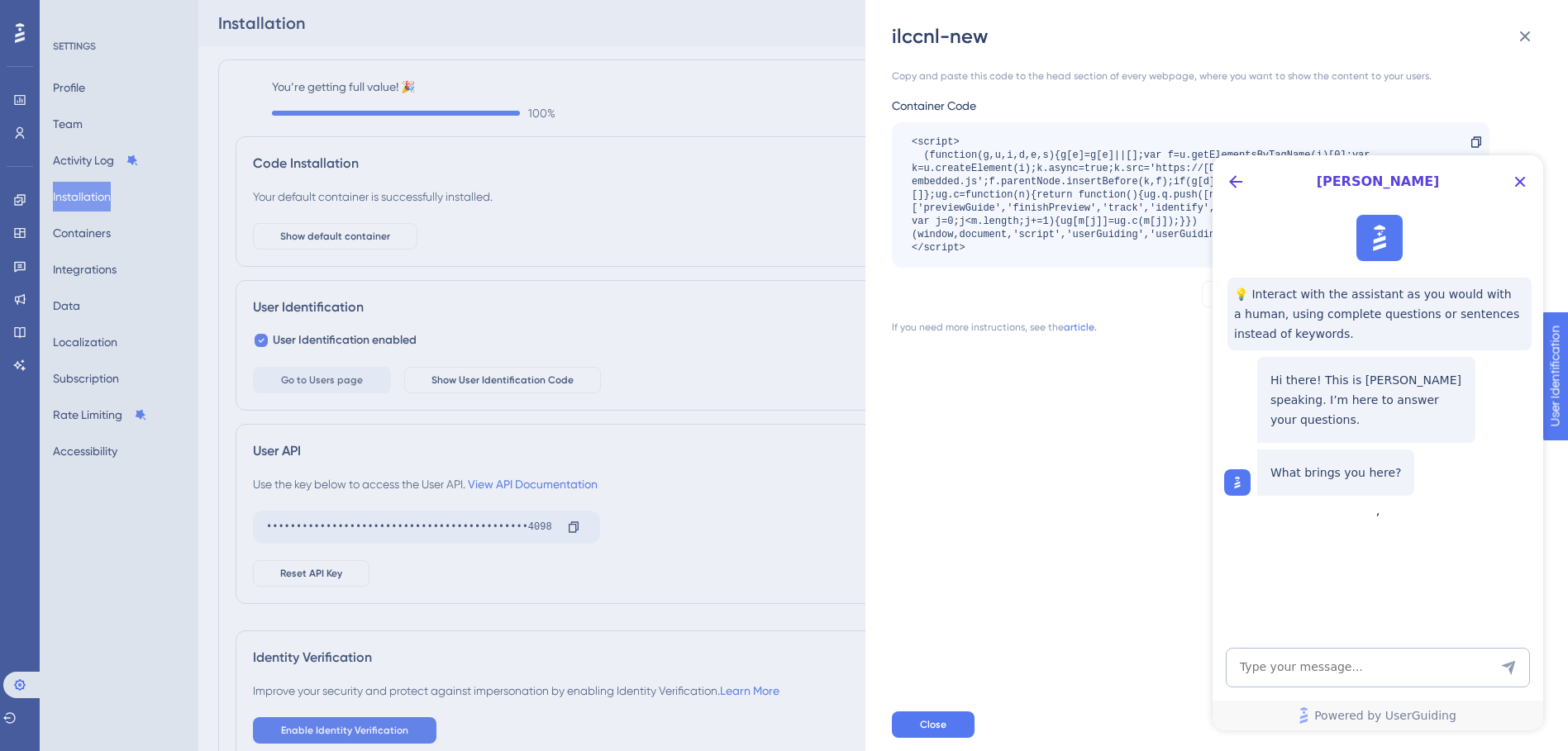
click at [886, 202] on div "[PERSON_NAME]" at bounding box center [1377, 182] width 330 height 53
click at [886, 194] on button "Back Button" at bounding box center [1235, 181] width 26 height 26
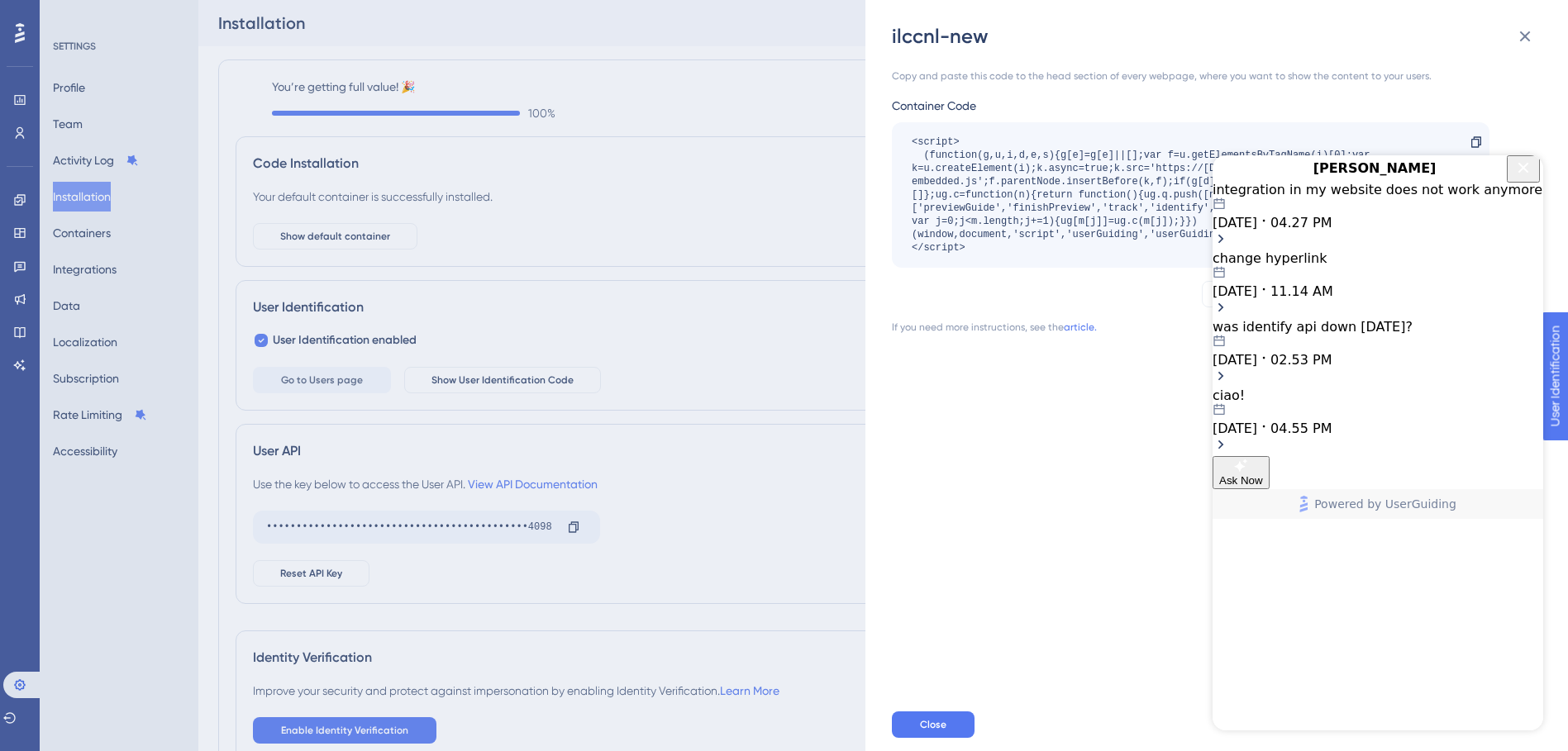
click at [886, 231] on div "integration in my website does not work anymore [DATE] 04.27 PM" at bounding box center [1377, 207] width 330 height 49
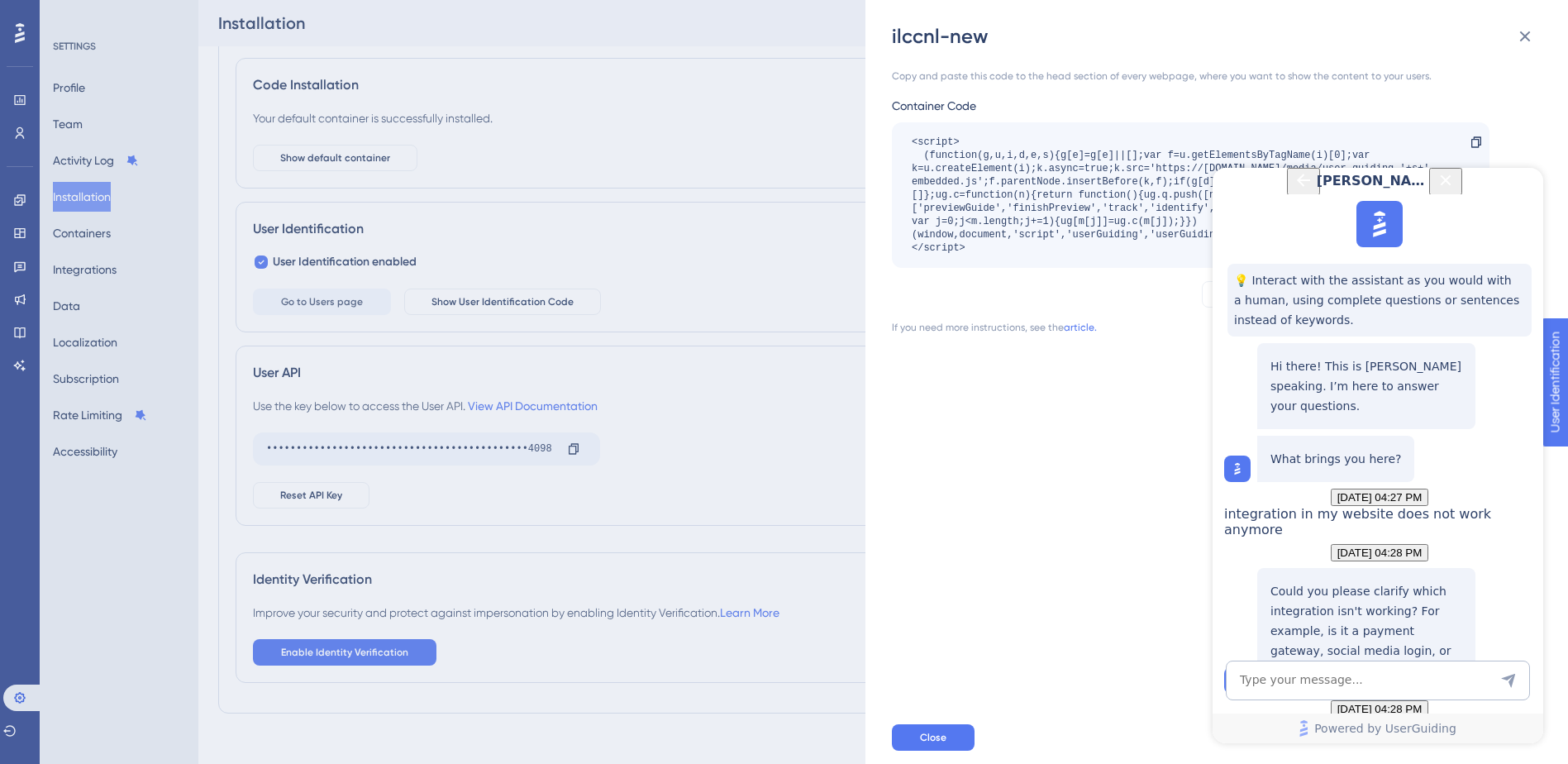
scroll to position [106, 0]
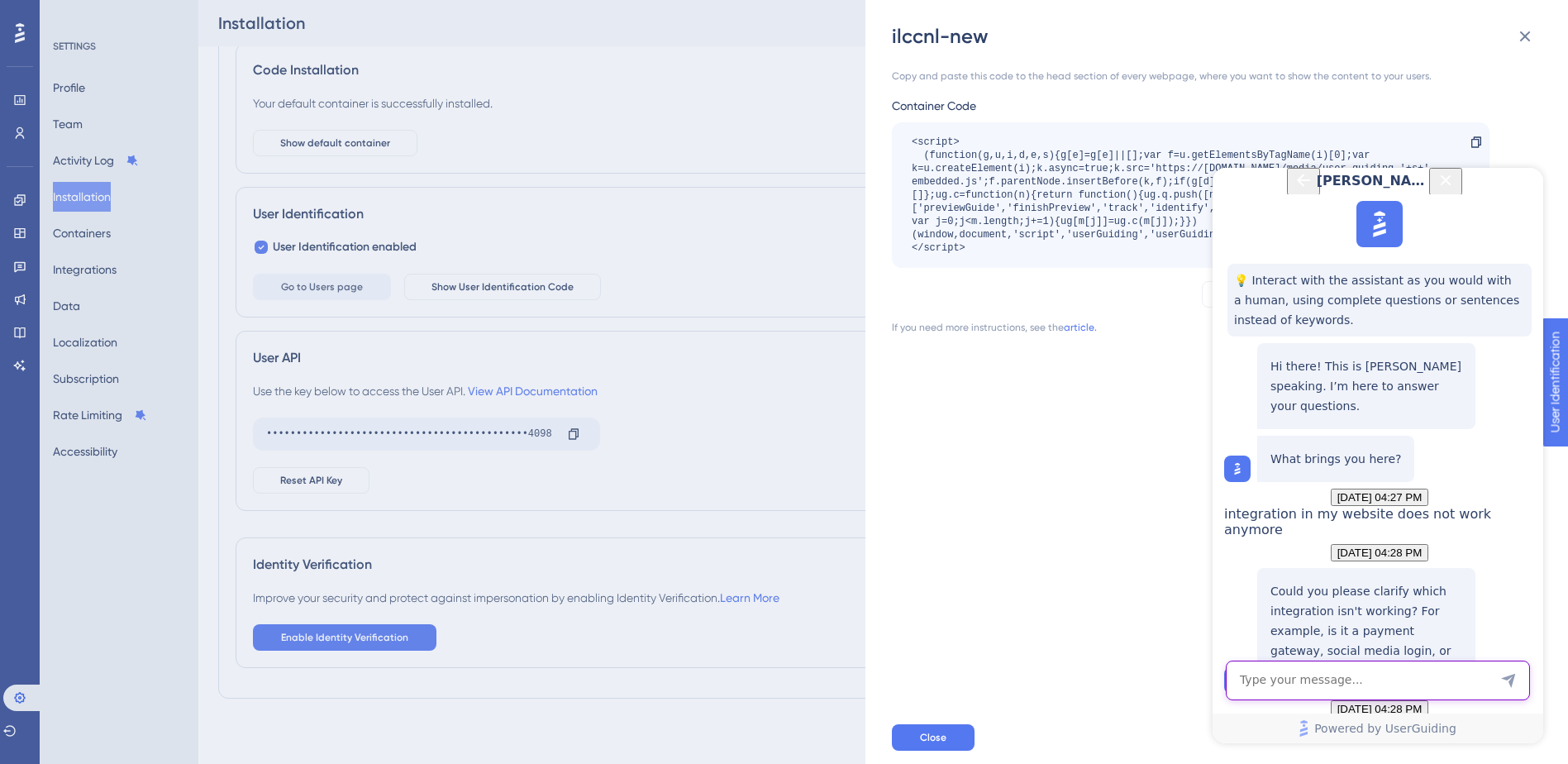
click at [886, 669] on textarea "AI Assistant Text Input" at bounding box center [1378, 680] width 304 height 40
click at [886, 680] on textarea "AI Assistant Text Input" at bounding box center [1378, 680] width 304 height 40
type textarea "in dev mode it works, in production no"
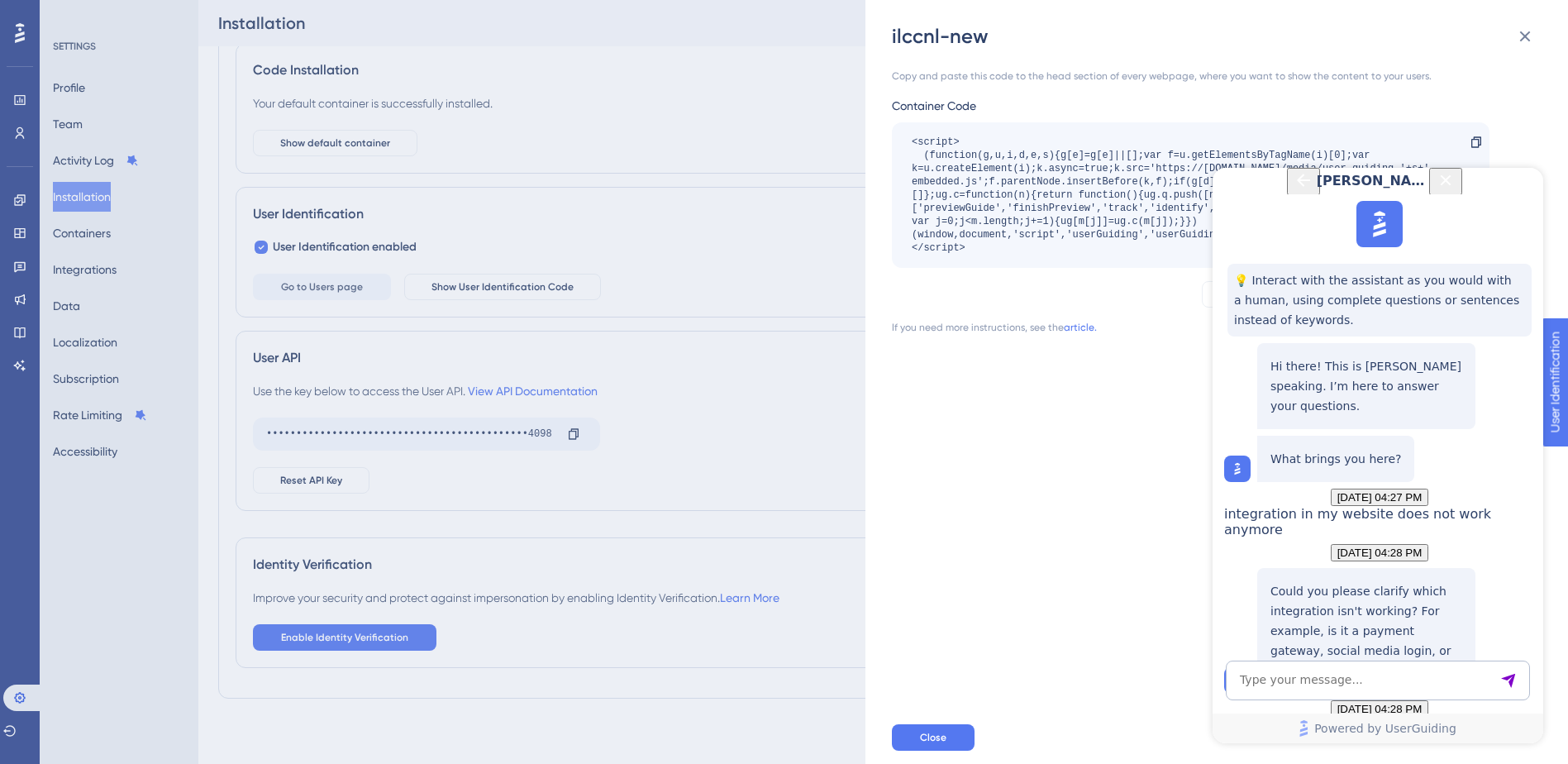
scroll to position [1042, 0]
click at [886, 190] on icon "Close Button" at bounding box center [1445, 180] width 19 height 19
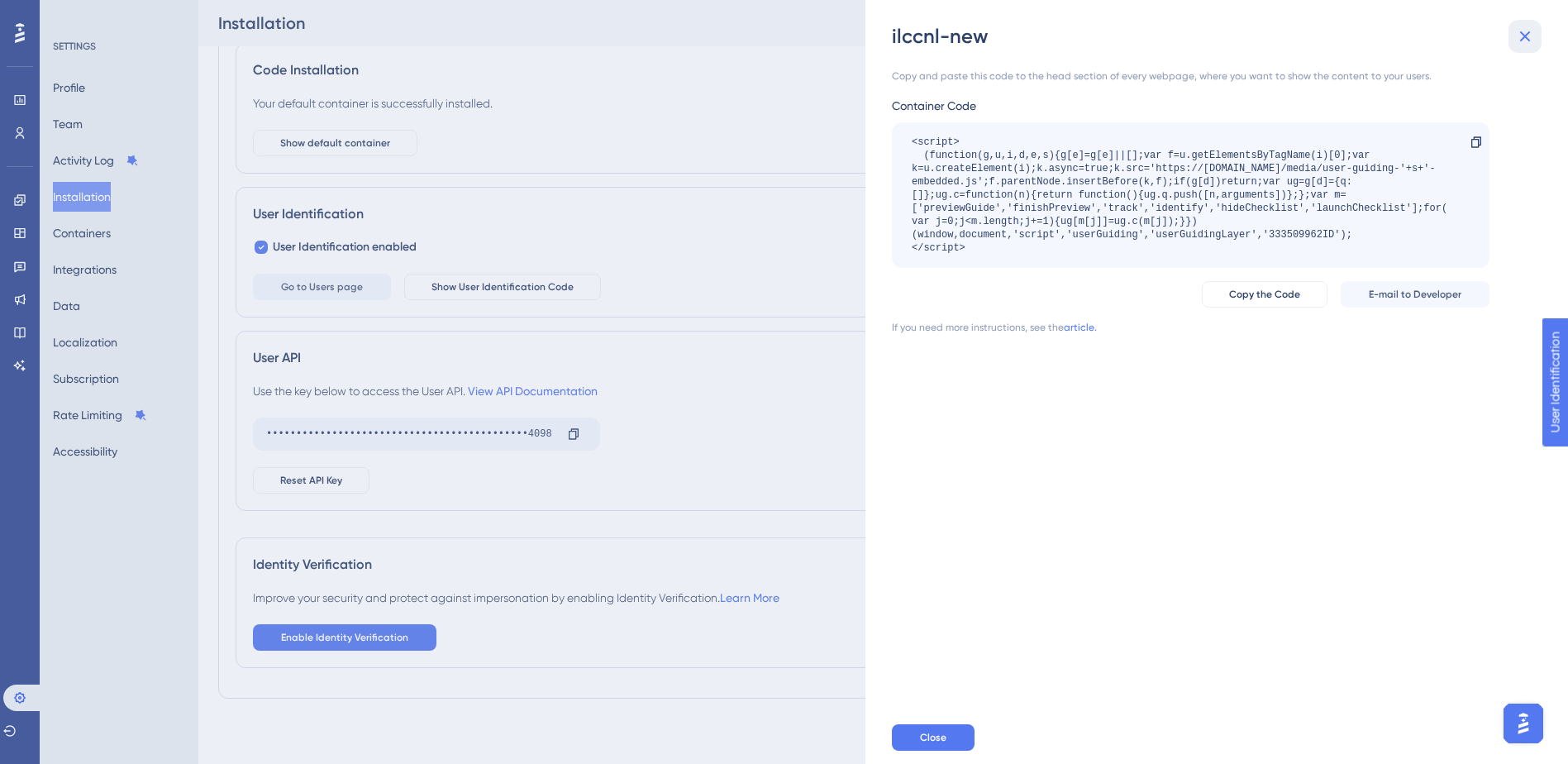
click at [886, 24] on button at bounding box center [1525, 36] width 33 height 33
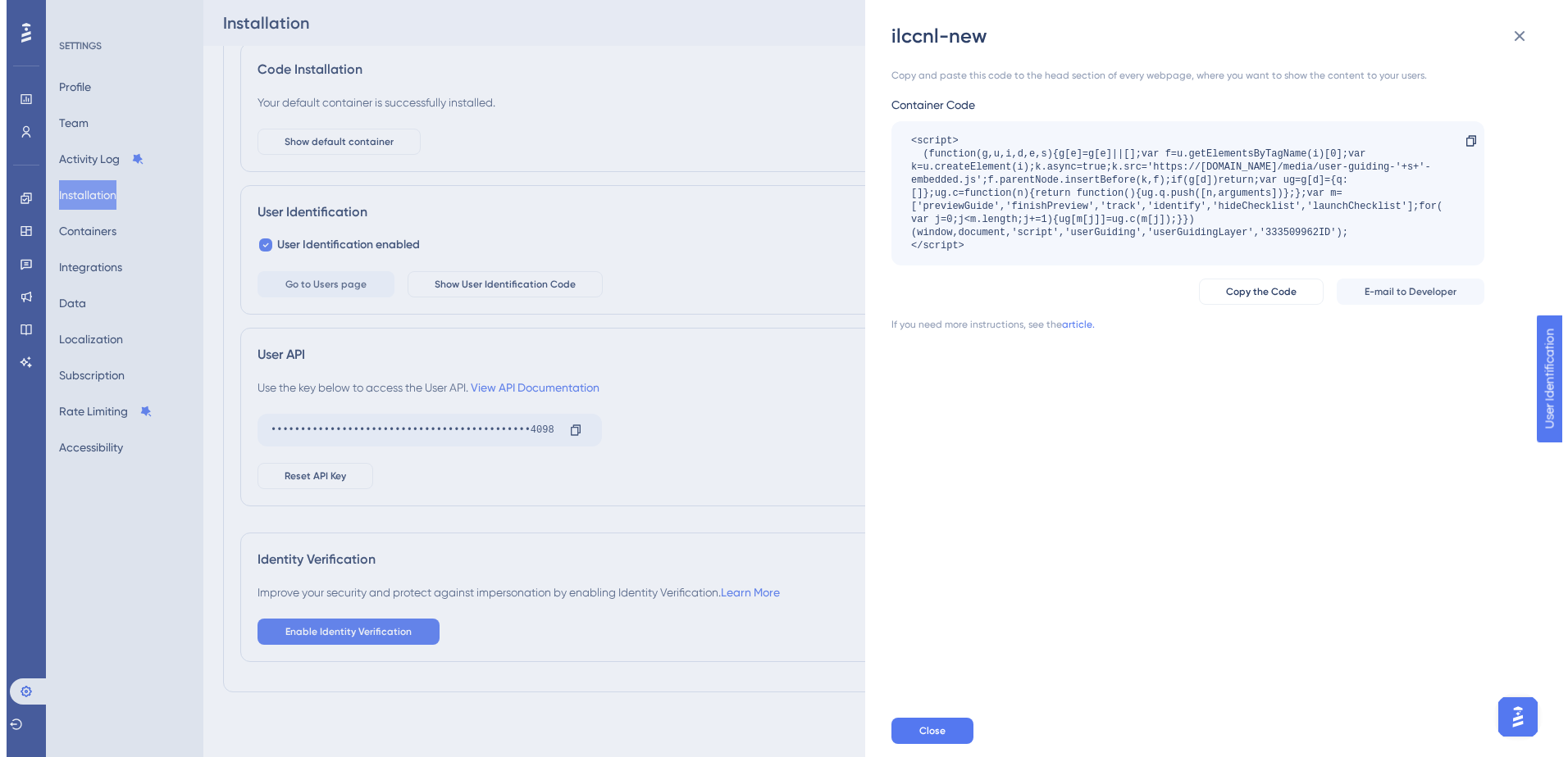
scroll to position [0, 0]
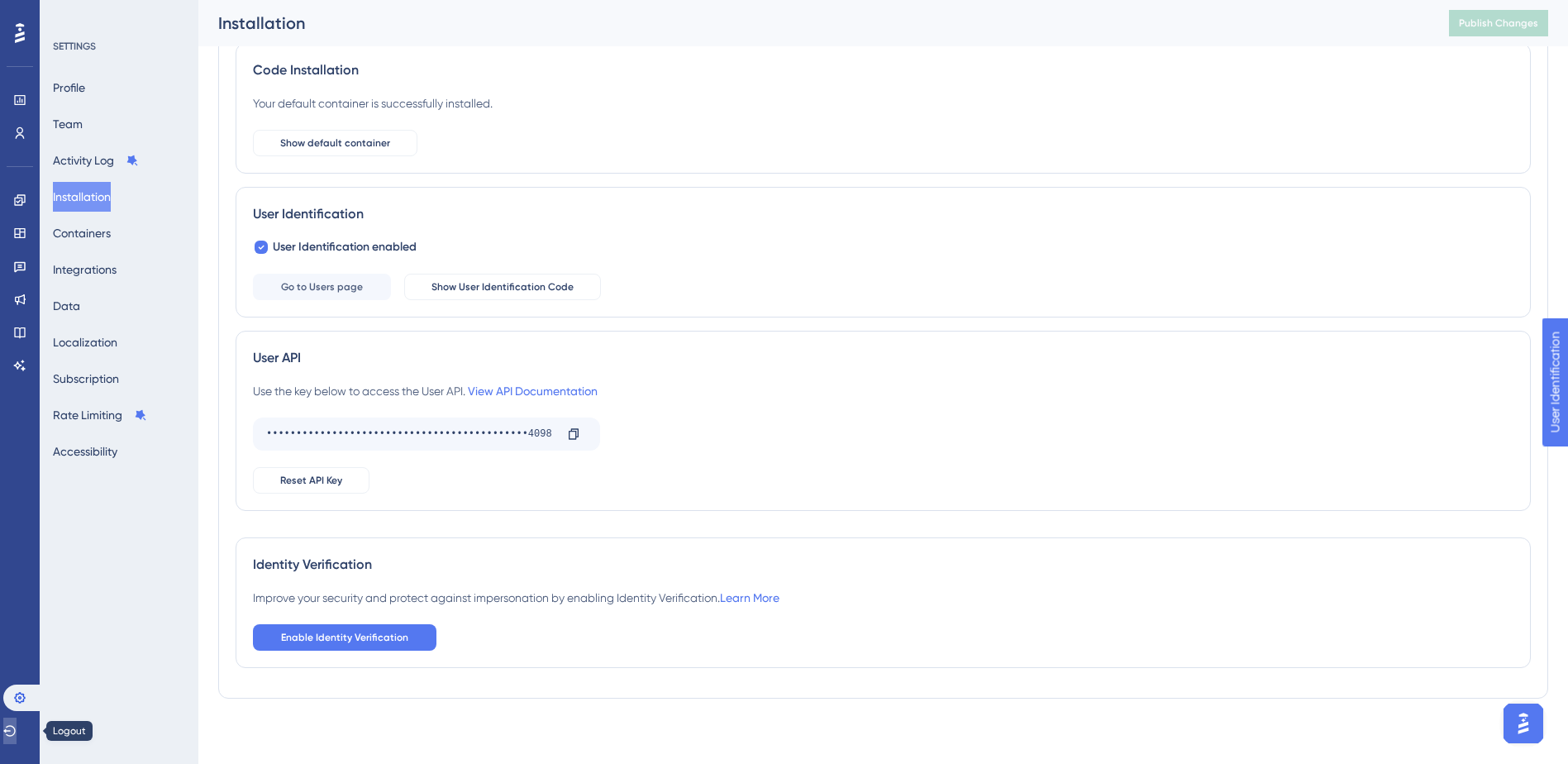
click at [17, 726] on button at bounding box center [10, 731] width 14 height 26
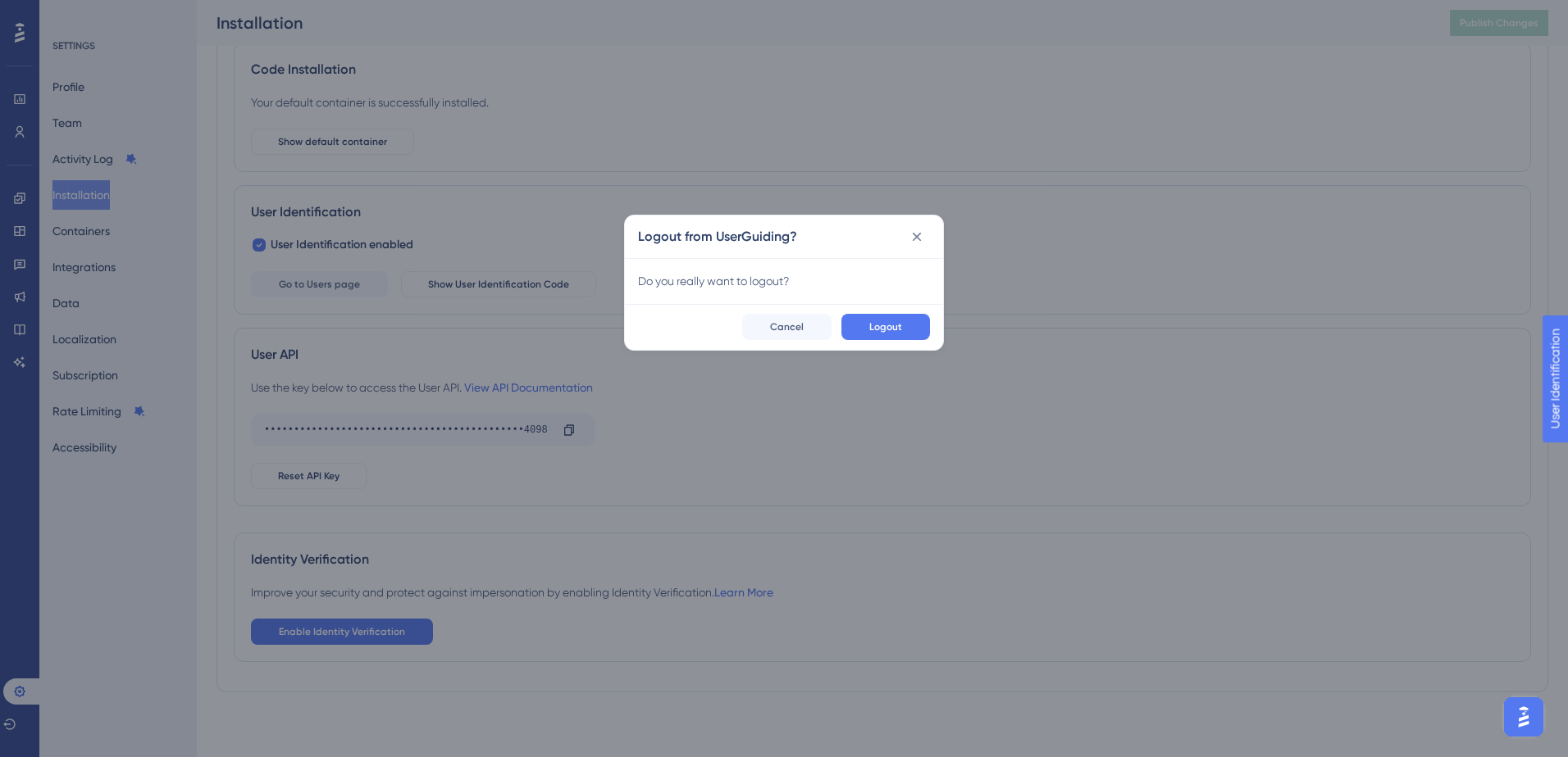
click at [867, 344] on div "Logout Cancel" at bounding box center [784, 327] width 318 height 46
click at [873, 333] on button "Logout" at bounding box center [886, 326] width 89 height 26
